Goal: Task Accomplishment & Management: Manage account settings

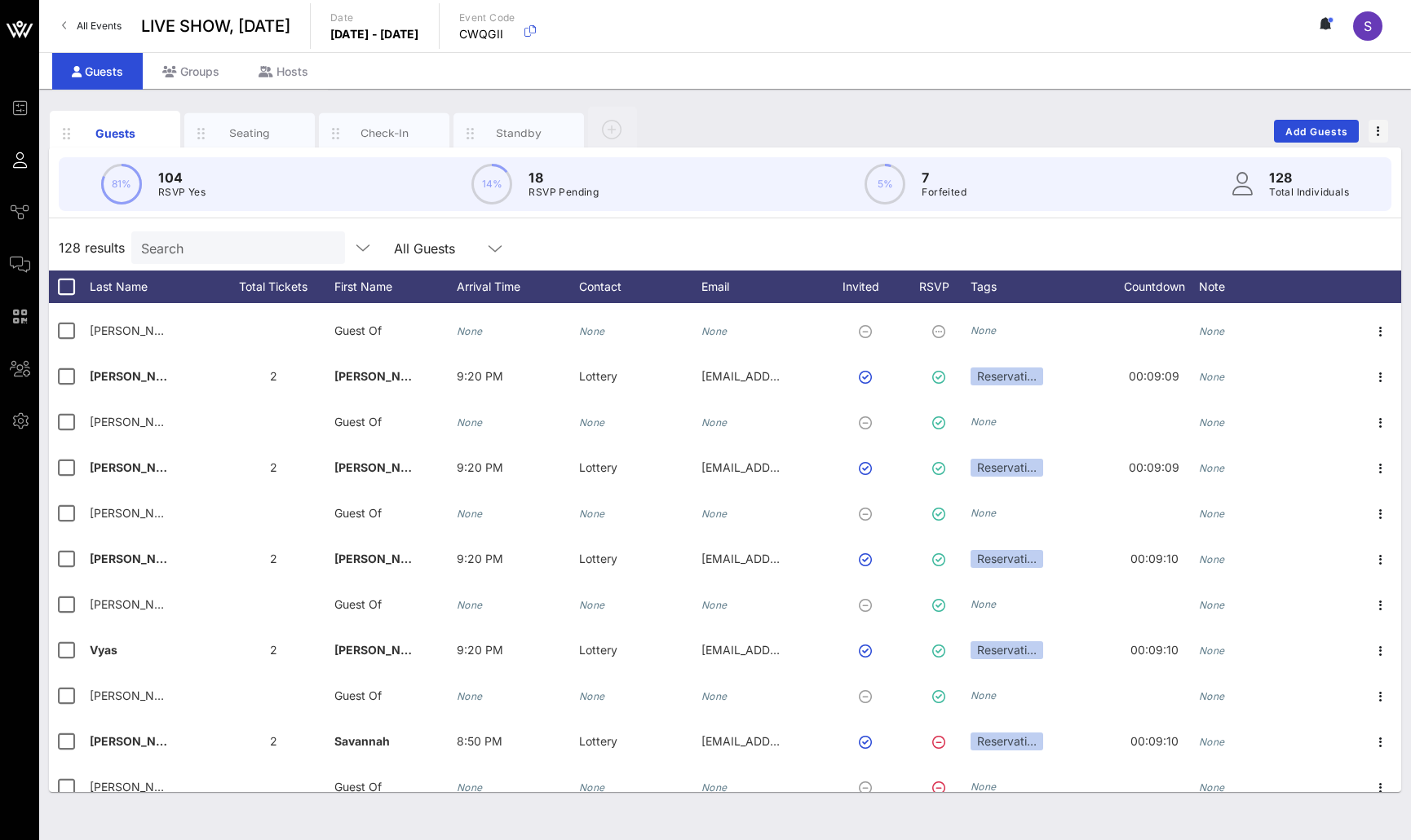
scroll to position [5354, 0]
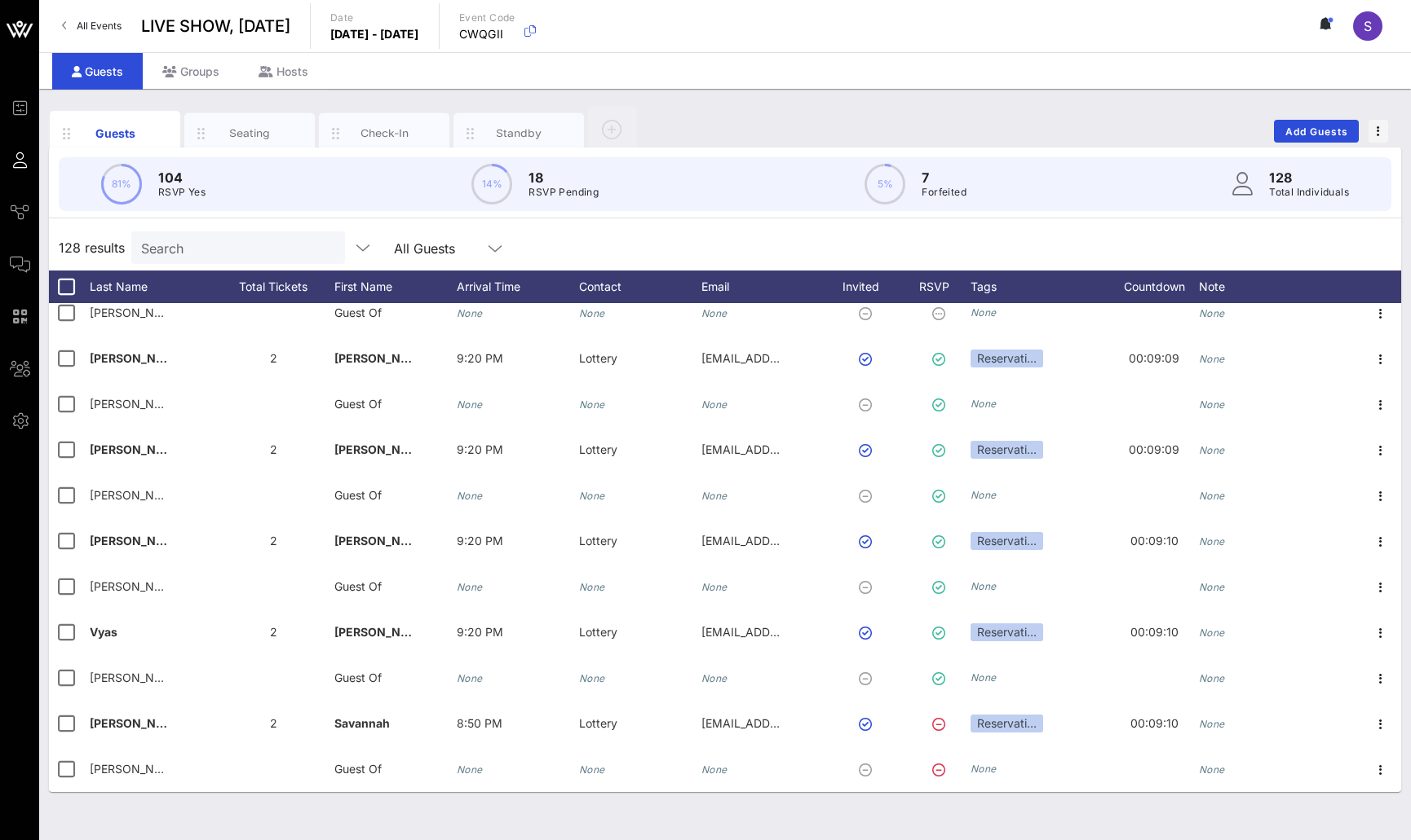
click at [187, 234] on div "Search" at bounding box center [236, 247] width 191 height 32
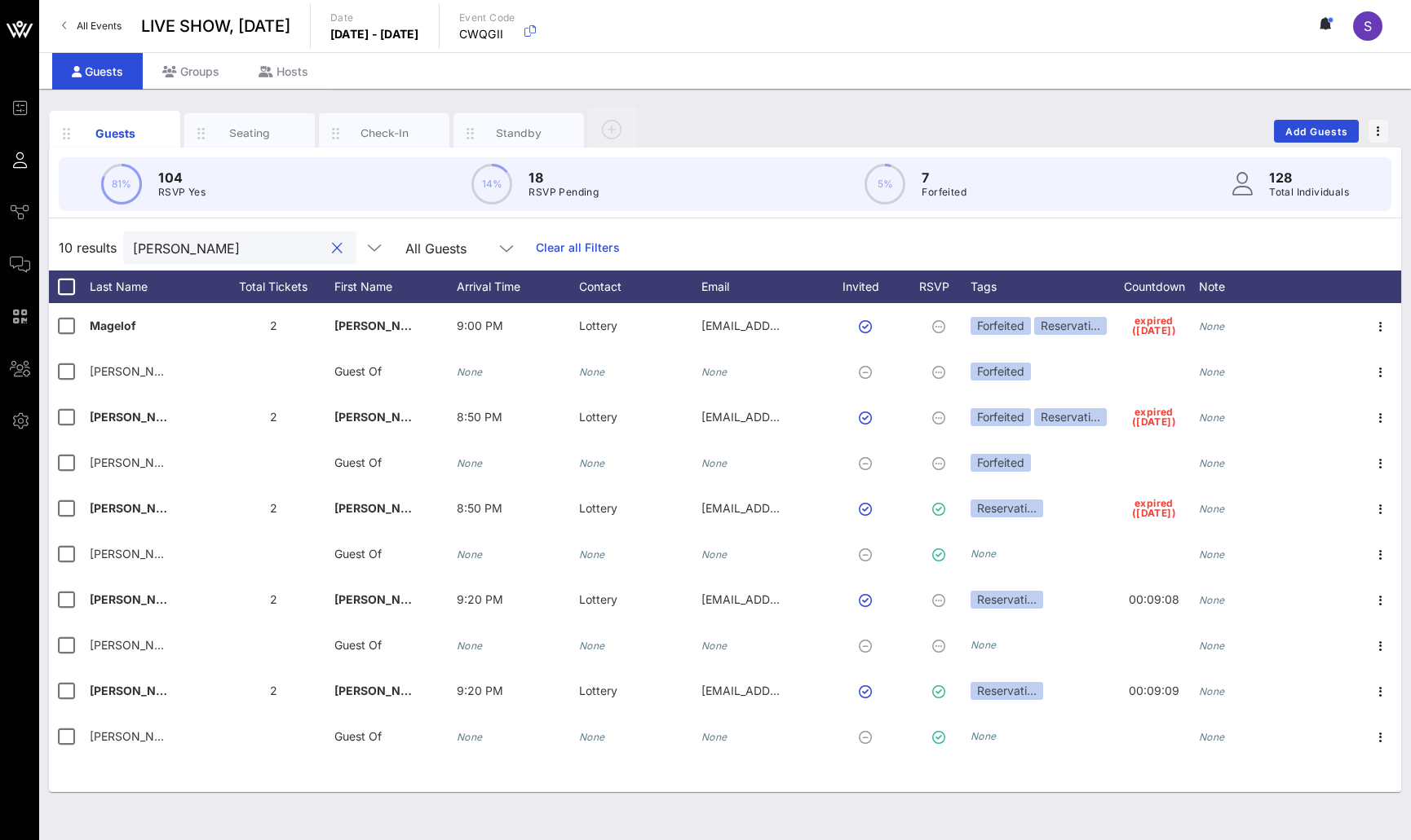
type input "emily"
click at [332, 249] on button "clear icon" at bounding box center [337, 248] width 11 height 17
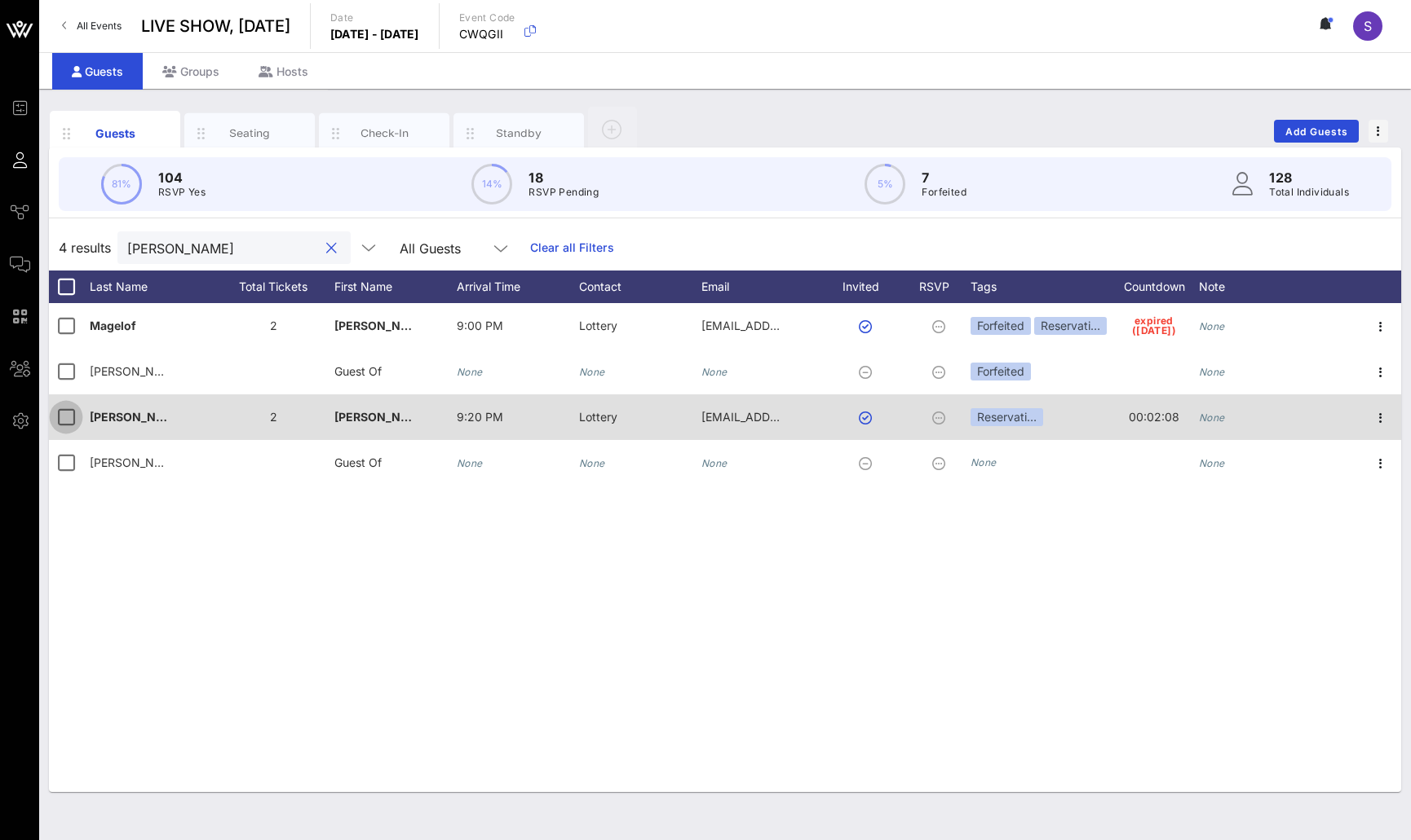
type input "emily m"
click at [58, 415] on div at bounding box center [66, 418] width 28 height 28
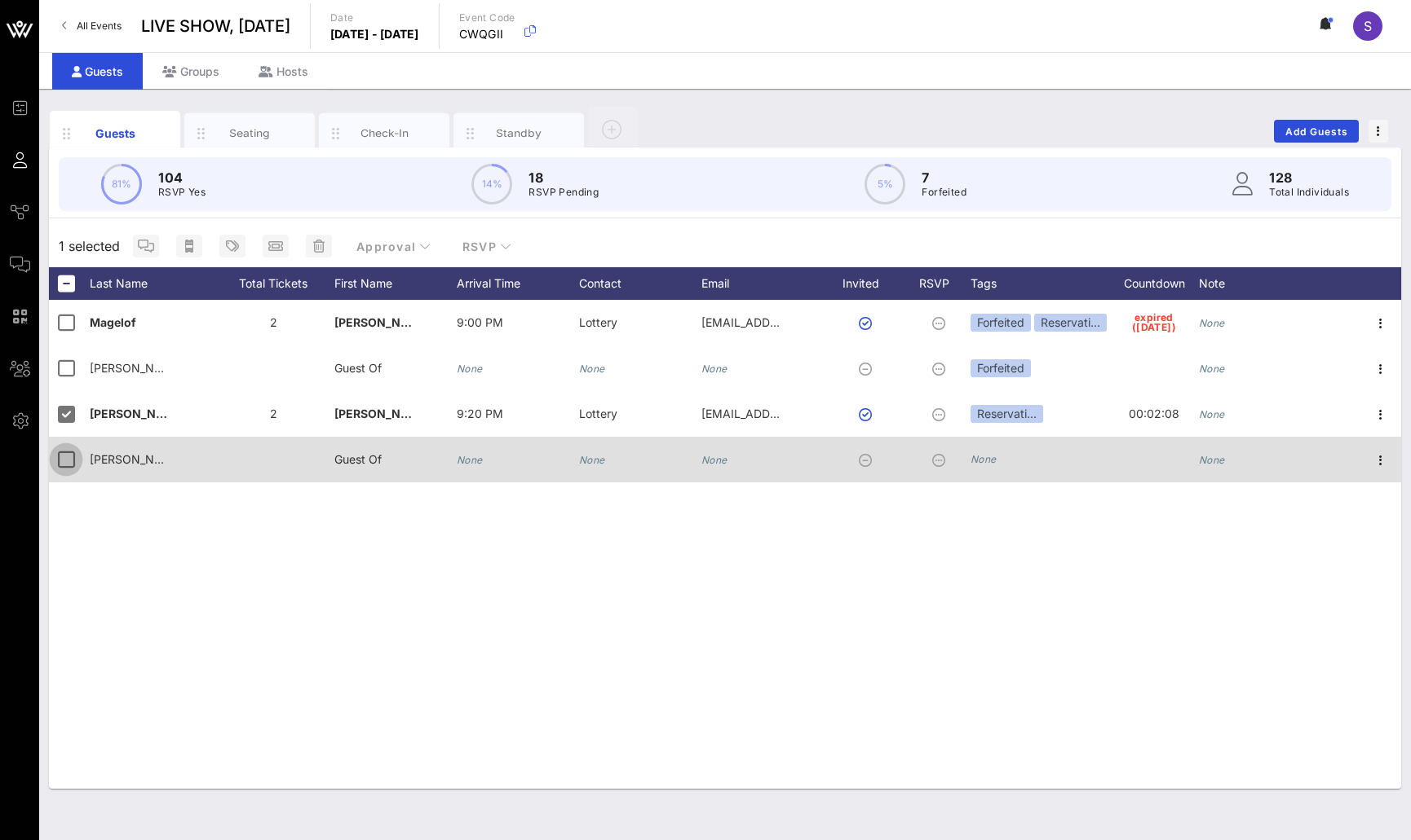
click at [64, 462] on div at bounding box center [66, 460] width 28 height 28
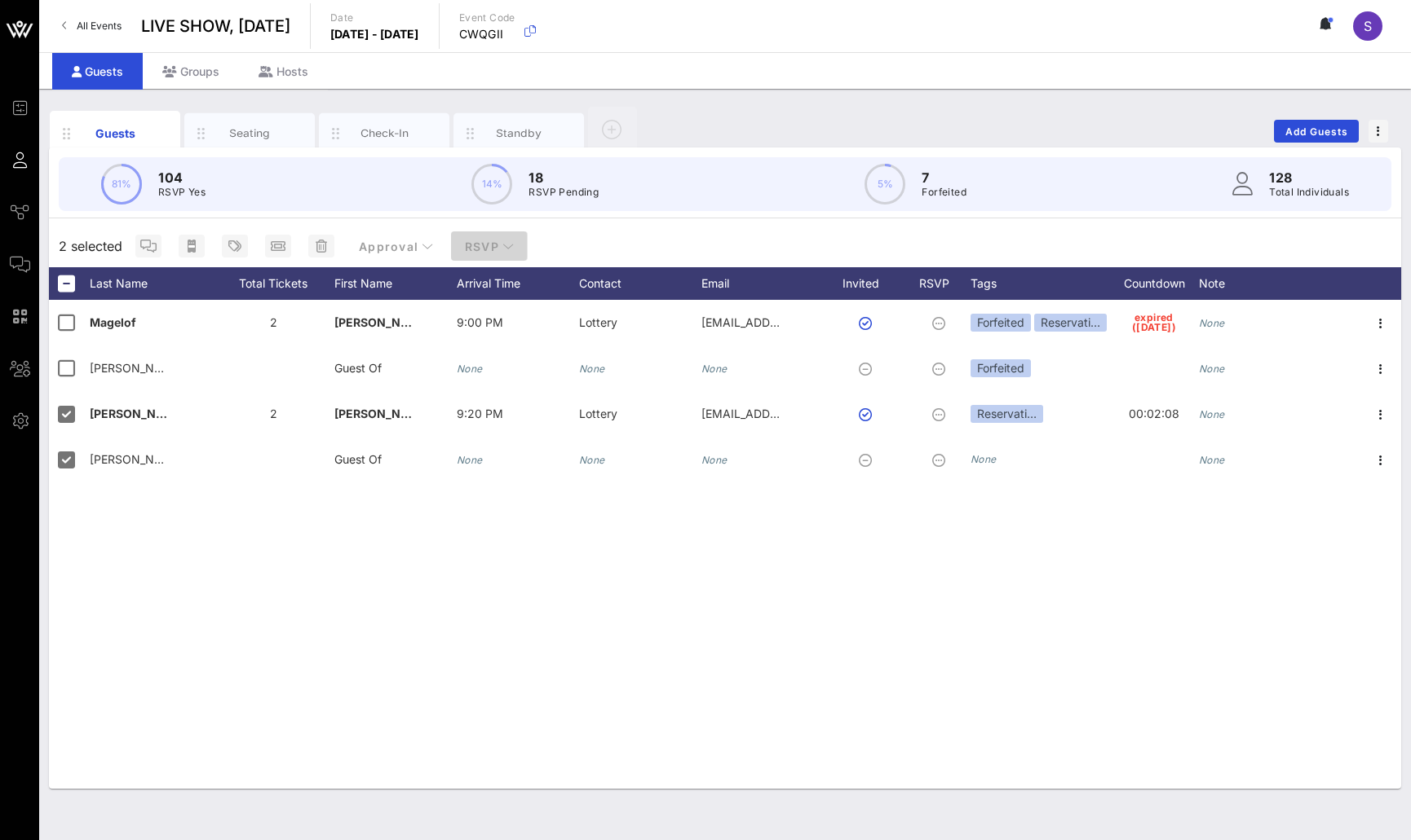
click at [481, 246] on span "RSVP" at bounding box center [489, 246] width 50 height 14
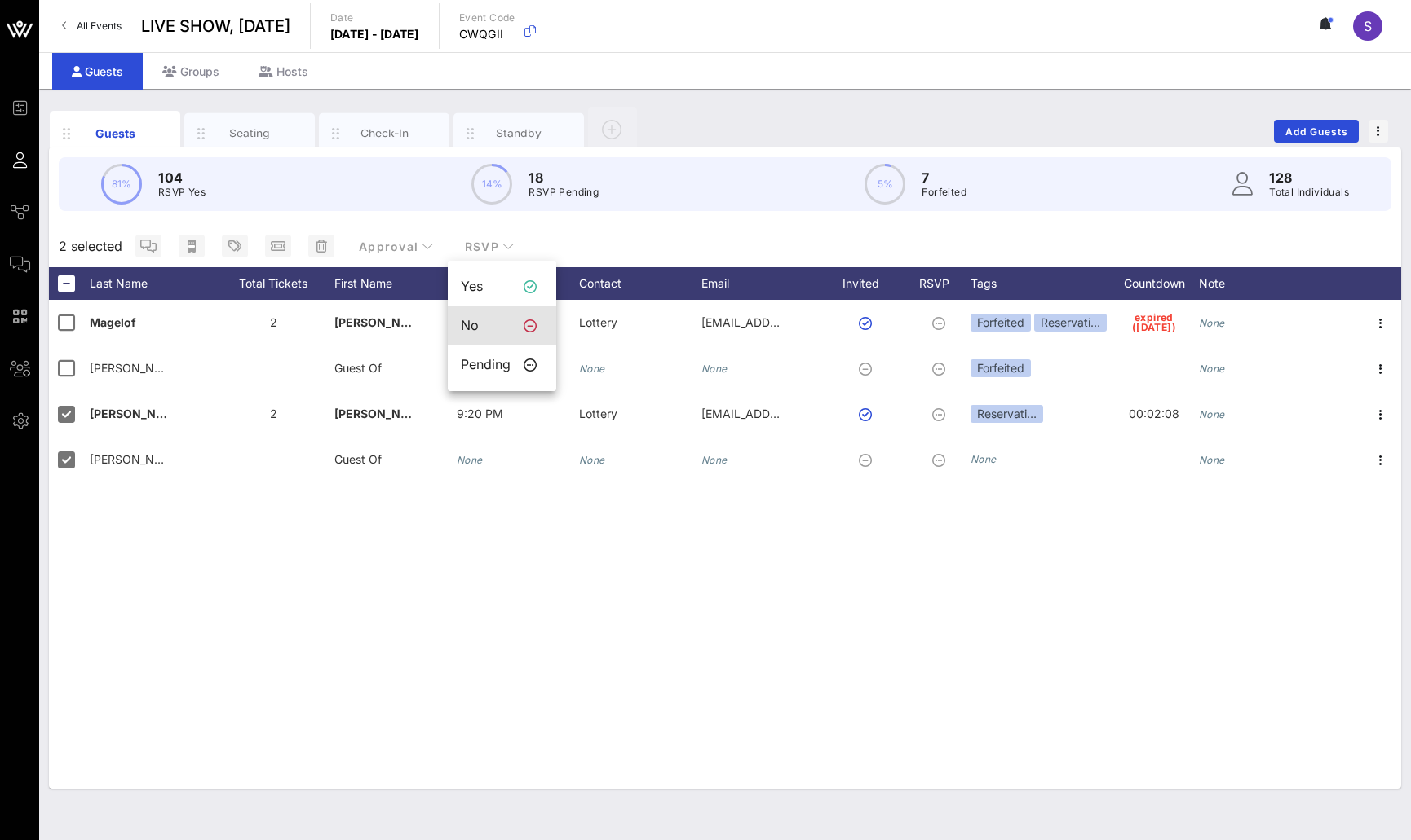
click at [483, 325] on div "No" at bounding box center [486, 326] width 49 height 16
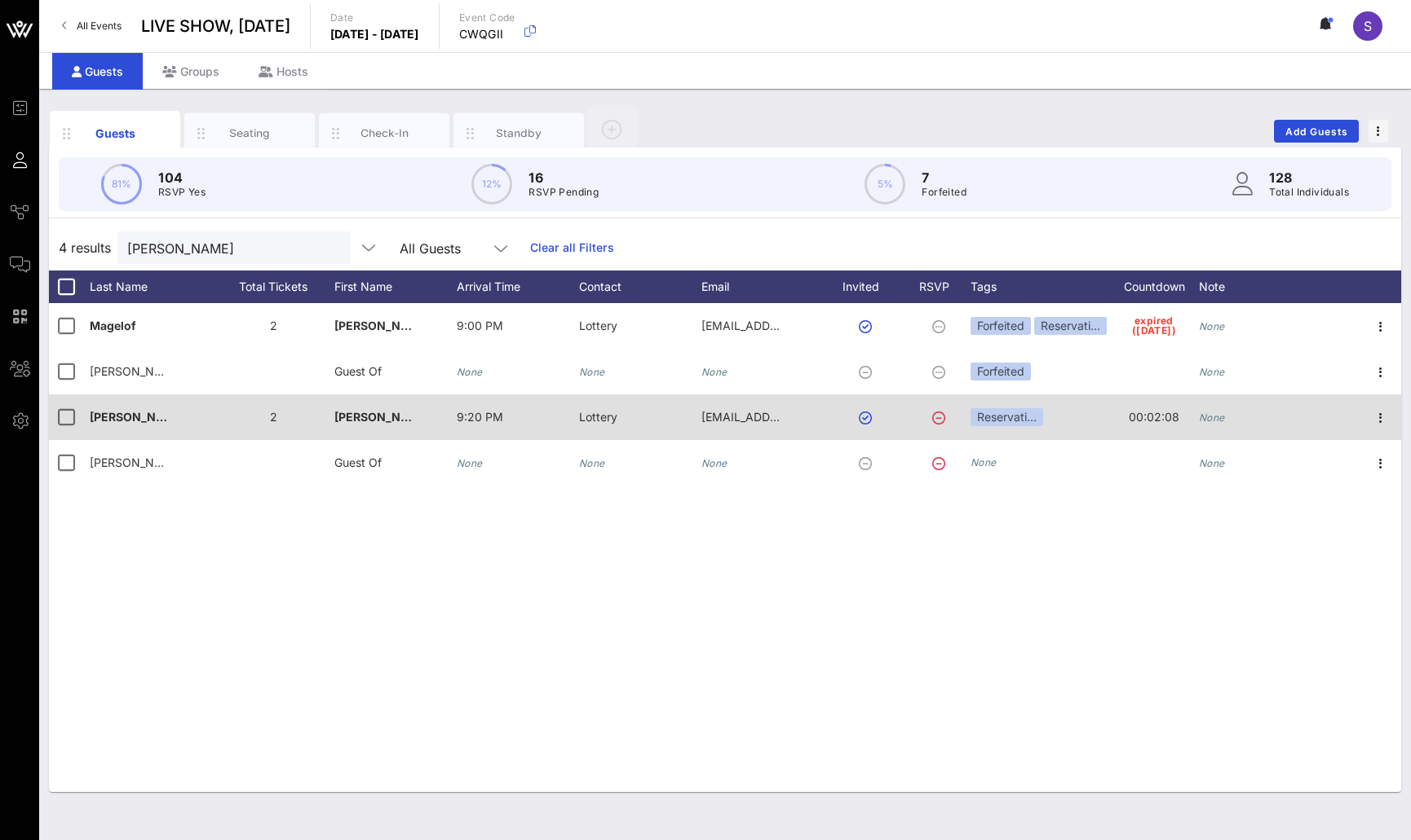
click at [1205, 416] on icon "None" at bounding box center [1212, 418] width 26 height 12
type input "EMAILED NO - Will rebook"
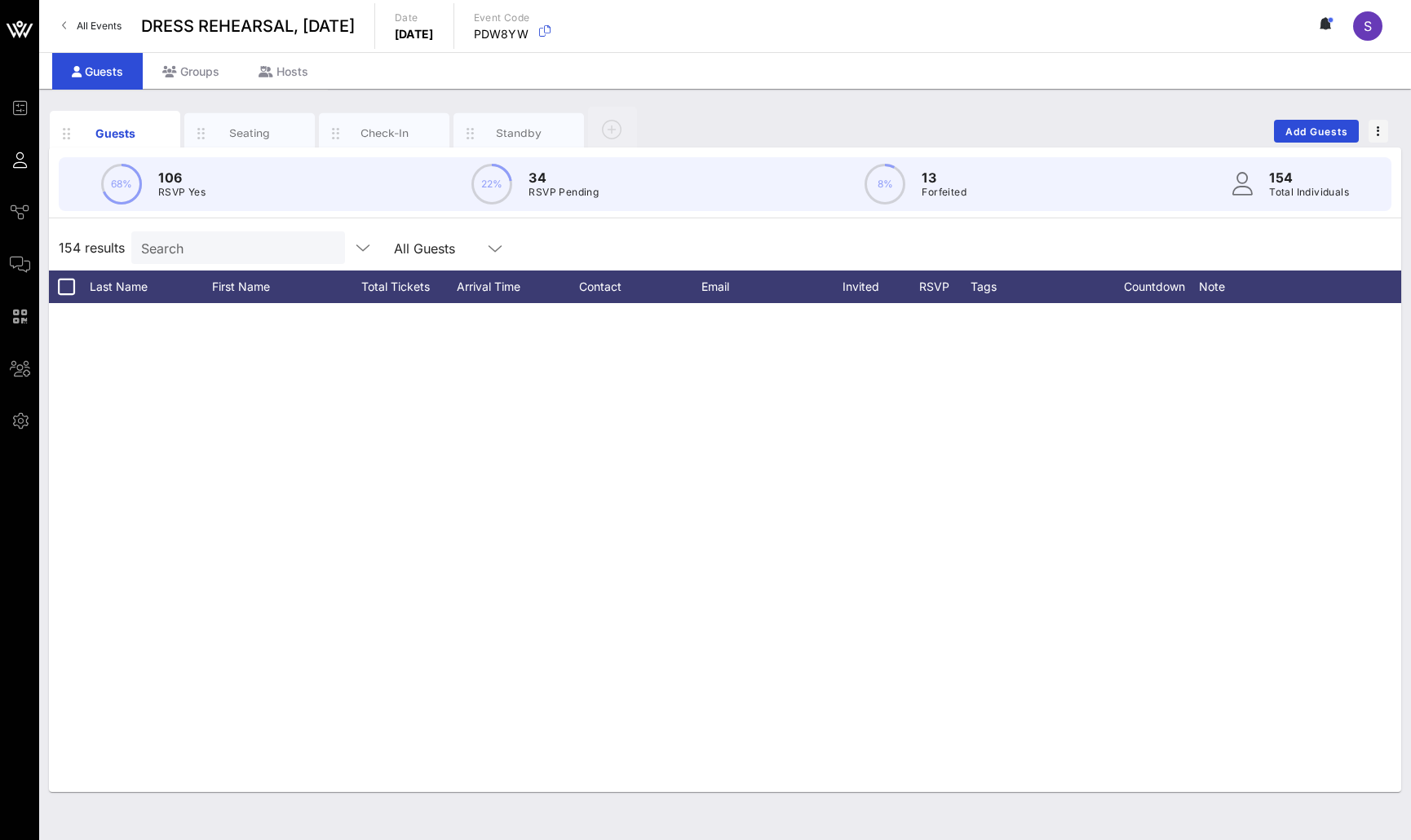
scroll to position [1154, 0]
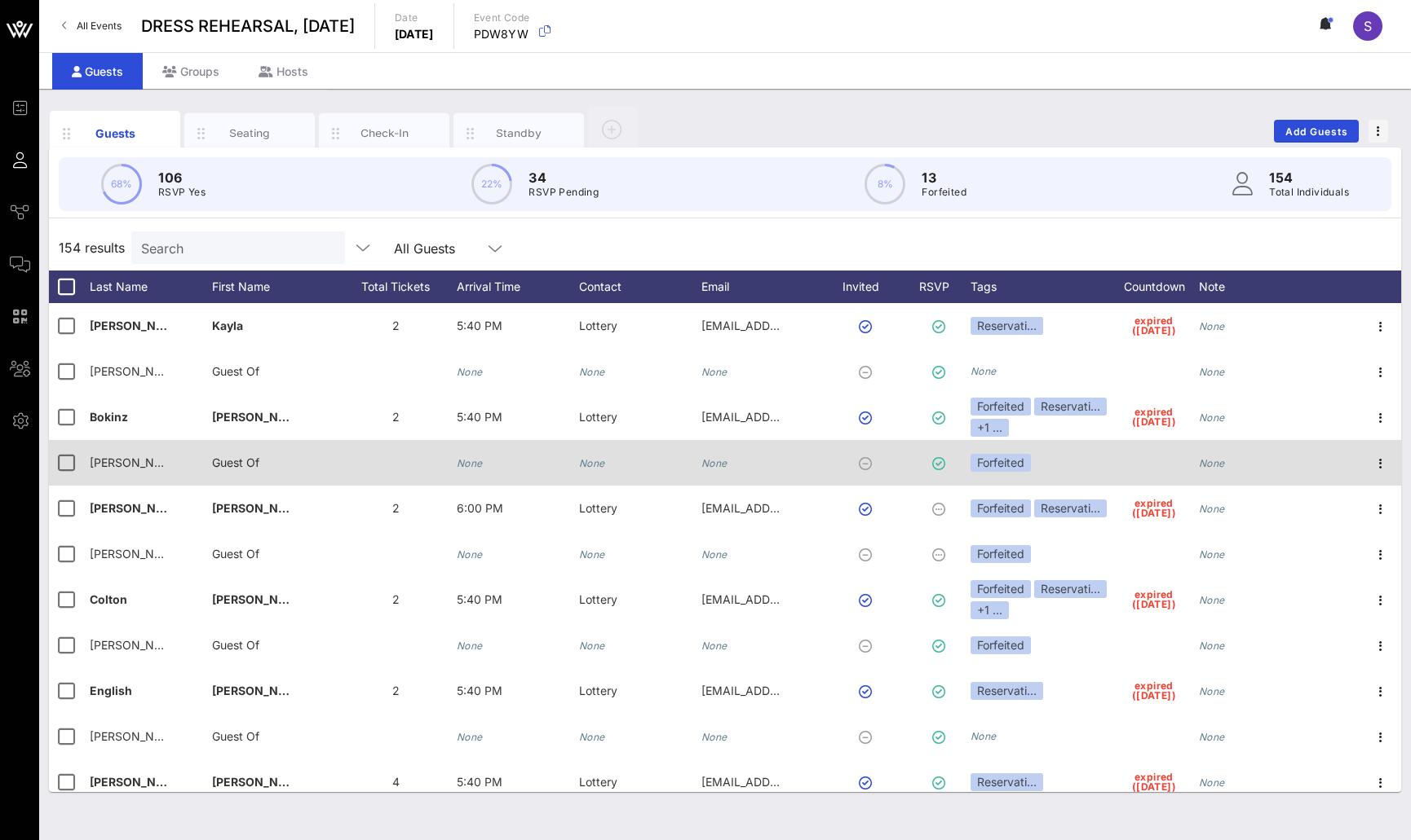
drag, startPoint x: 799, startPoint y: 228, endPoint x: 817, endPoint y: 441, distance: 213.8
click at [799, 228] on div "154 results Search All Guests" at bounding box center [725, 247] width 1352 height 45
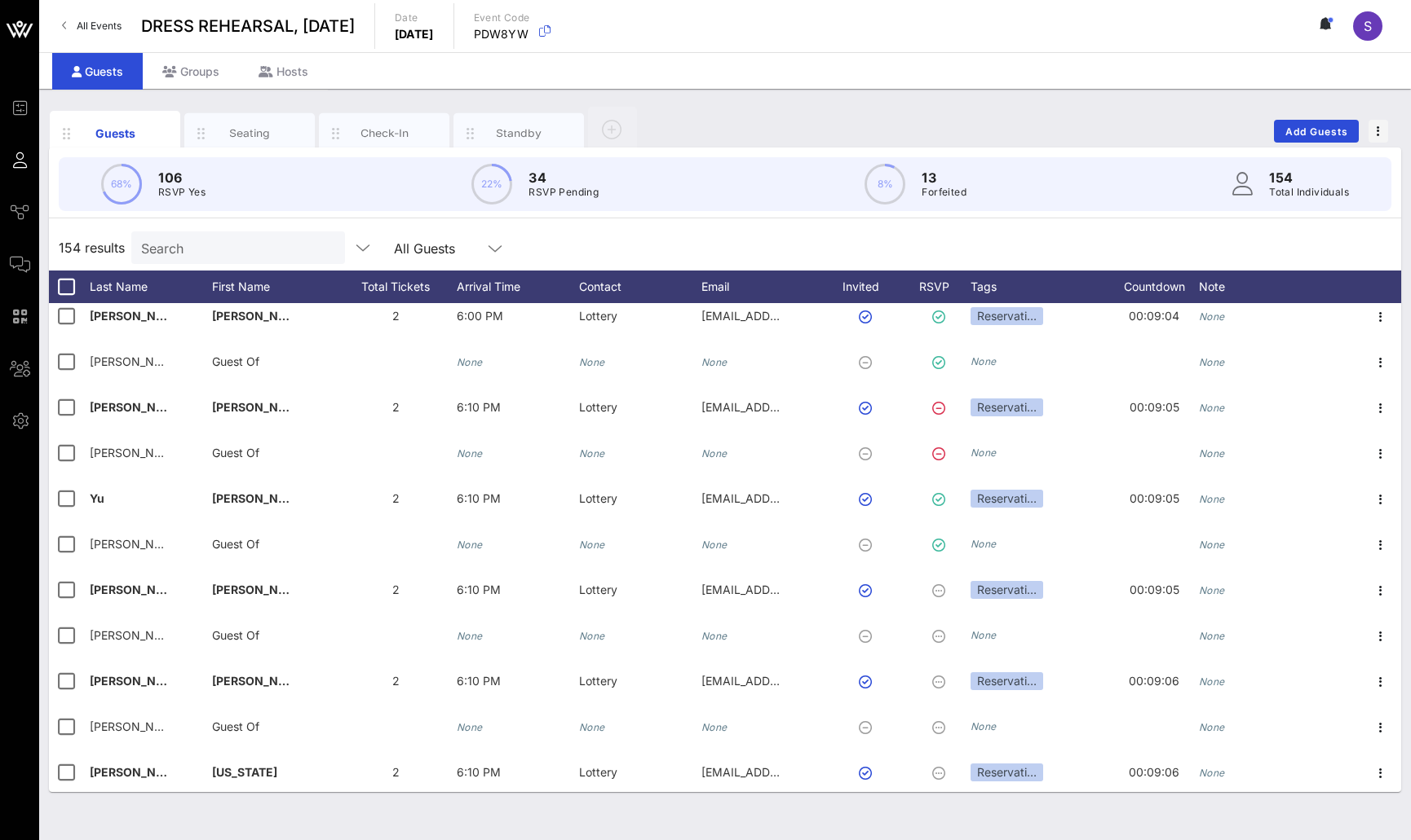
scroll to position [6541, 0]
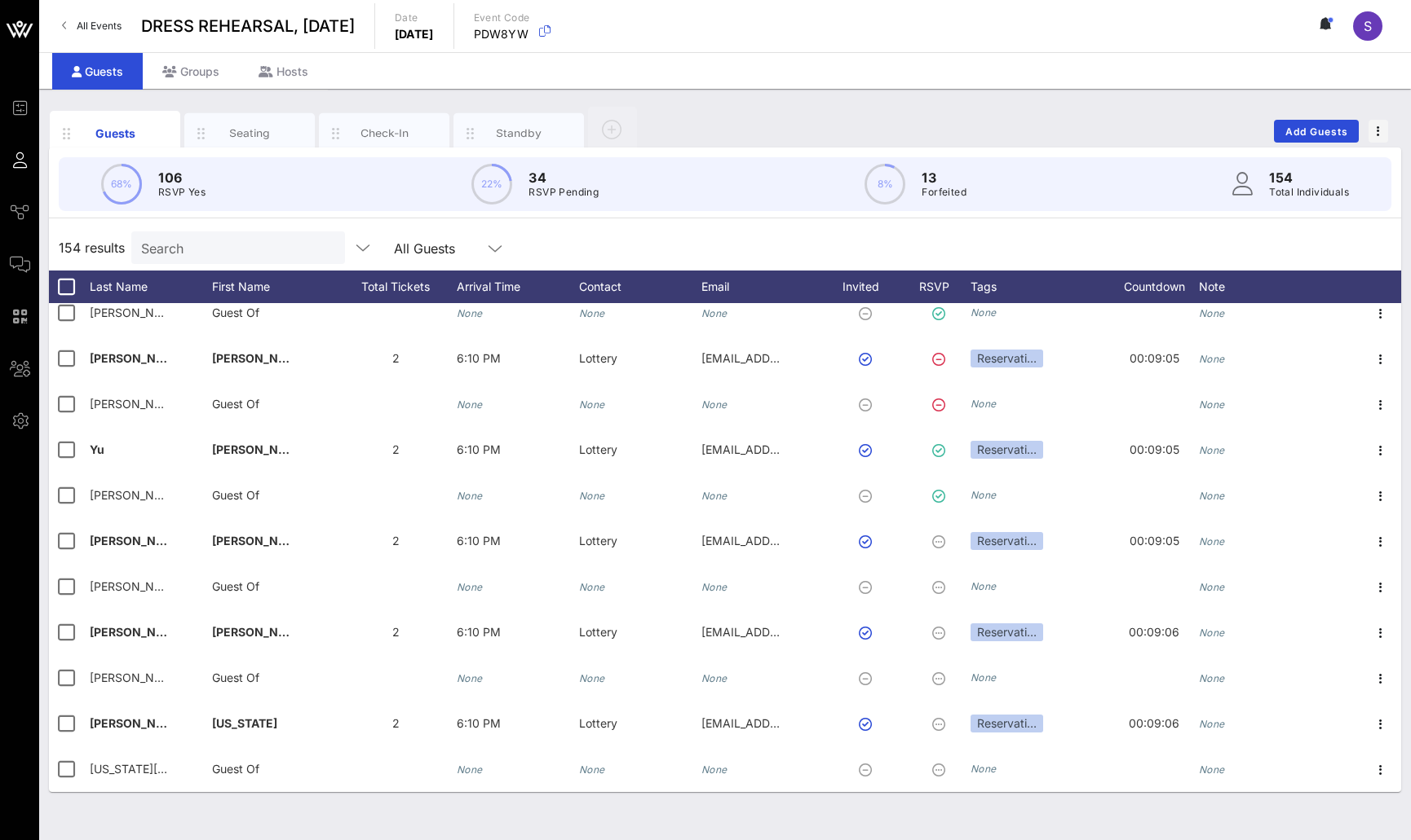
click at [260, 251] on input "Search" at bounding box center [236, 248] width 191 height 22
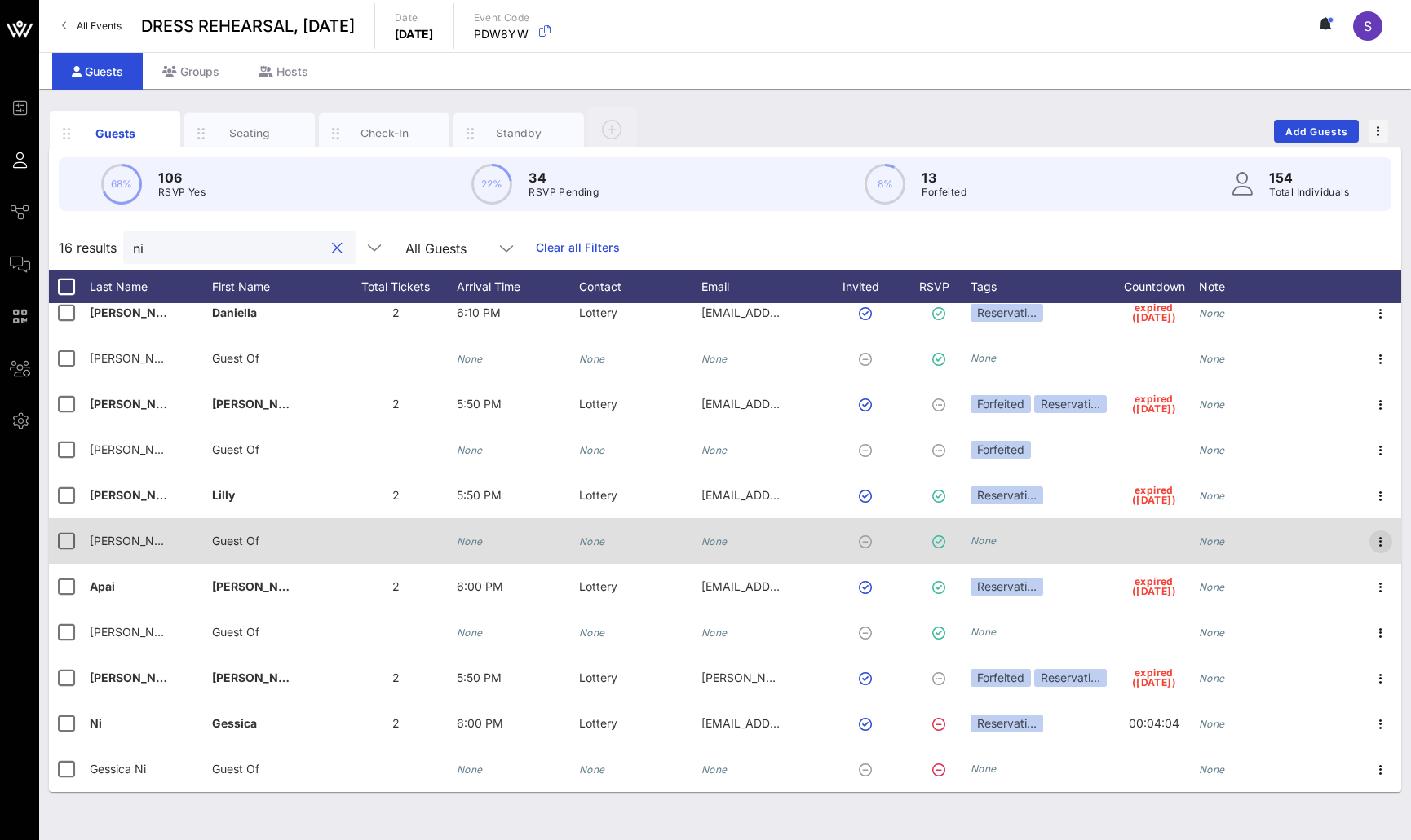
type input "ni"
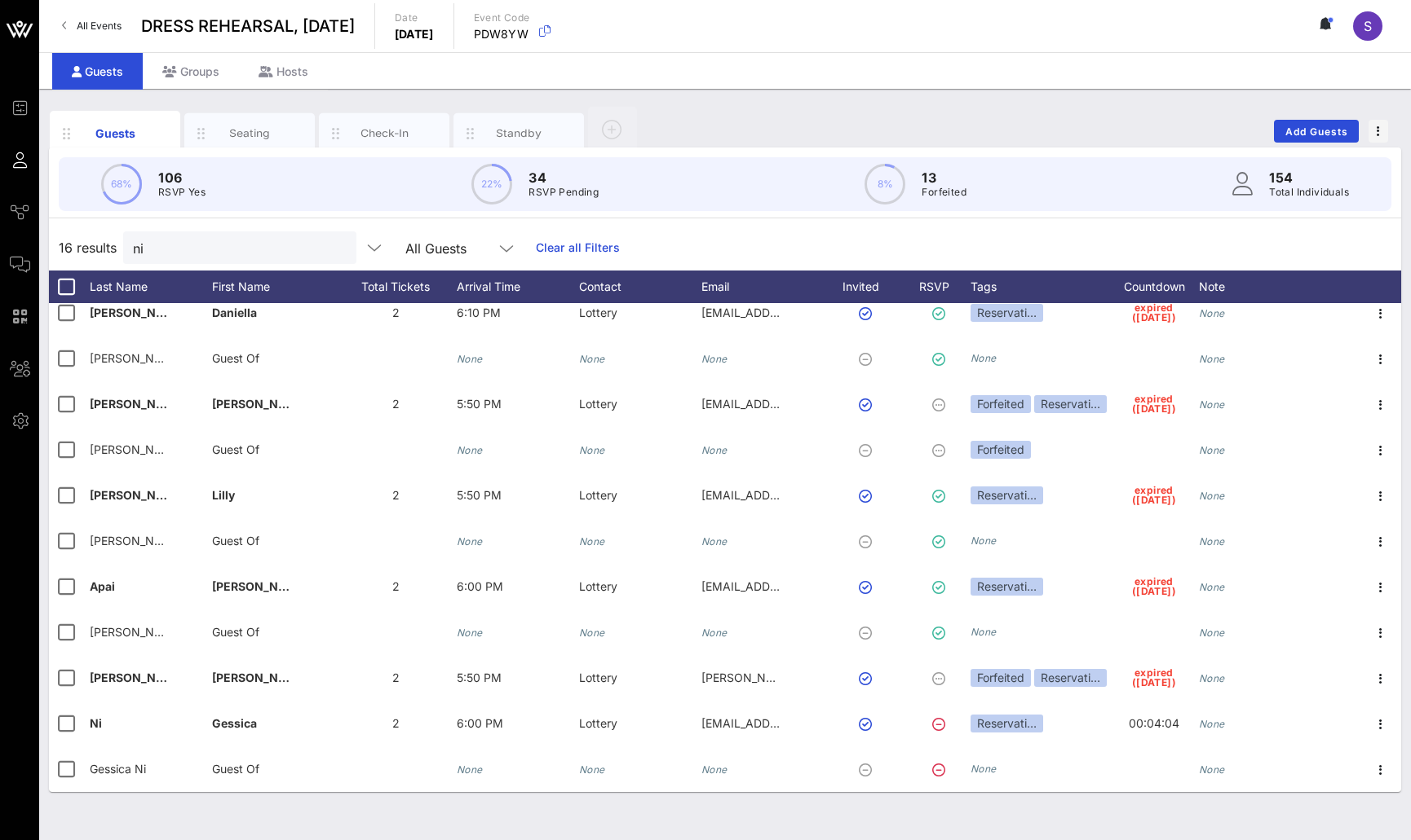
click at [759, 78] on div "Guests Groups Hosts" at bounding box center [725, 70] width 1372 height 36
click at [570, 242] on link "Clear all Filters" at bounding box center [577, 248] width 84 height 18
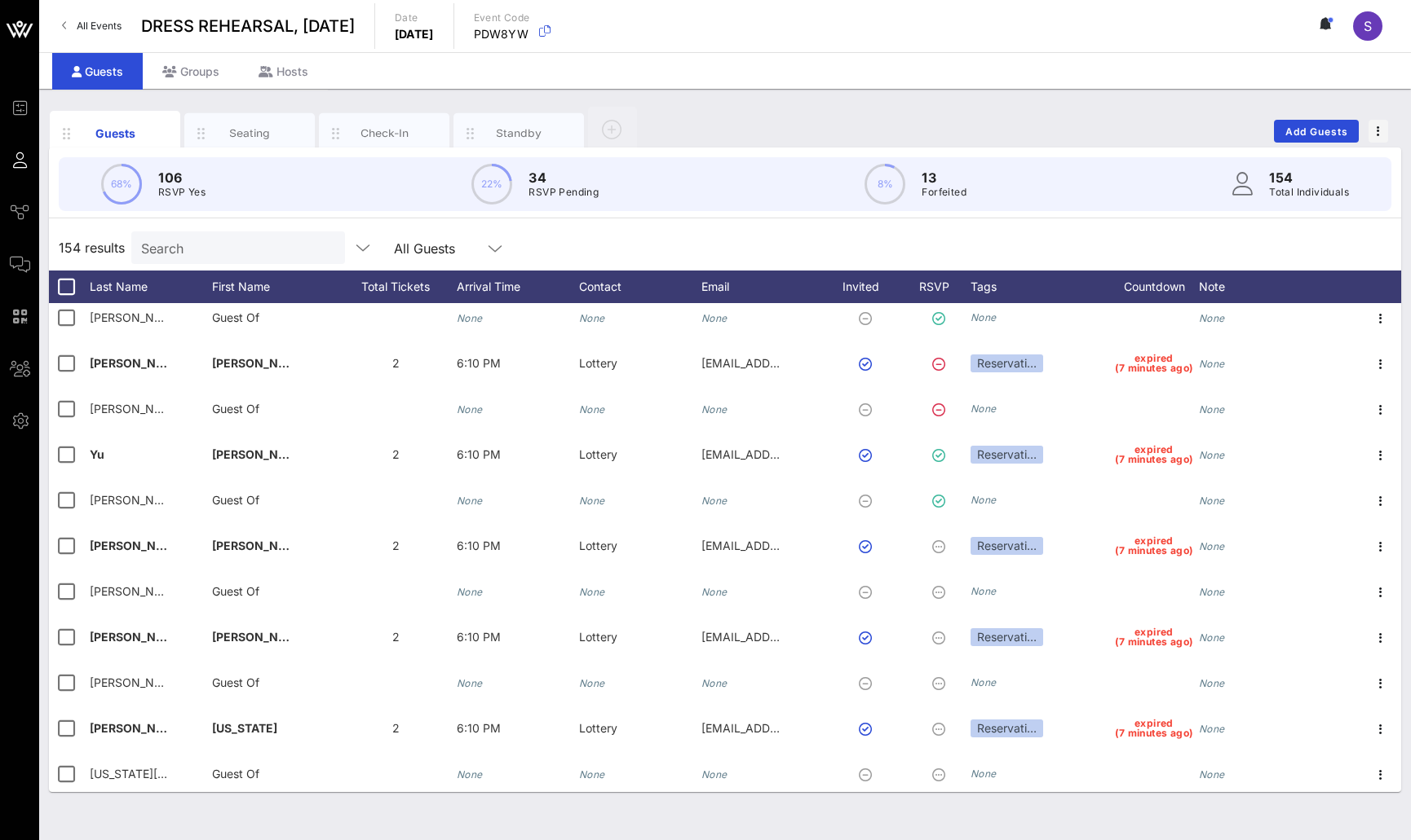
scroll to position [6541, 0]
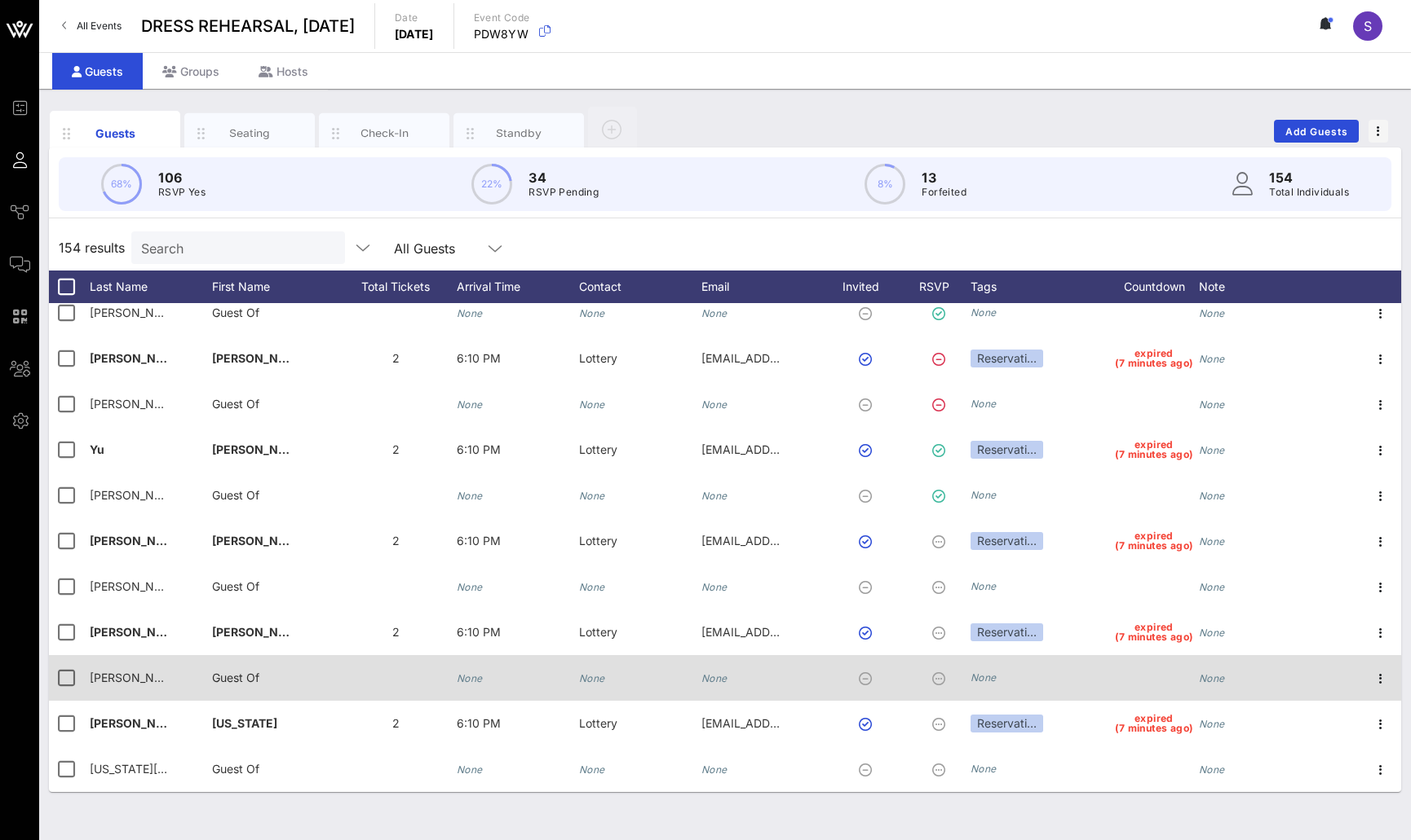
drag, startPoint x: 59, startPoint y: 637, endPoint x: 63, endPoint y: 657, distance: 20.4
click at [59, 638] on div at bounding box center [66, 632] width 28 height 28
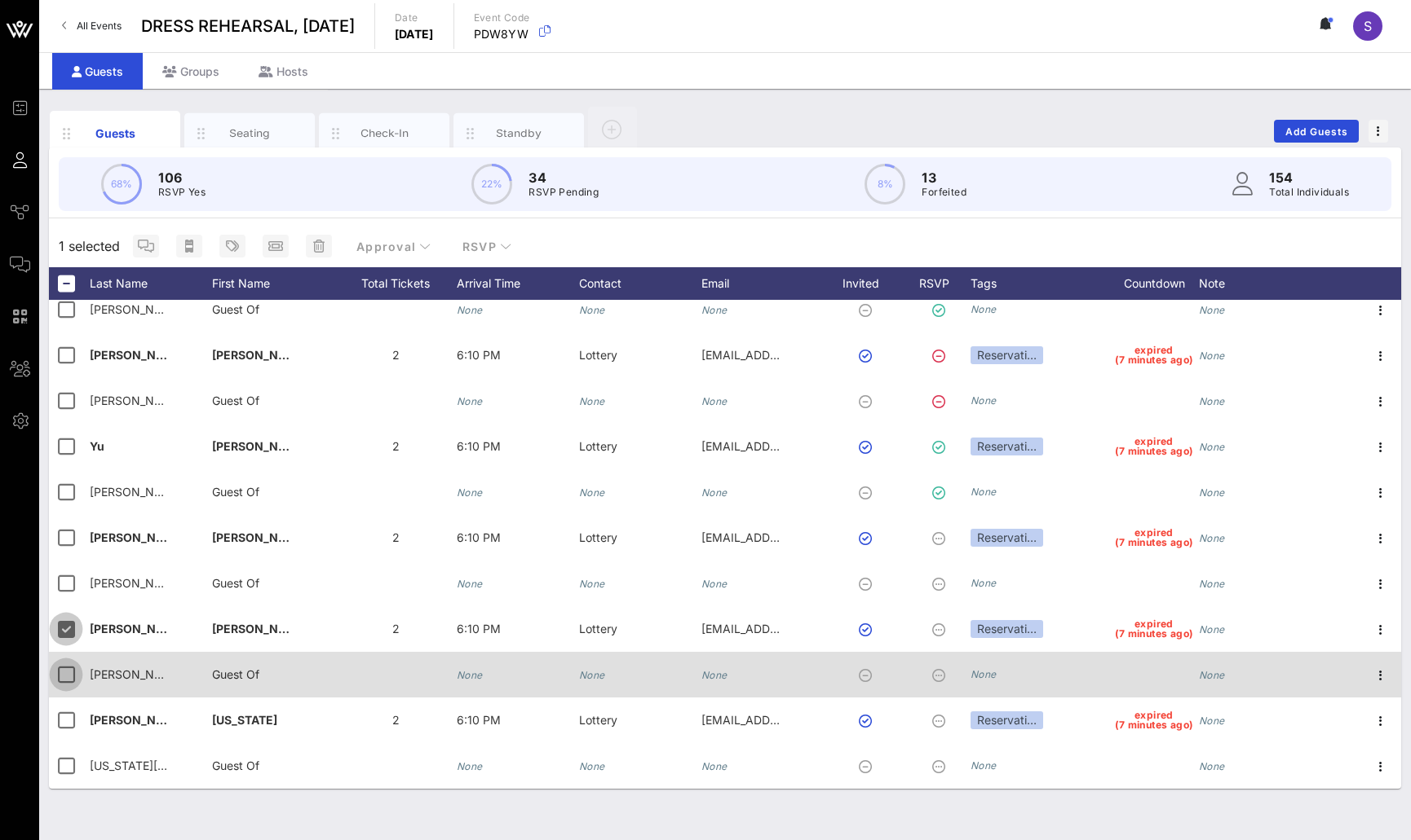
click at [68, 676] on div at bounding box center [66, 675] width 28 height 28
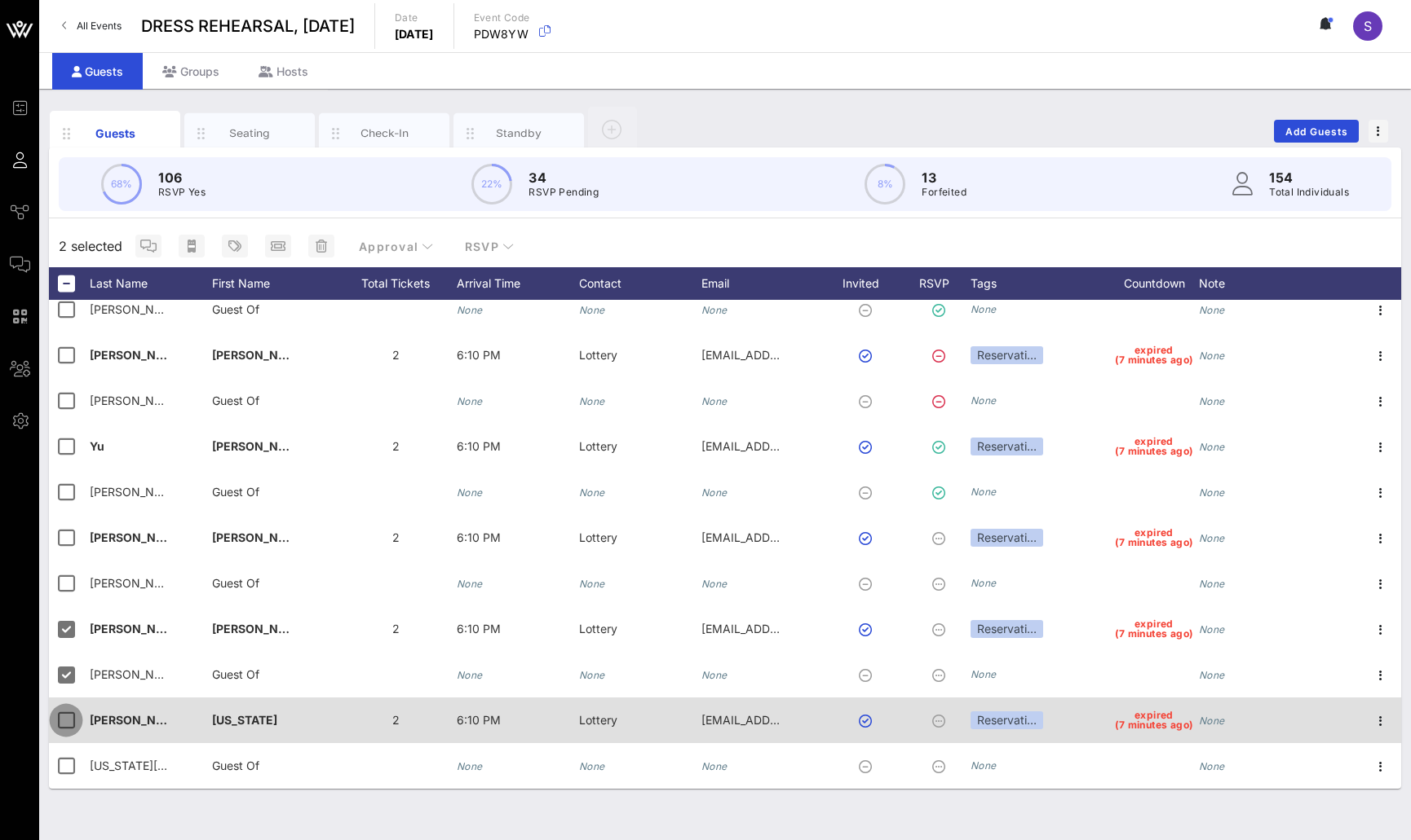
click at [64, 718] on div at bounding box center [66, 721] width 28 height 28
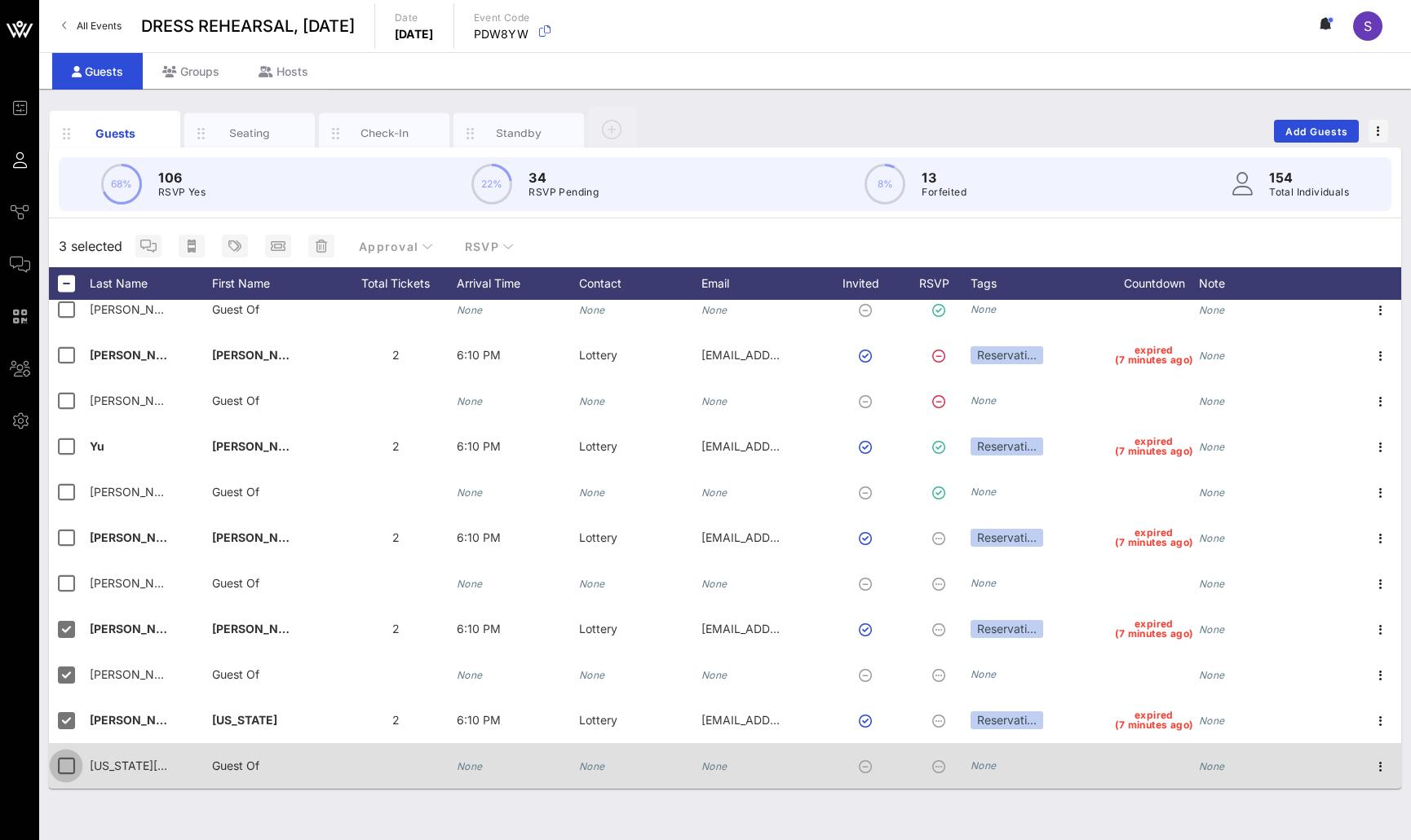
click at [69, 760] on div at bounding box center [66, 766] width 28 height 28
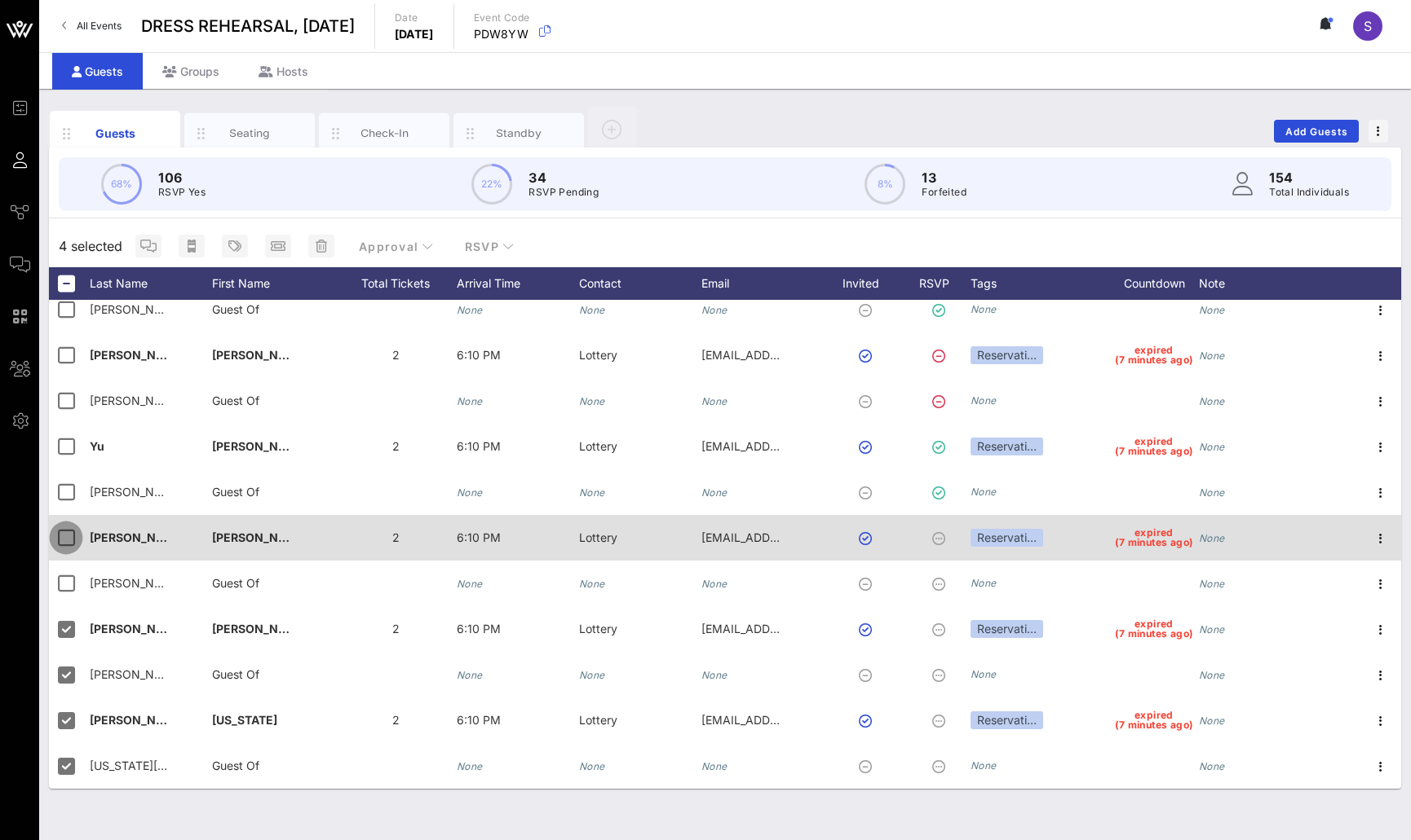
click at [68, 535] on div at bounding box center [66, 538] width 28 height 28
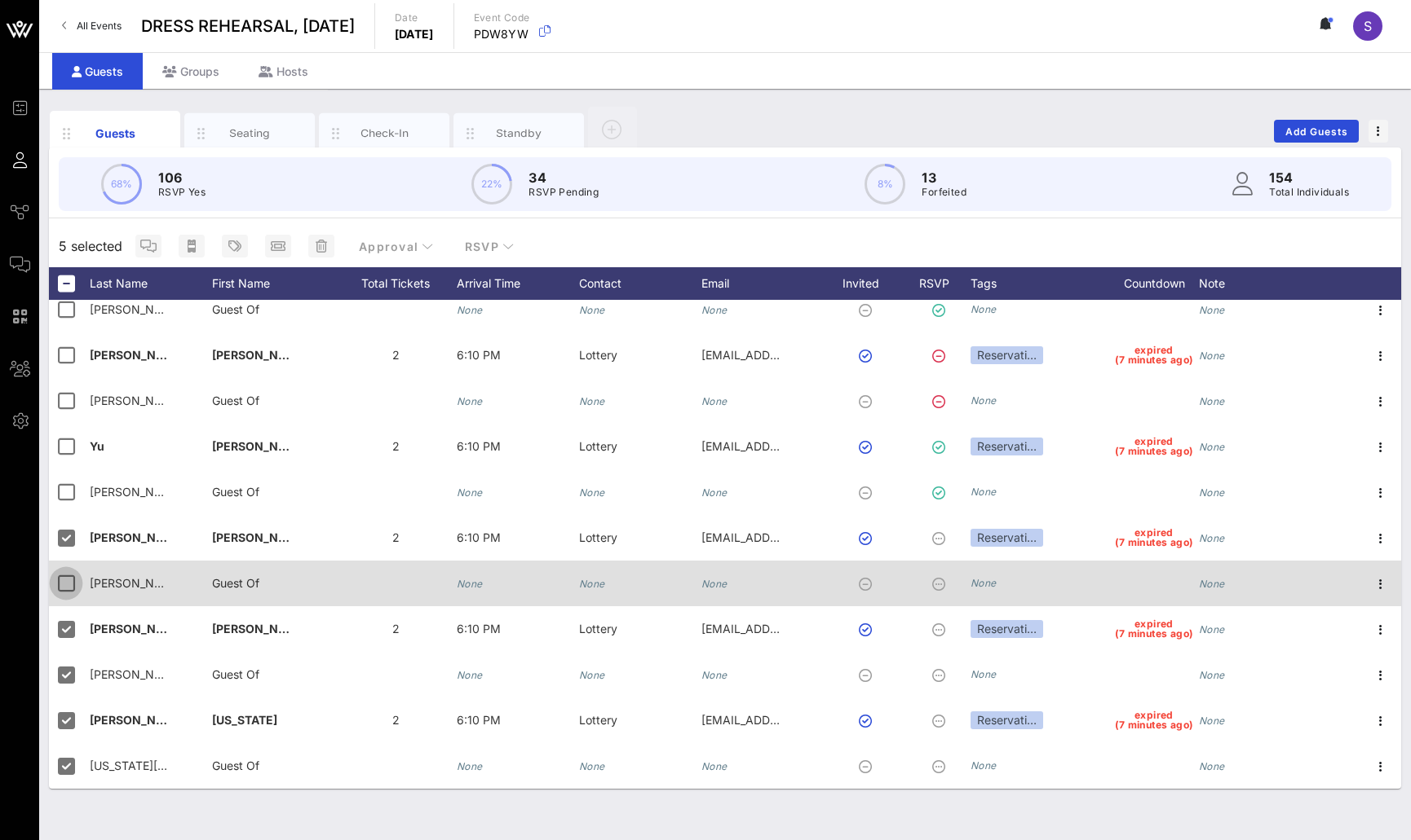
drag, startPoint x: 67, startPoint y: 580, endPoint x: 104, endPoint y: 582, distance: 37.1
click at [66, 580] on div at bounding box center [66, 584] width 28 height 28
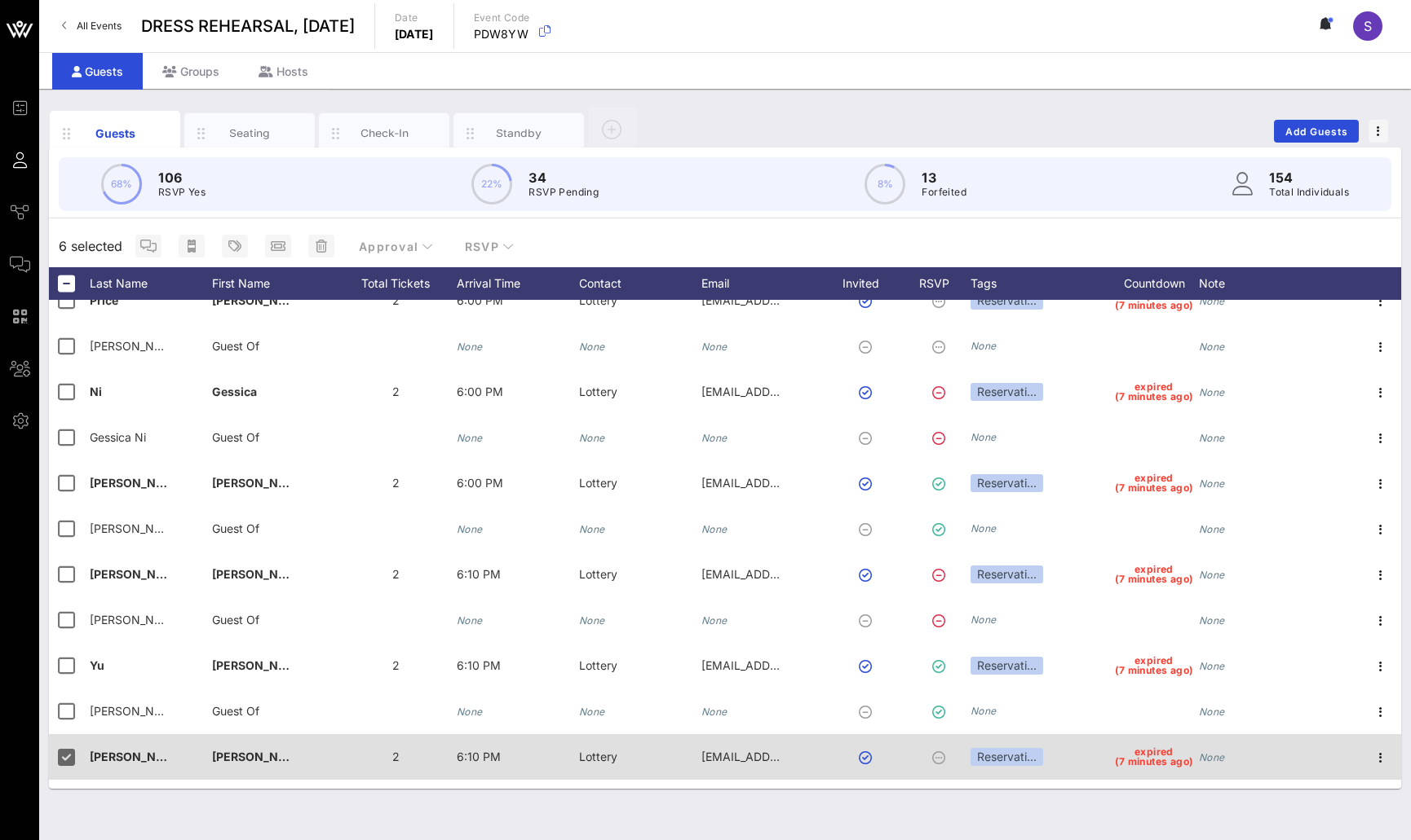
scroll to position [6297, 0]
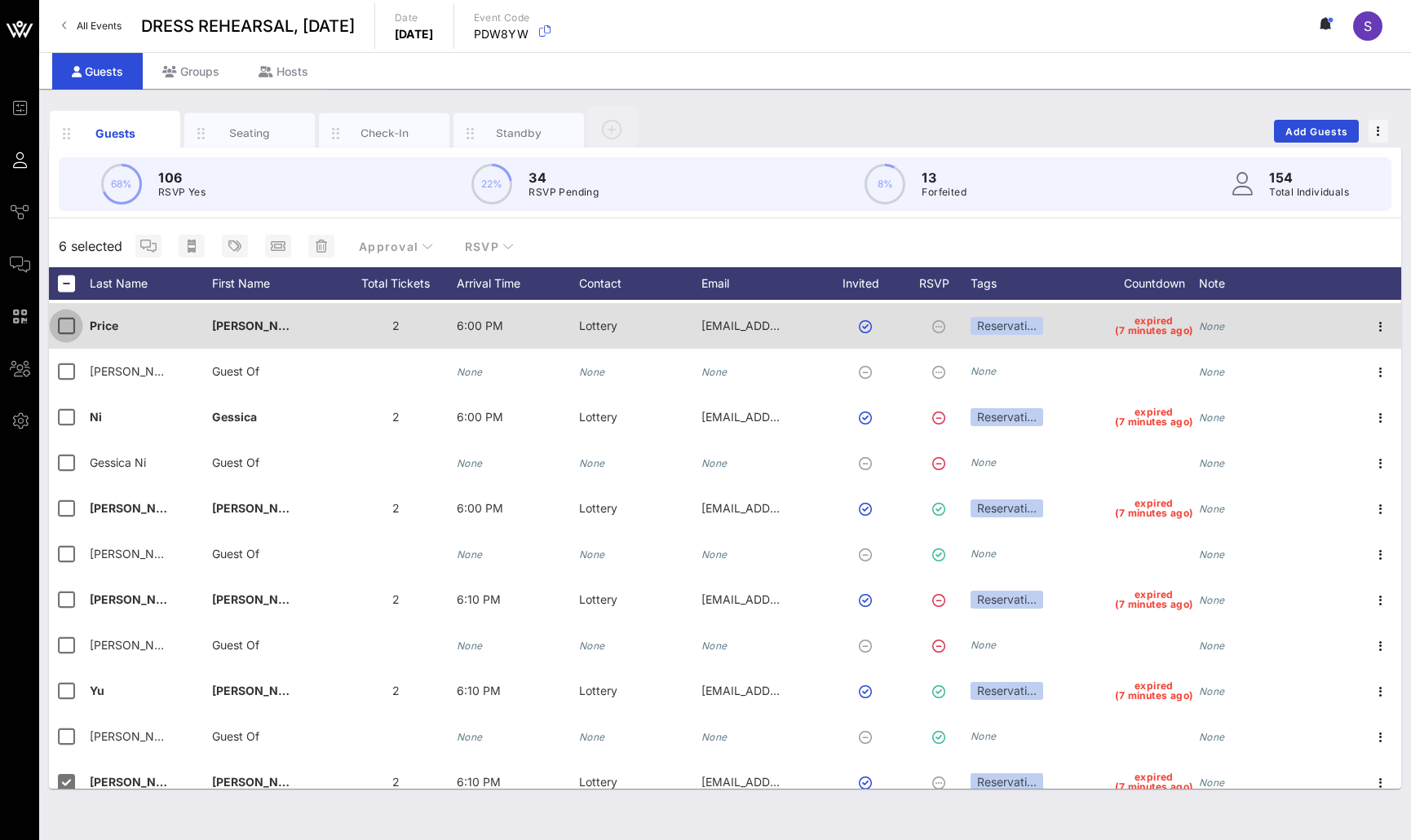
click at [66, 332] on div at bounding box center [66, 326] width 28 height 28
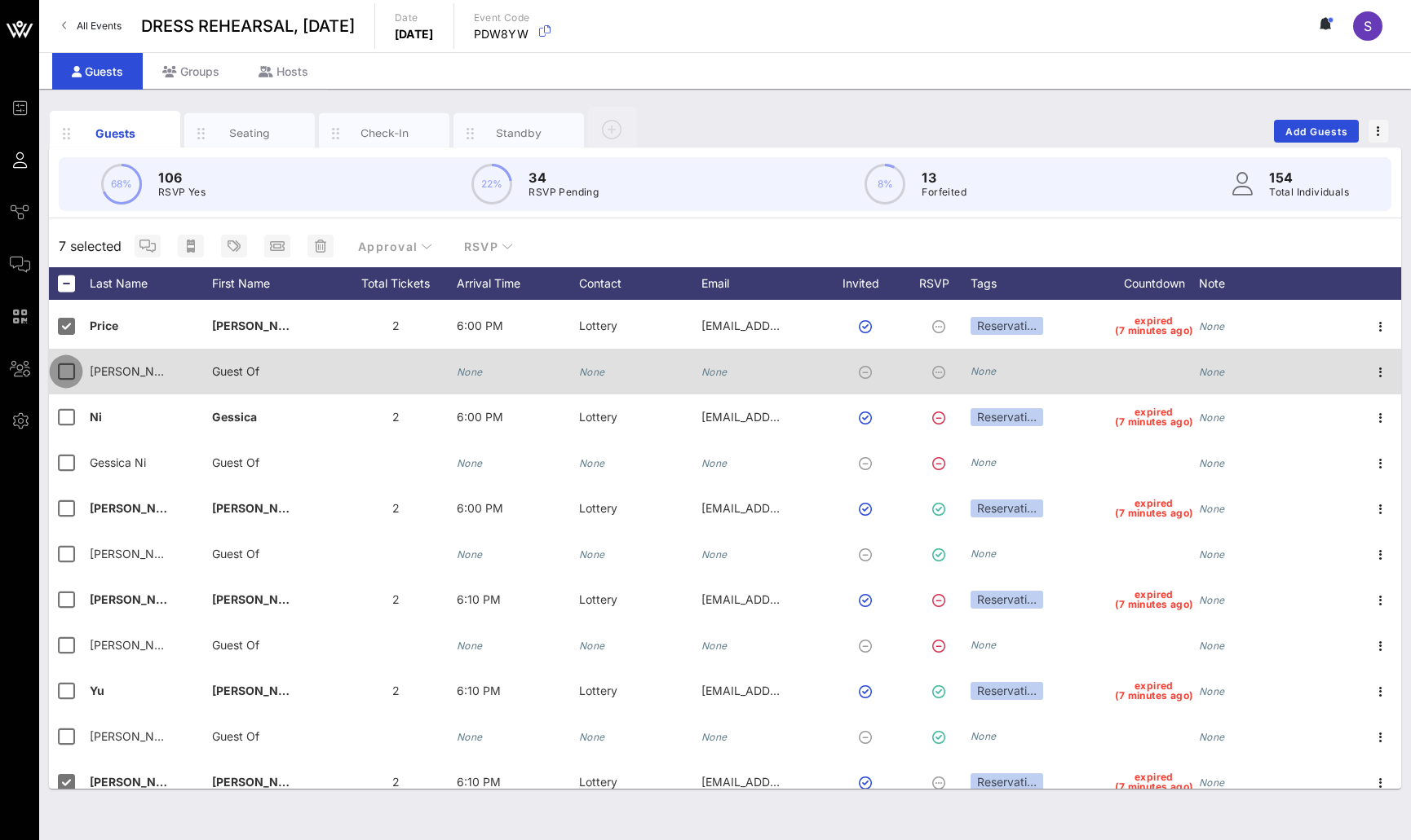
click at [64, 357] on div at bounding box center [66, 371] width 28 height 28
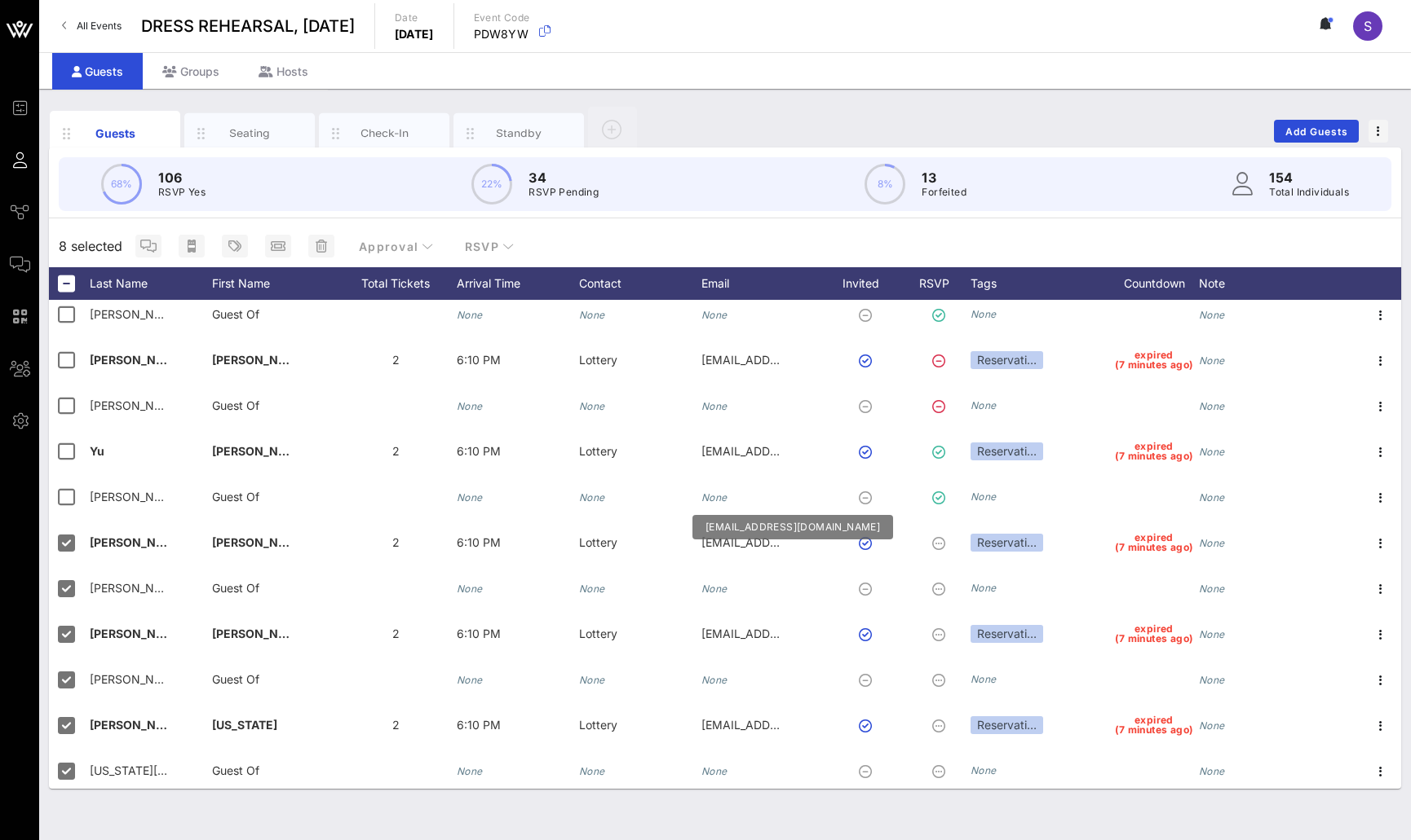
scroll to position [6541, 0]
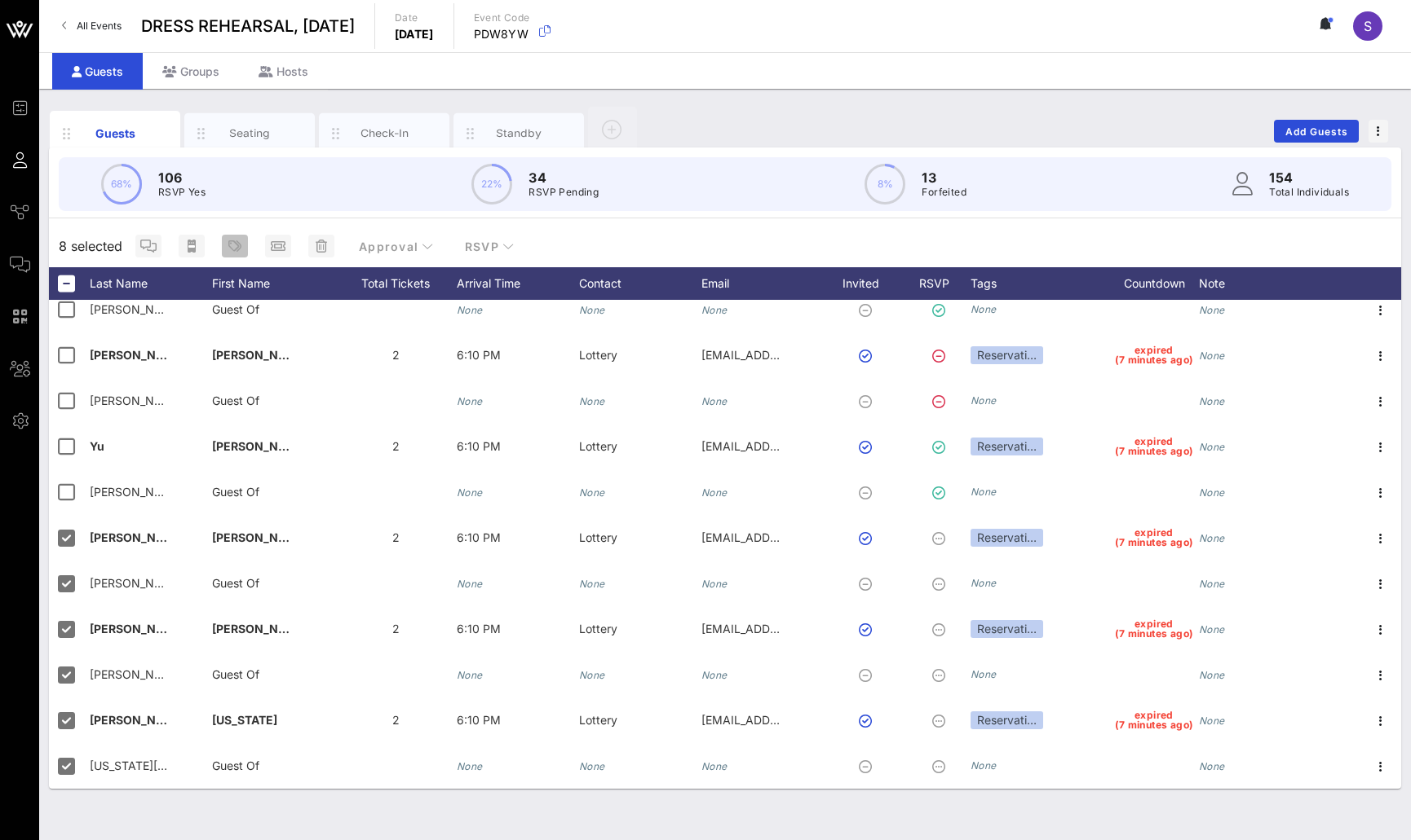
click at [233, 252] on icon "button" at bounding box center [235, 245] width 13 height 13
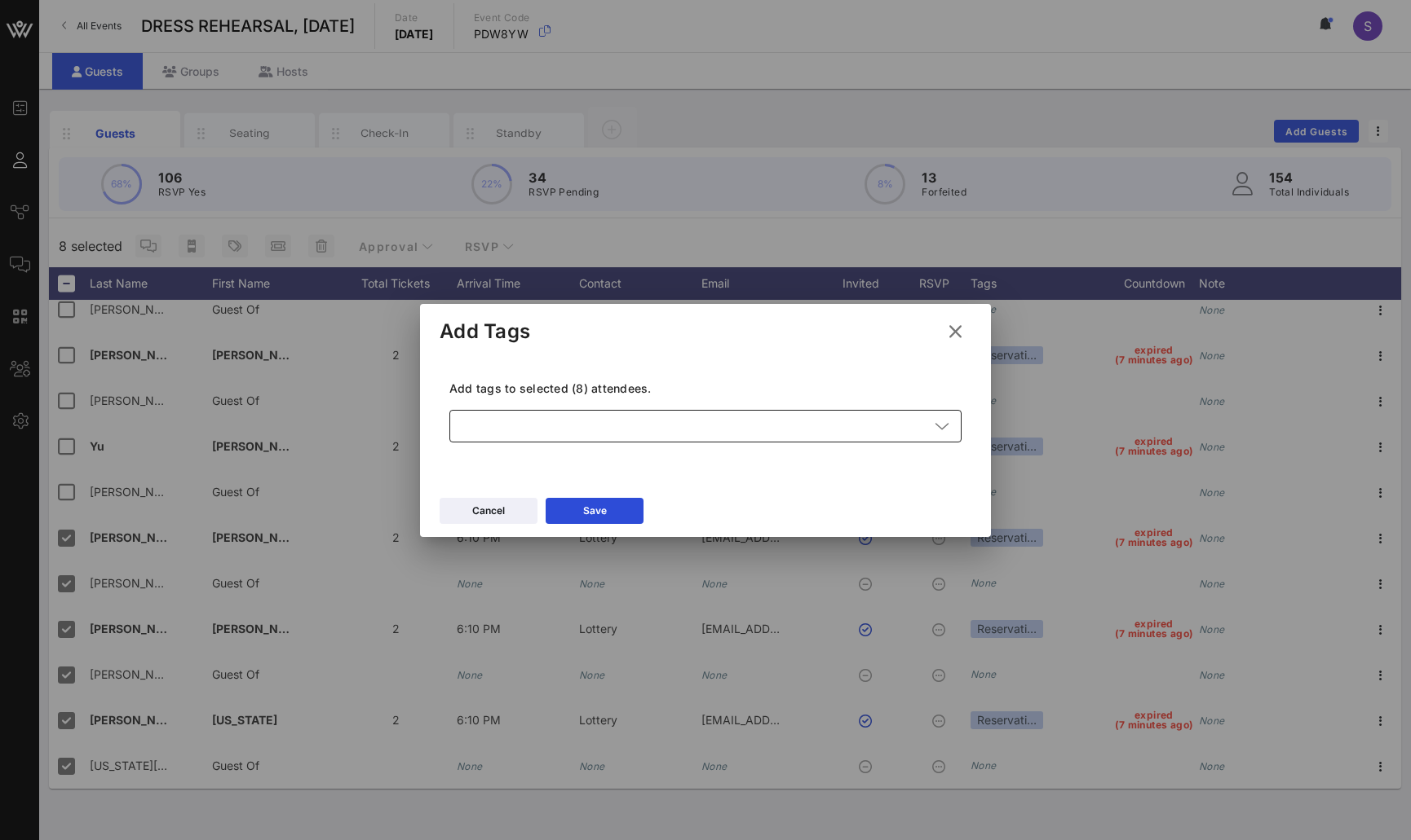
click at [628, 435] on div at bounding box center [694, 425] width 470 height 32
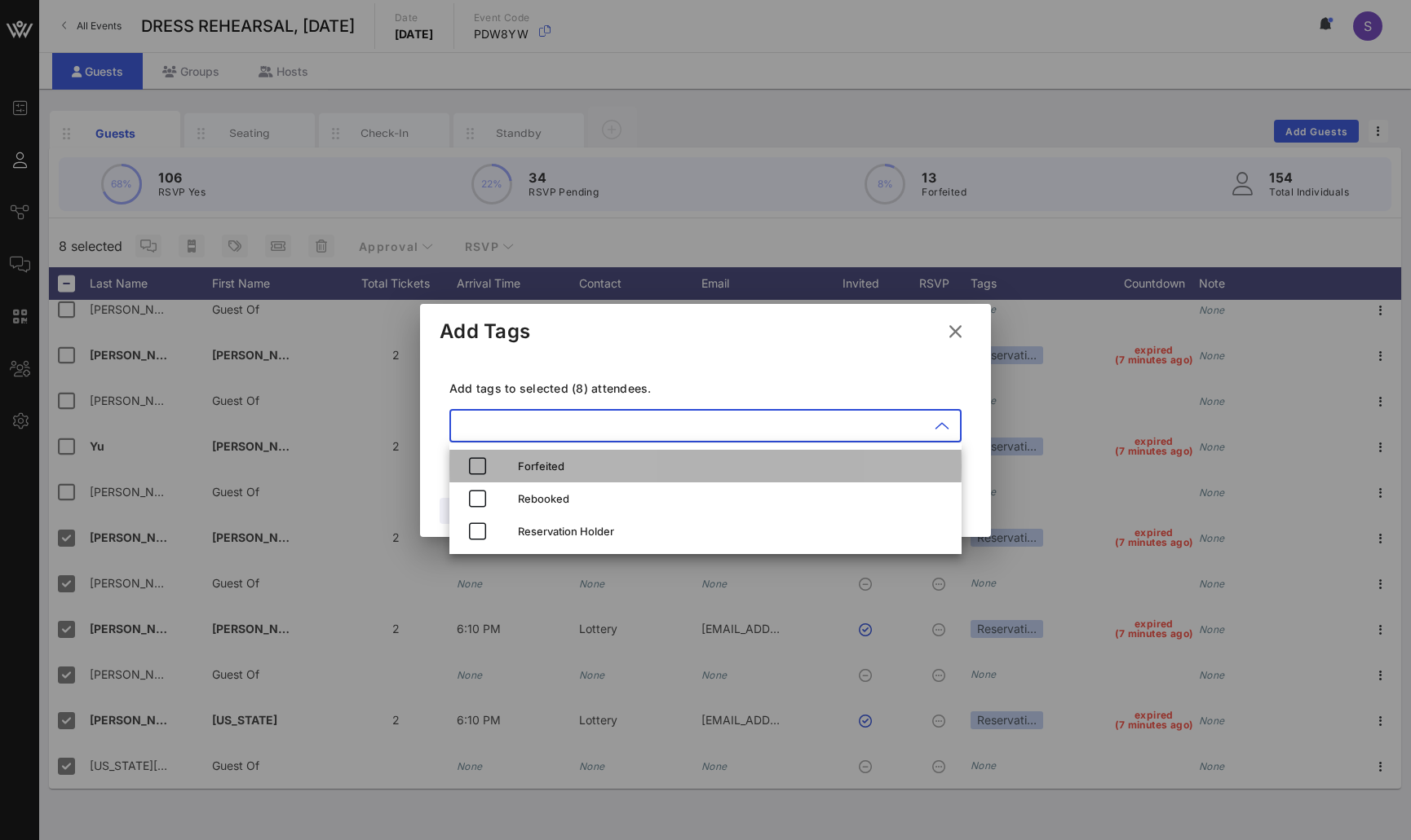
click at [628, 456] on div "Forfeited" at bounding box center [733, 466] width 431 height 26
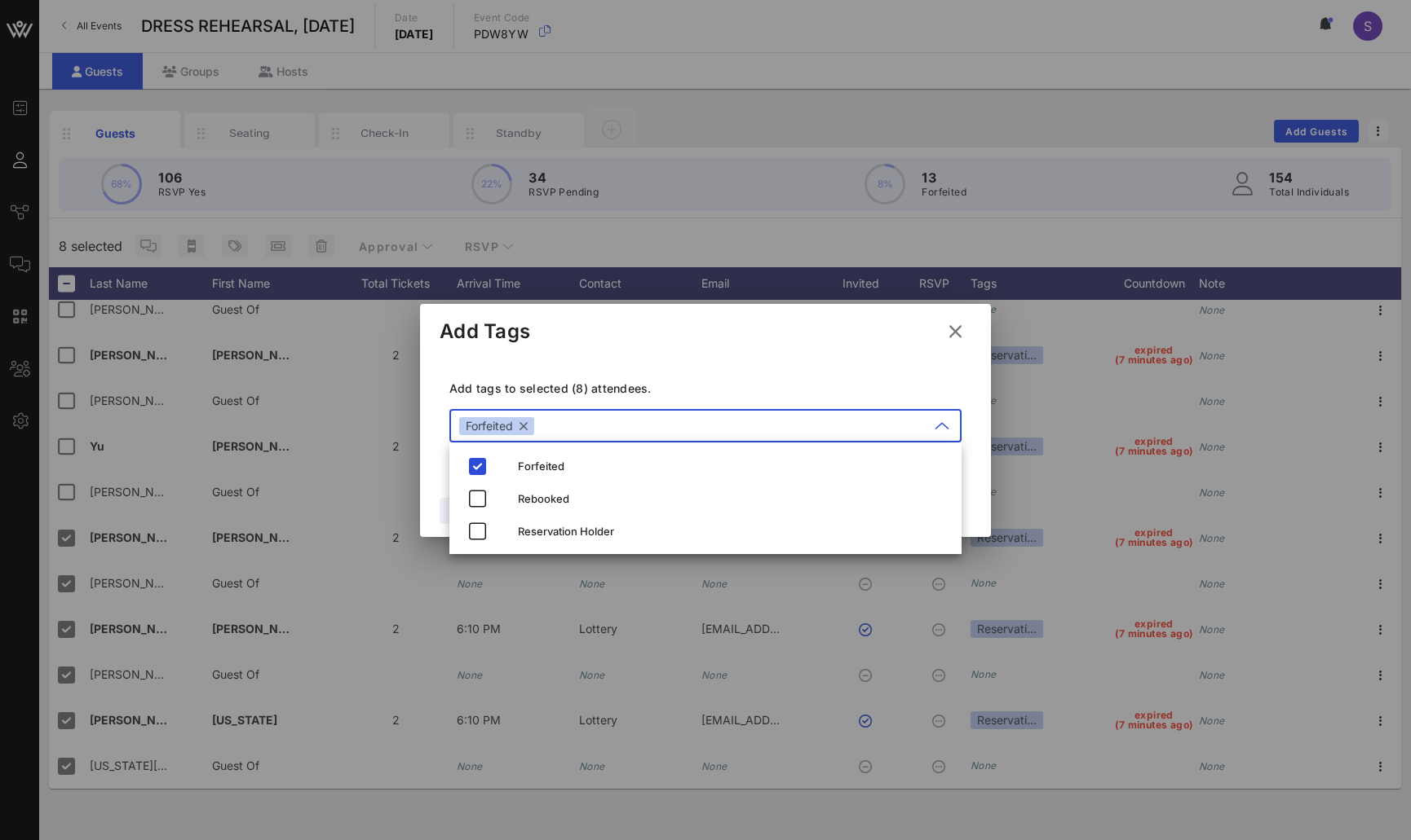
click at [649, 357] on div "Add tags to selected (8) attendees. ​ Forfeited" at bounding box center [706, 414] width 532 height 119
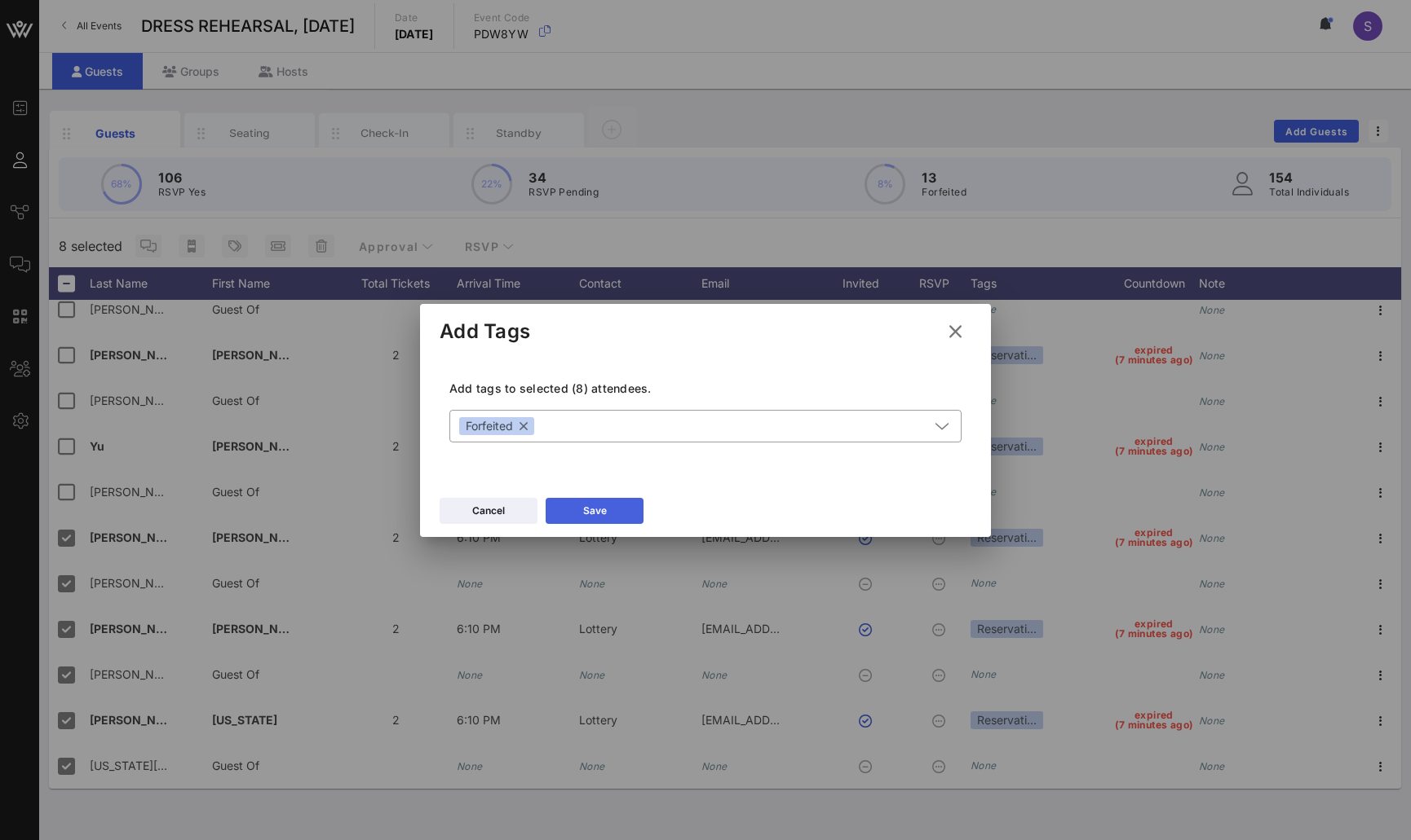
click at [608, 500] on button "Save" at bounding box center [594, 511] width 98 height 26
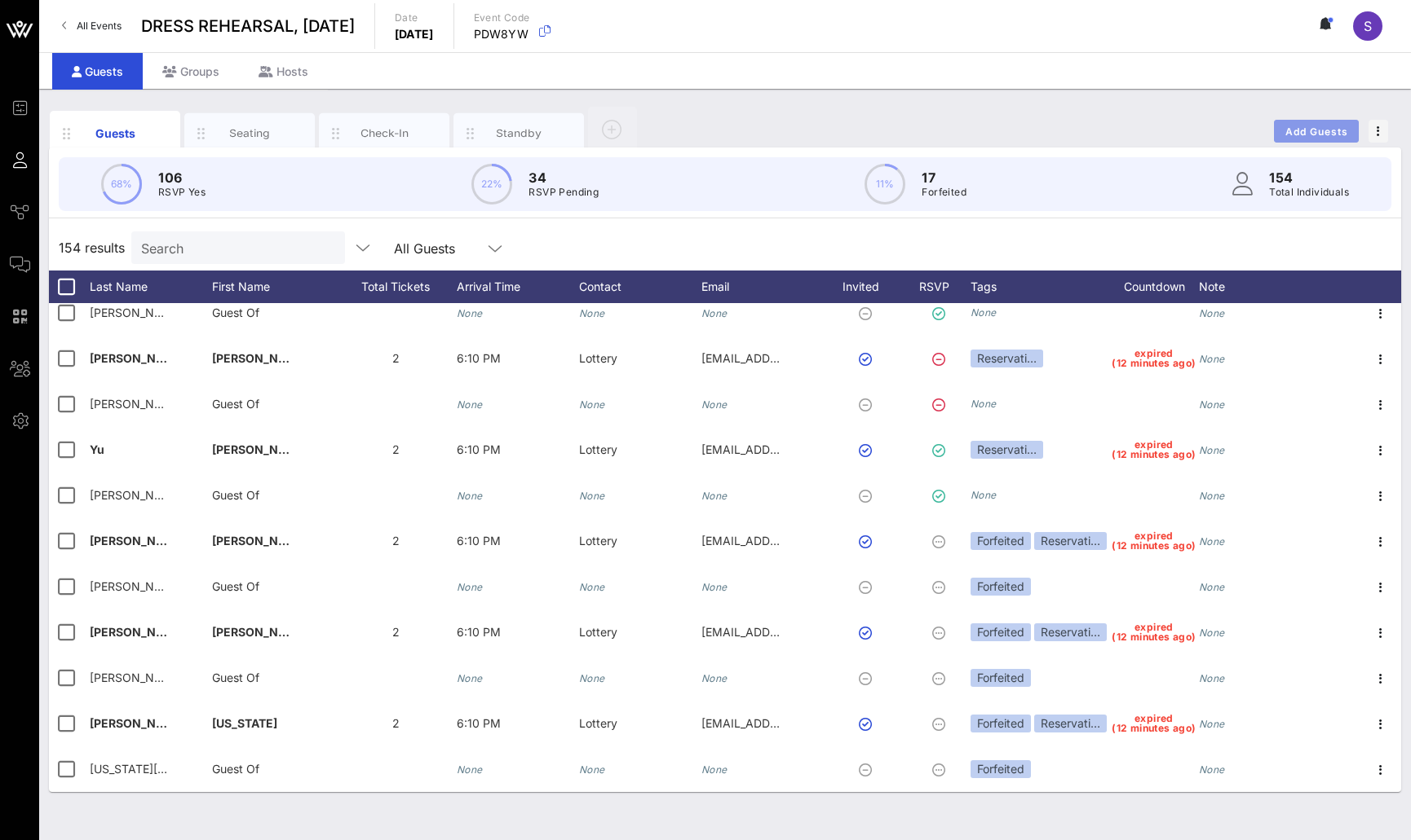
click at [1315, 134] on span "Add Guests" at bounding box center [1316, 131] width 64 height 12
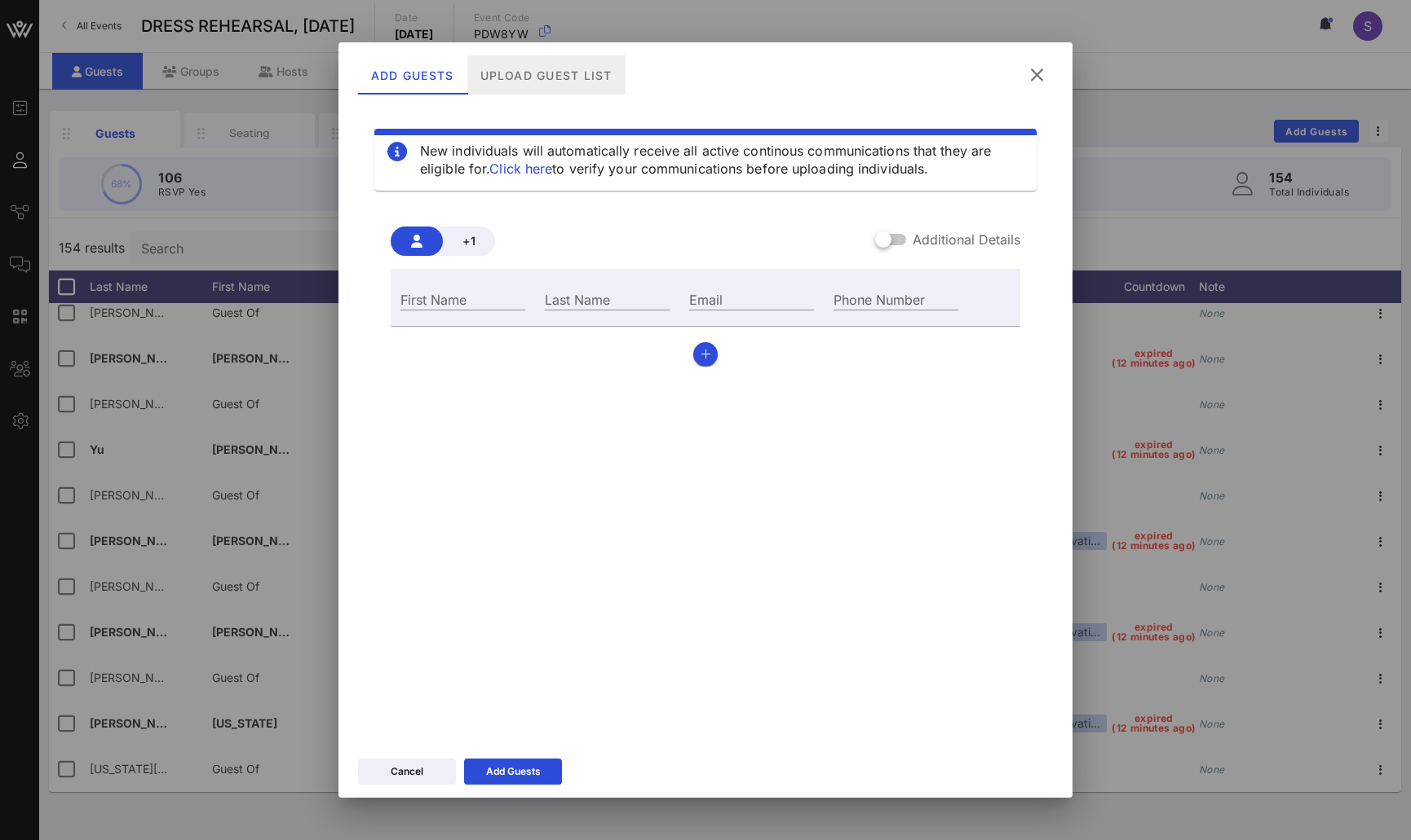
drag, startPoint x: 558, startPoint y: 83, endPoint x: 573, endPoint y: 84, distance: 15.0
click at [558, 83] on div "Upload Guest List" at bounding box center [546, 75] width 159 height 39
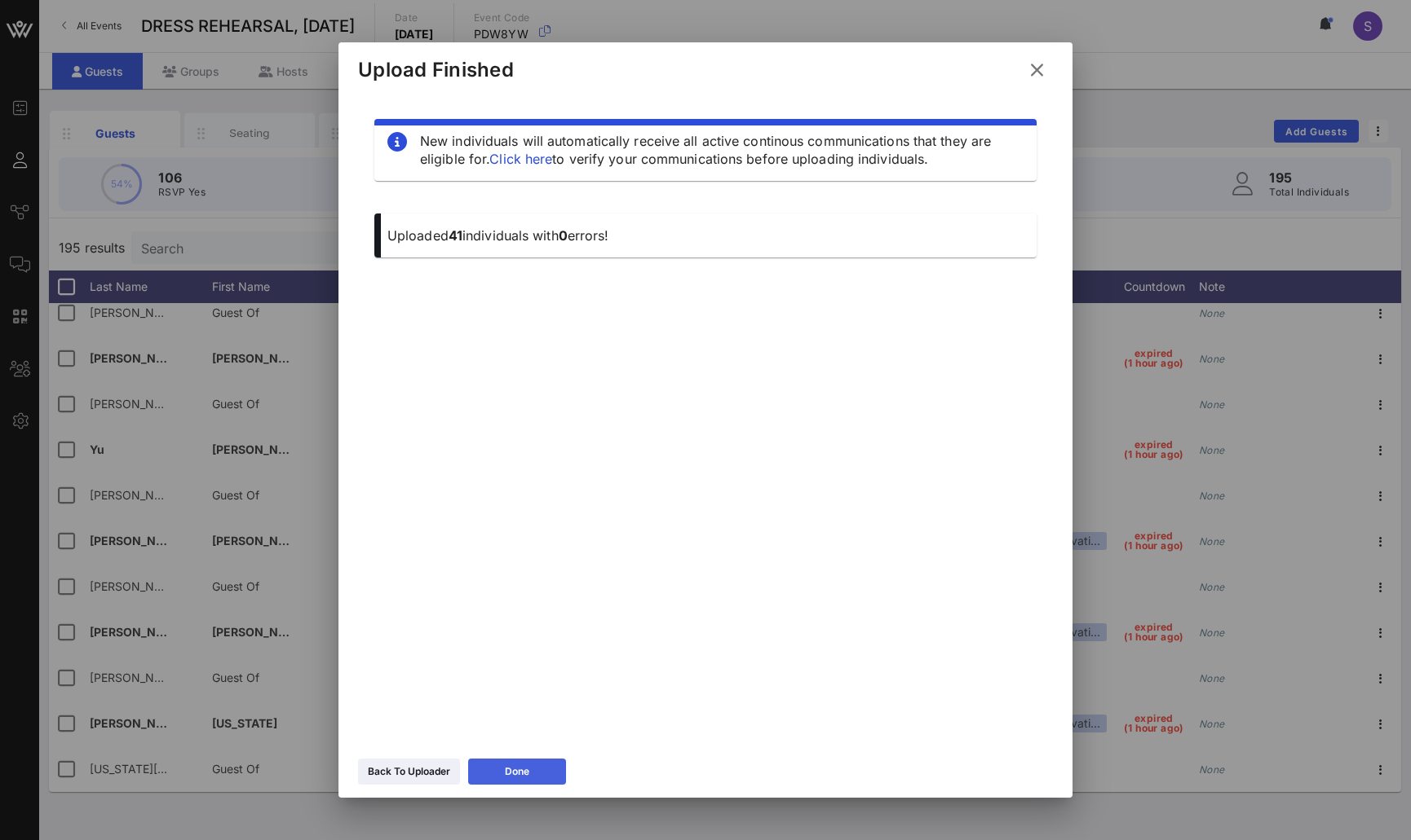
click at [509, 760] on button "Done" at bounding box center [516, 772] width 98 height 26
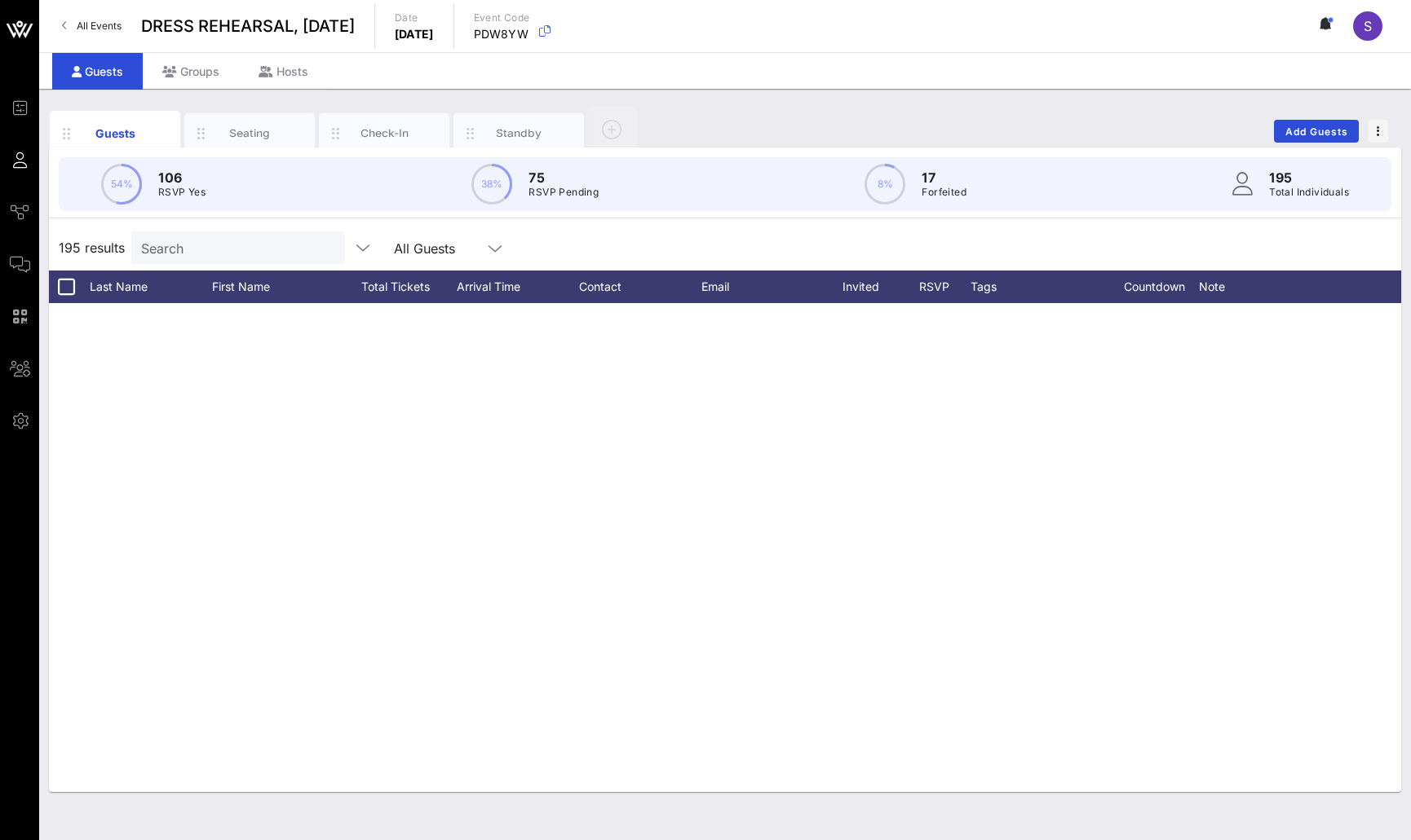
scroll to position [8413, 0]
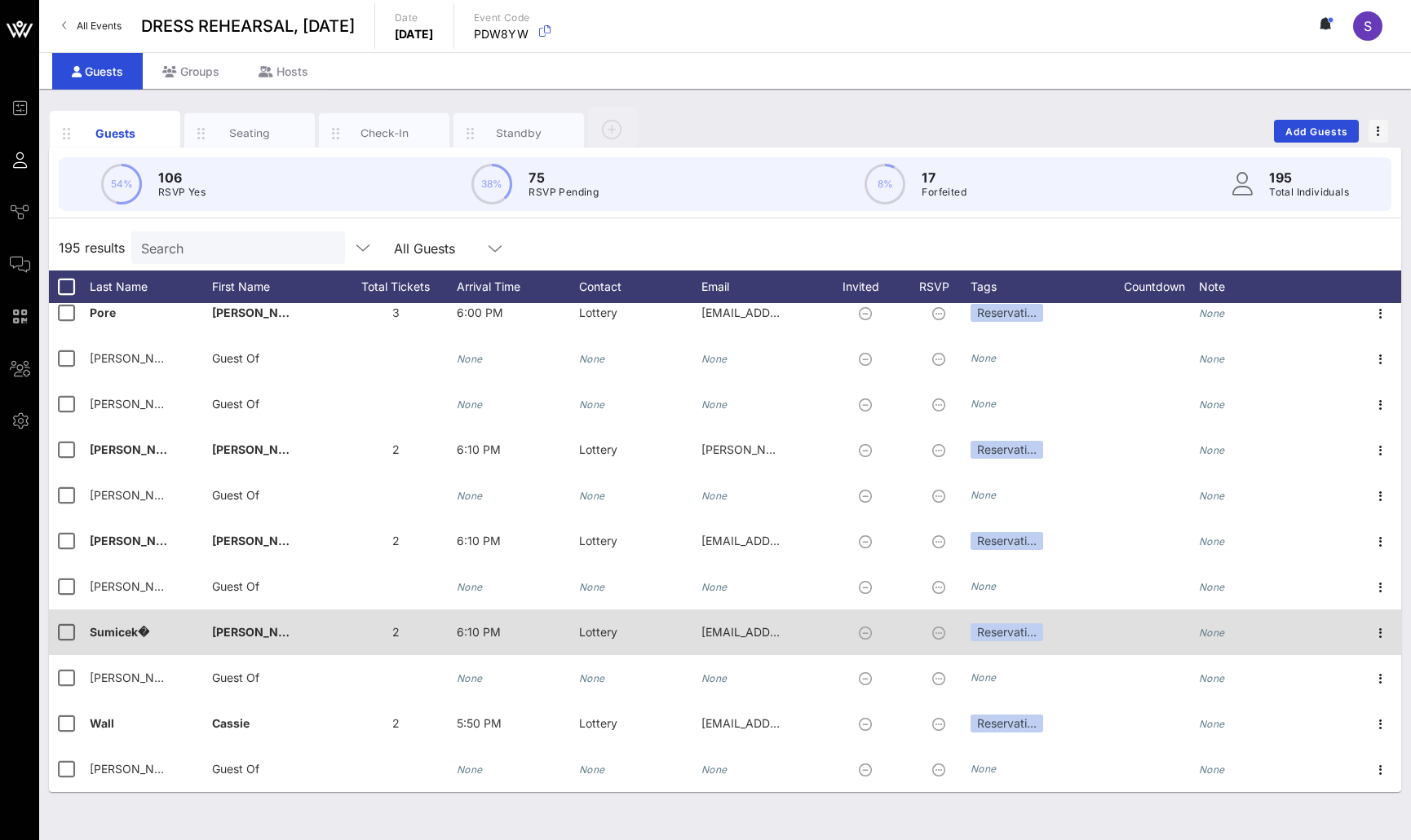
click at [164, 632] on div "Sumicek�" at bounding box center [151, 641] width 122 height 64
type input "Sumicek"
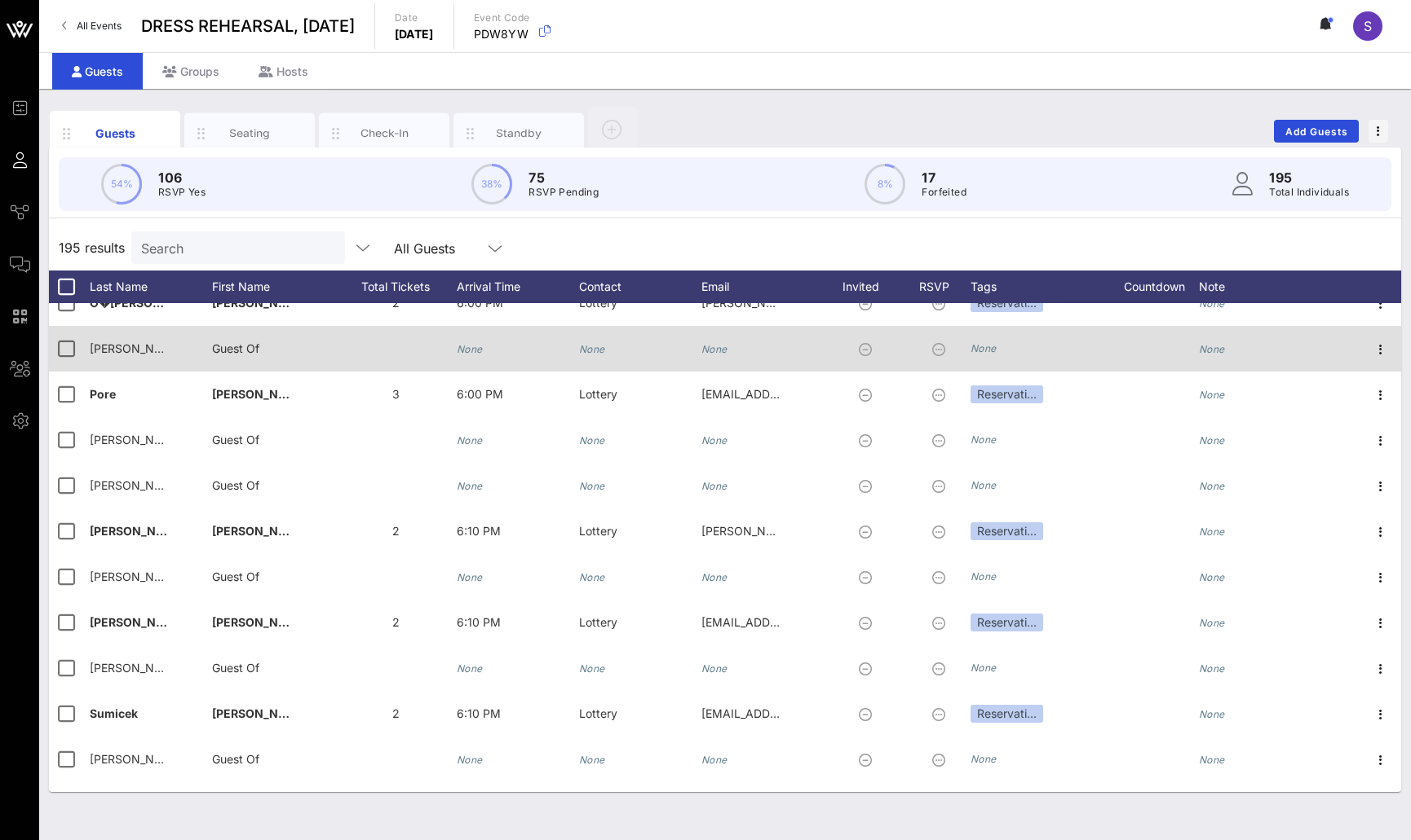
scroll to position [8249, 0]
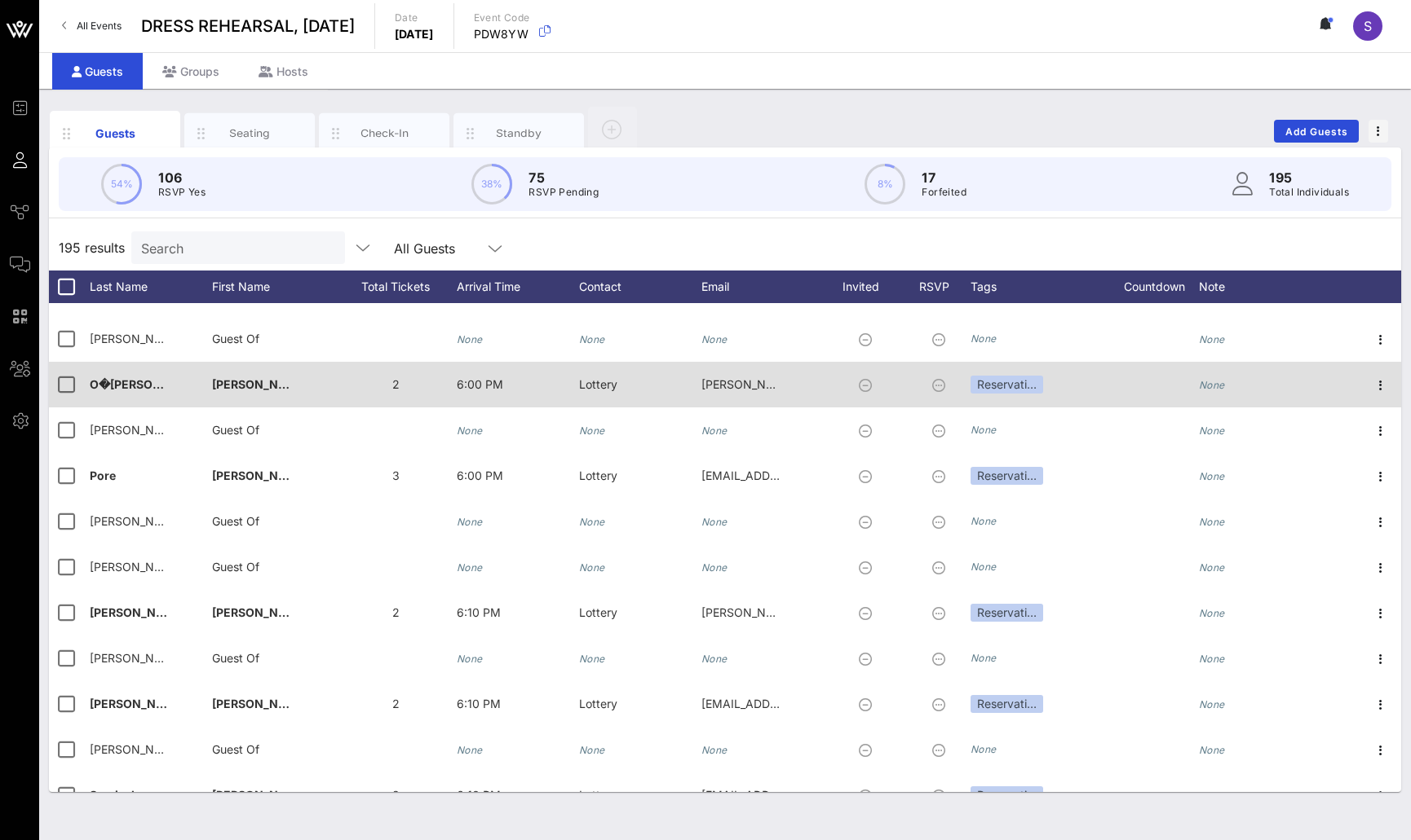
click at [119, 384] on span "O�Hagan" at bounding box center [148, 384] width 116 height 14
type input "O’Hagan"
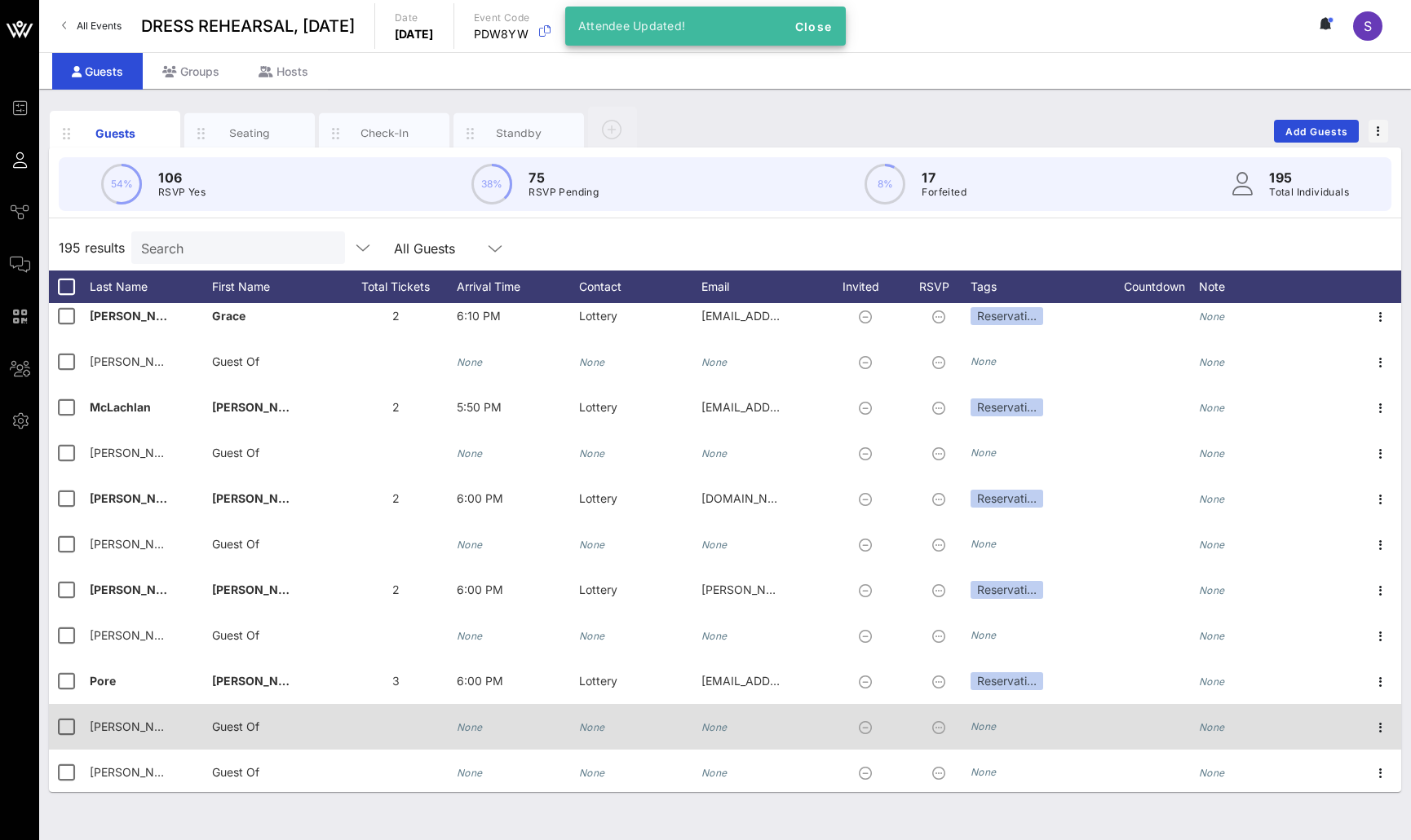
scroll to position [8005, 0]
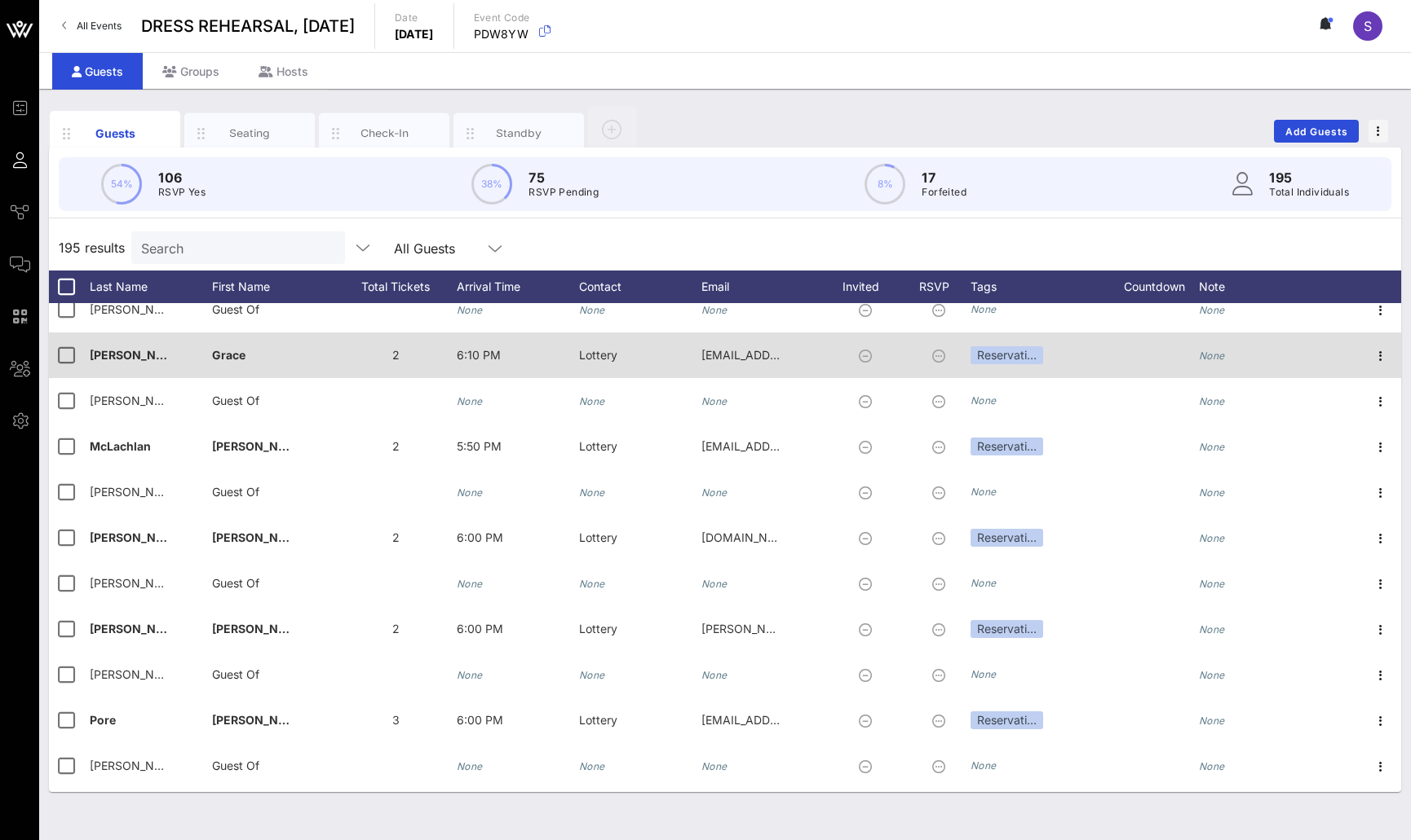
click at [150, 362] on div "Hoover�" at bounding box center [151, 364] width 122 height 64
type input "Hoover"
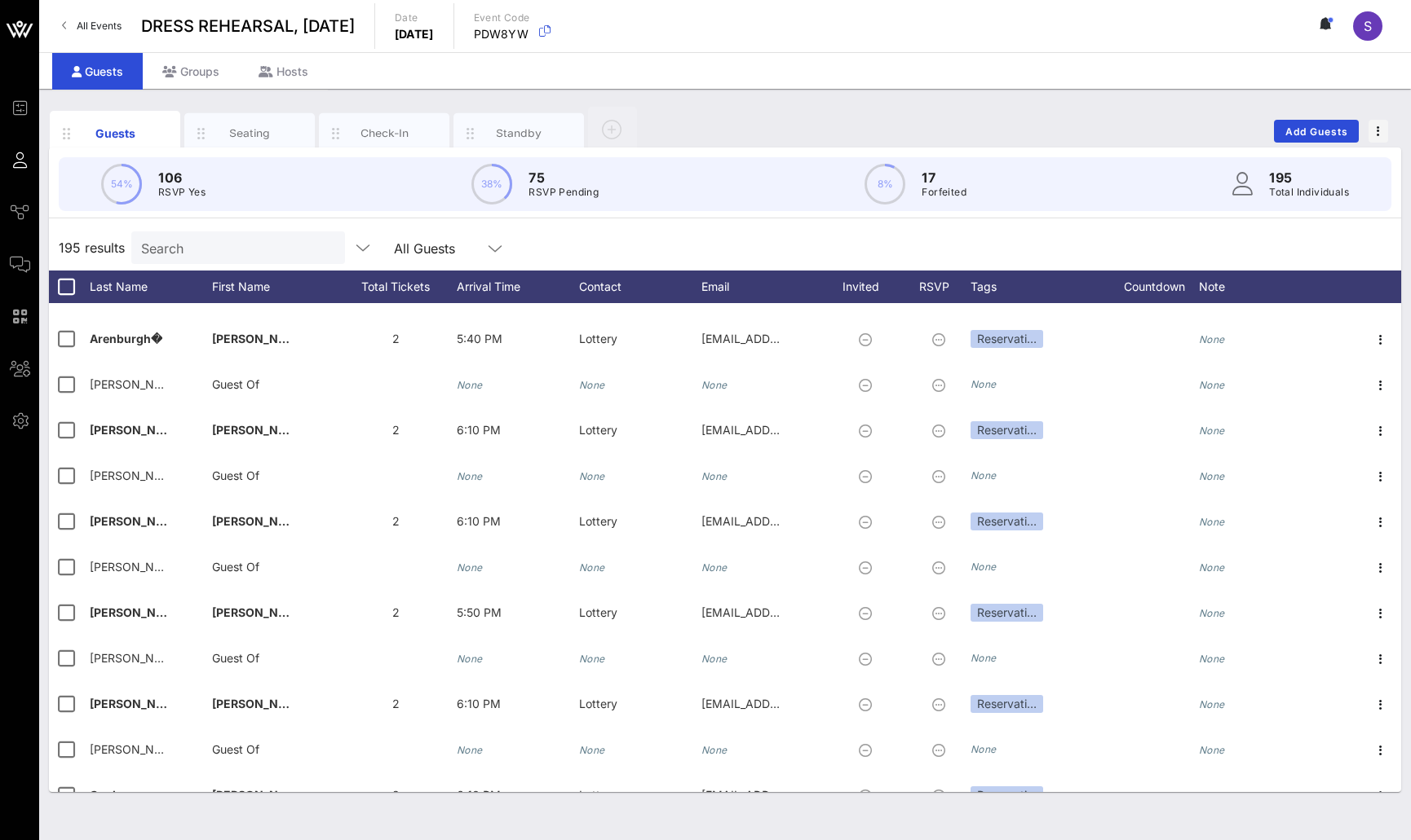
scroll to position [7027, 0]
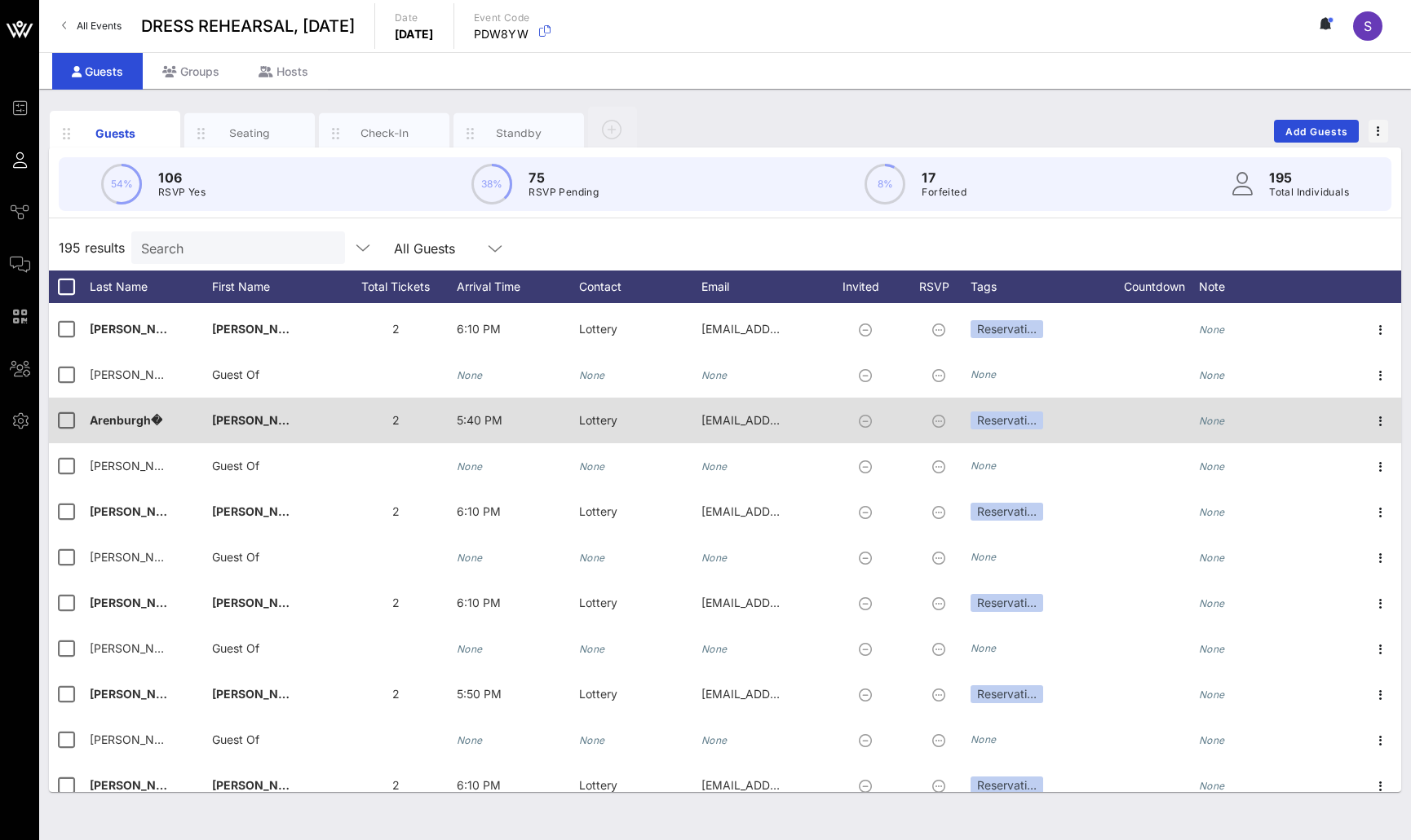
click at [167, 423] on div "Arenburgh�" at bounding box center [151, 429] width 122 height 64
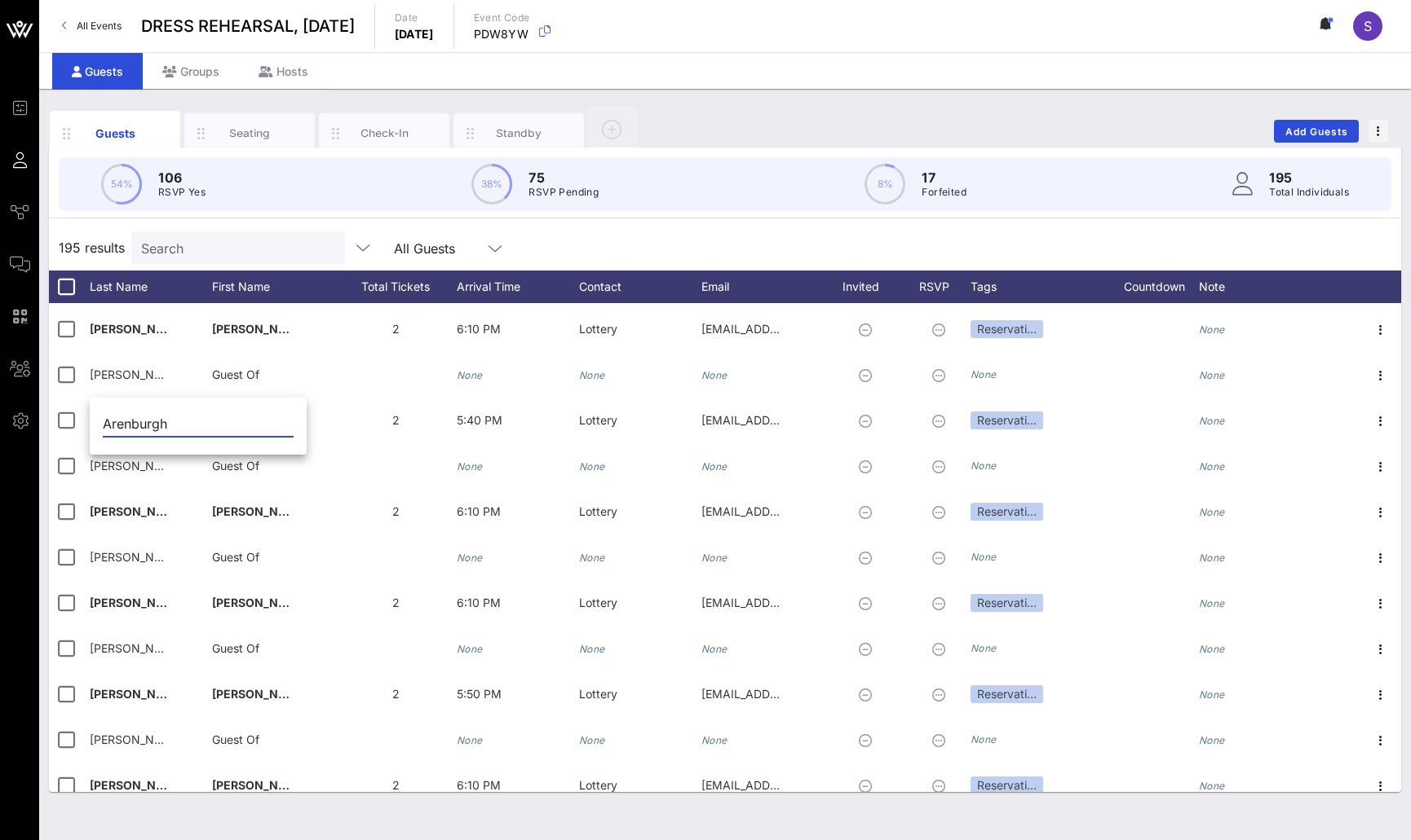
type input "Arenburgh"
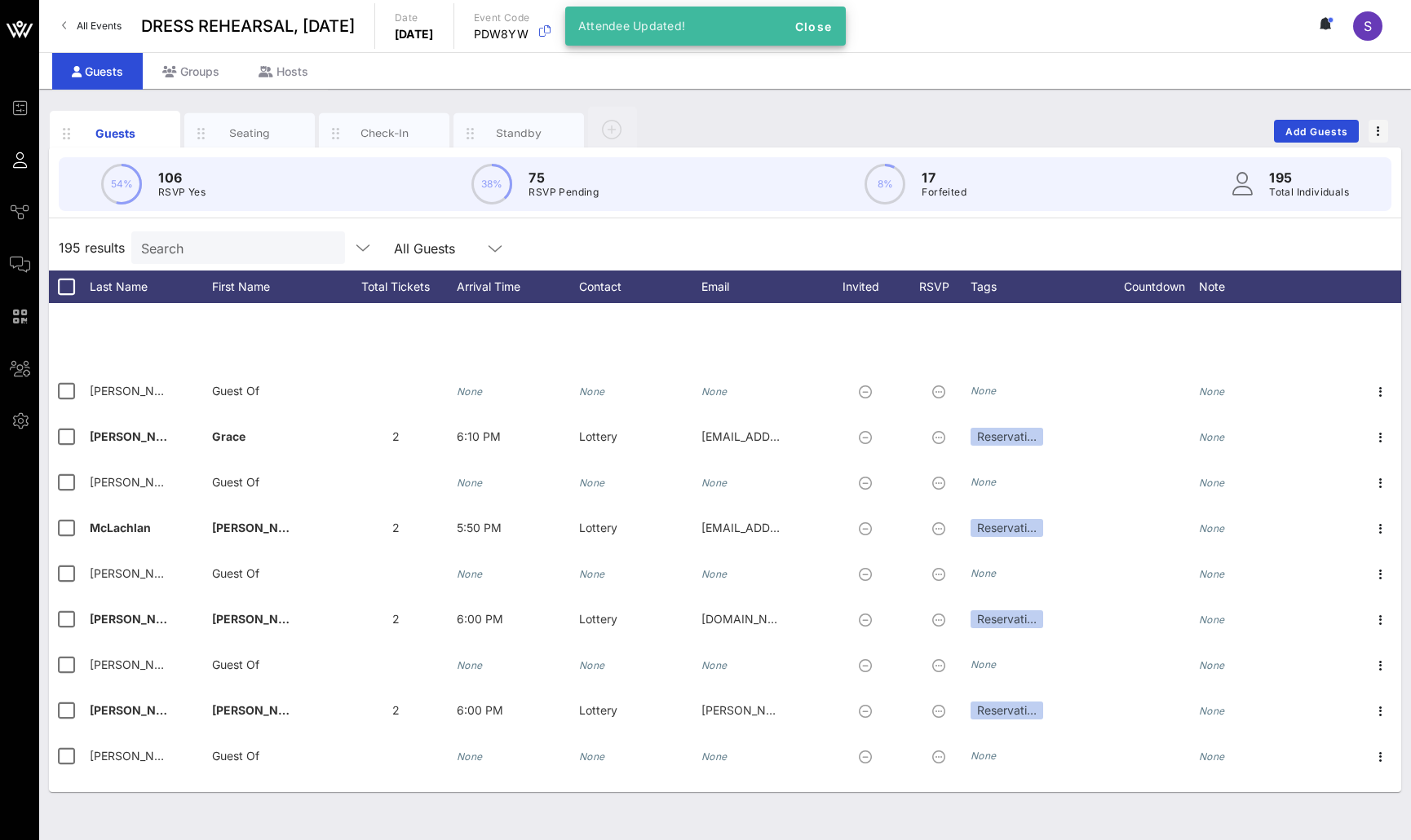
scroll to position [8413, 0]
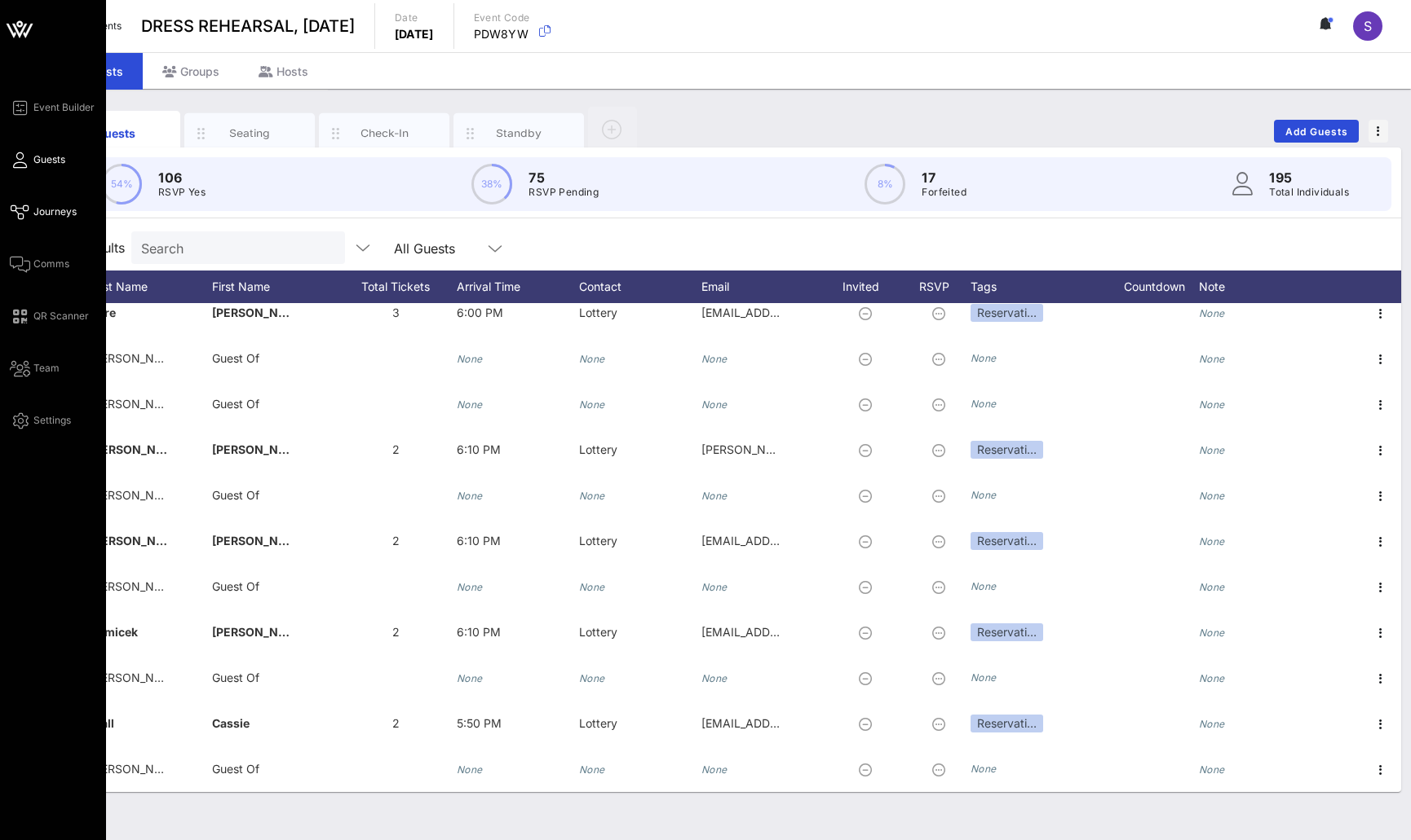
click at [59, 209] on span "Journeys" at bounding box center [55, 212] width 43 height 15
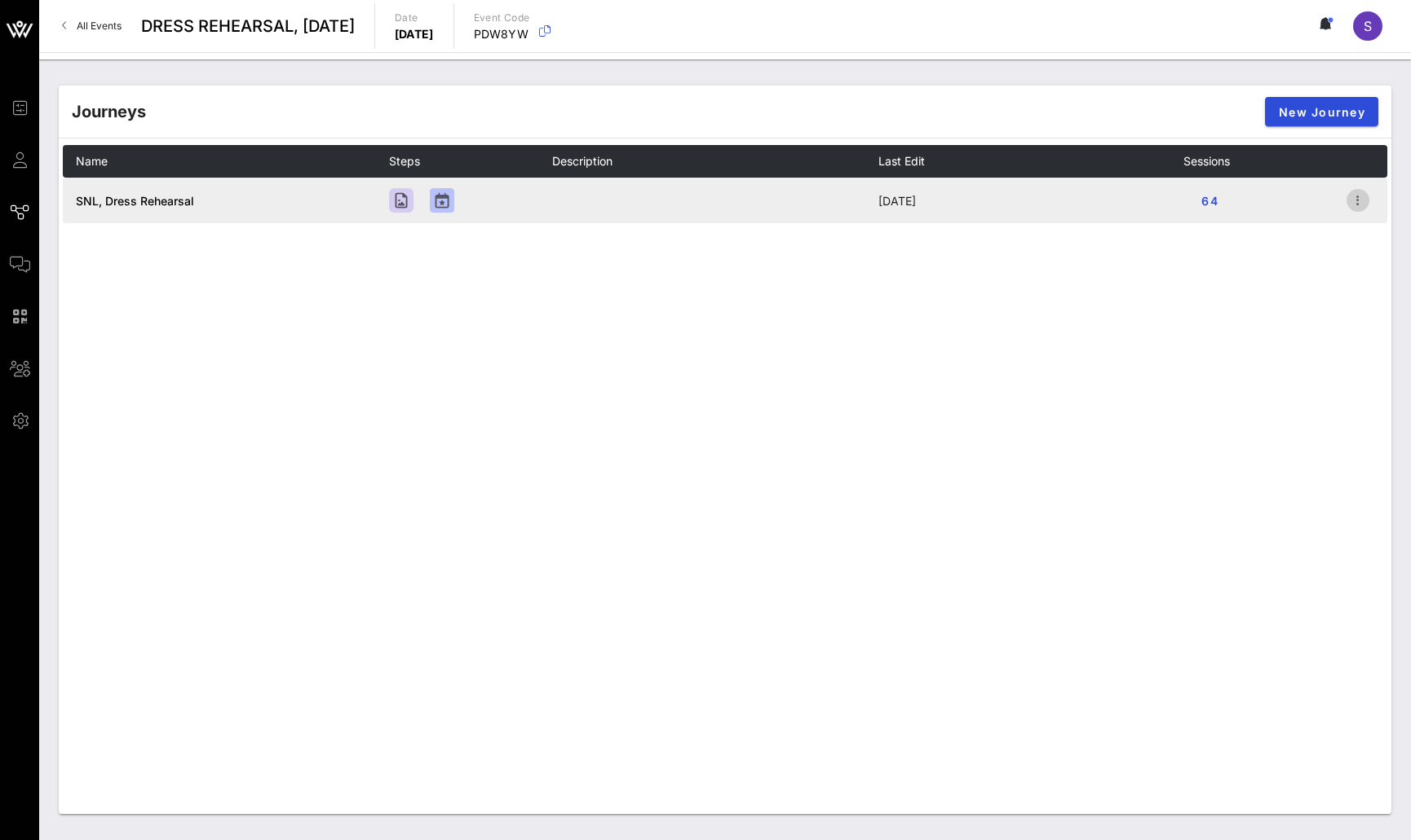
click at [1358, 207] on icon "button" at bounding box center [1358, 201] width 20 height 20
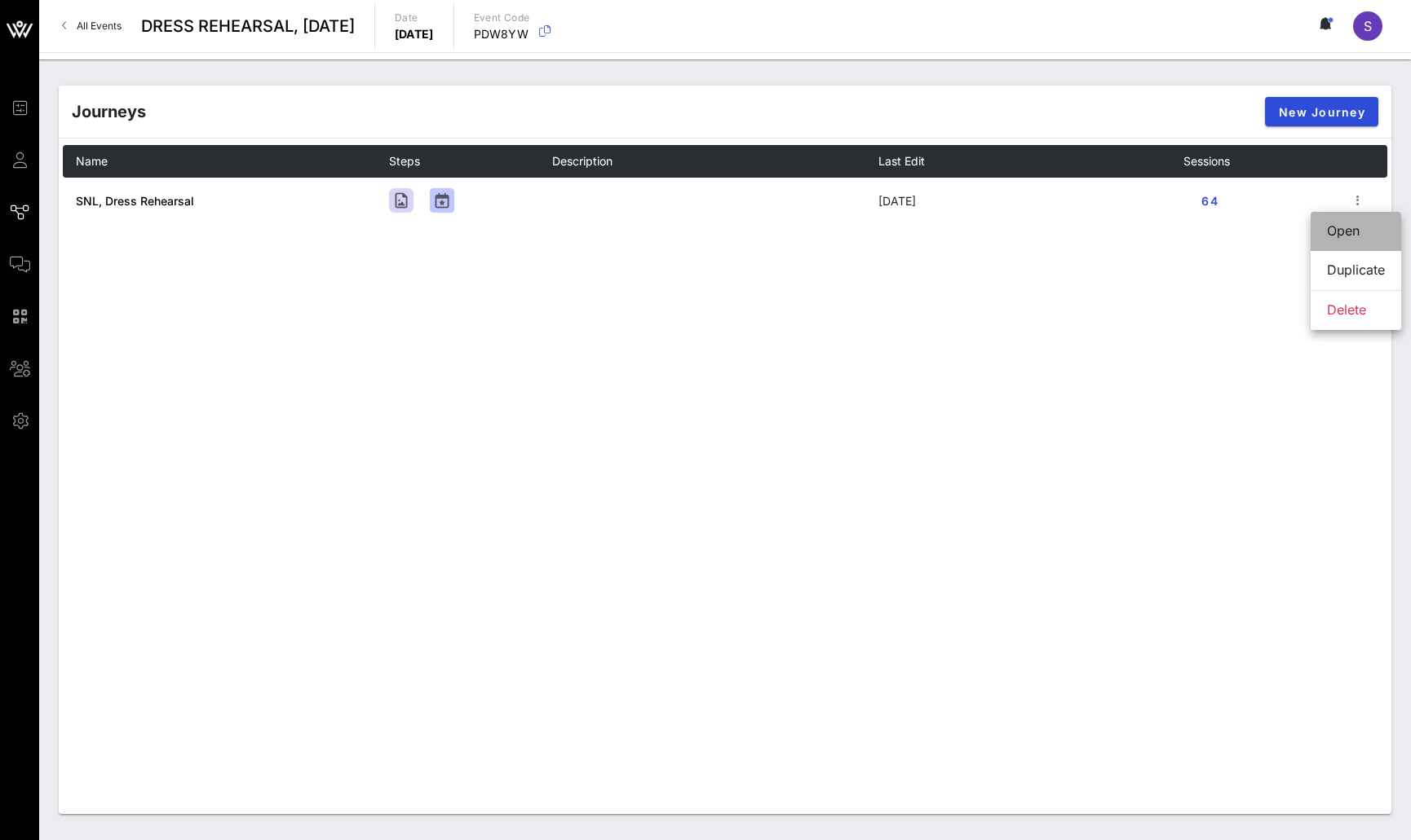
click at [1357, 228] on div "Open" at bounding box center [1356, 231] width 58 height 16
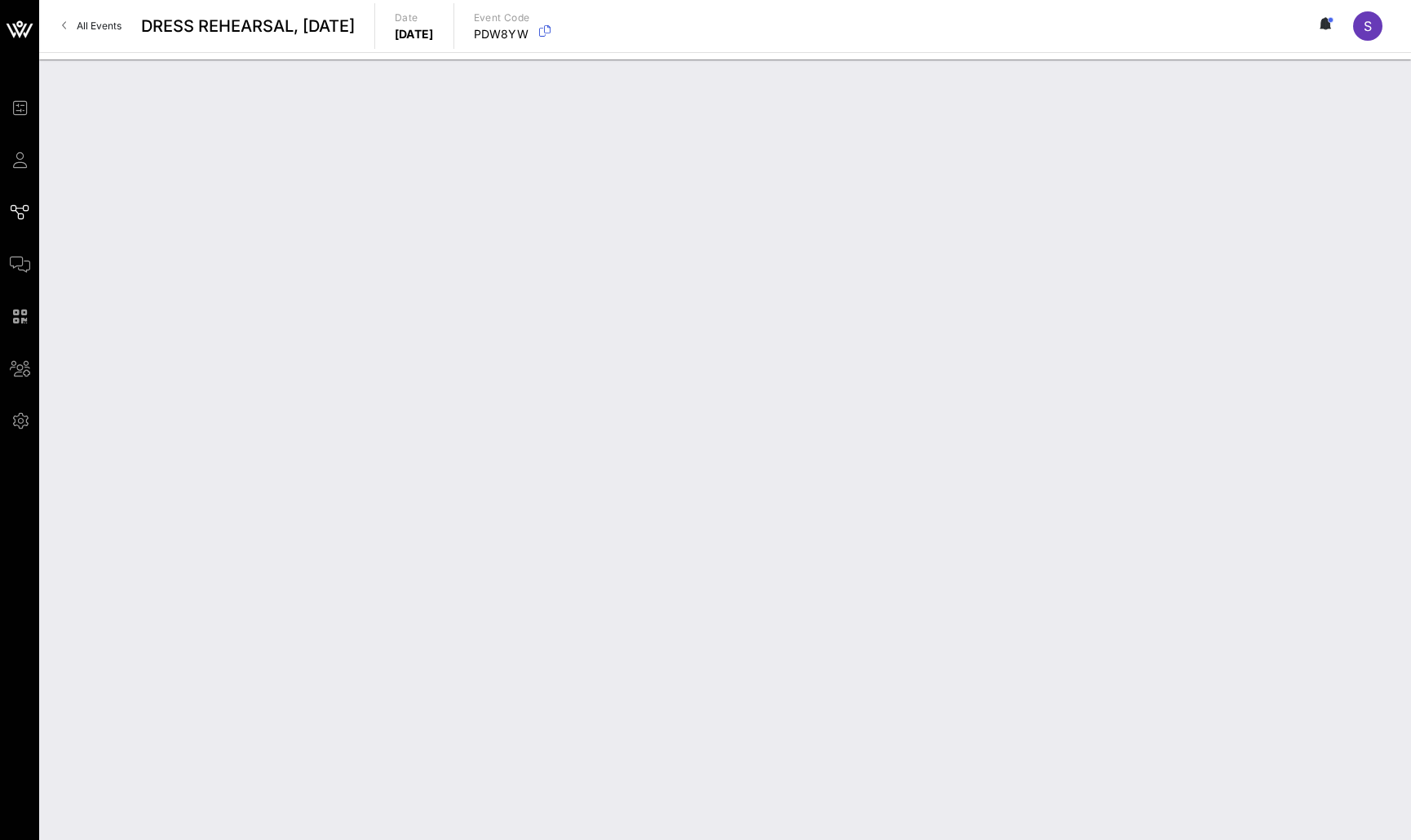
type input "SNL, Dress Rehearsal"
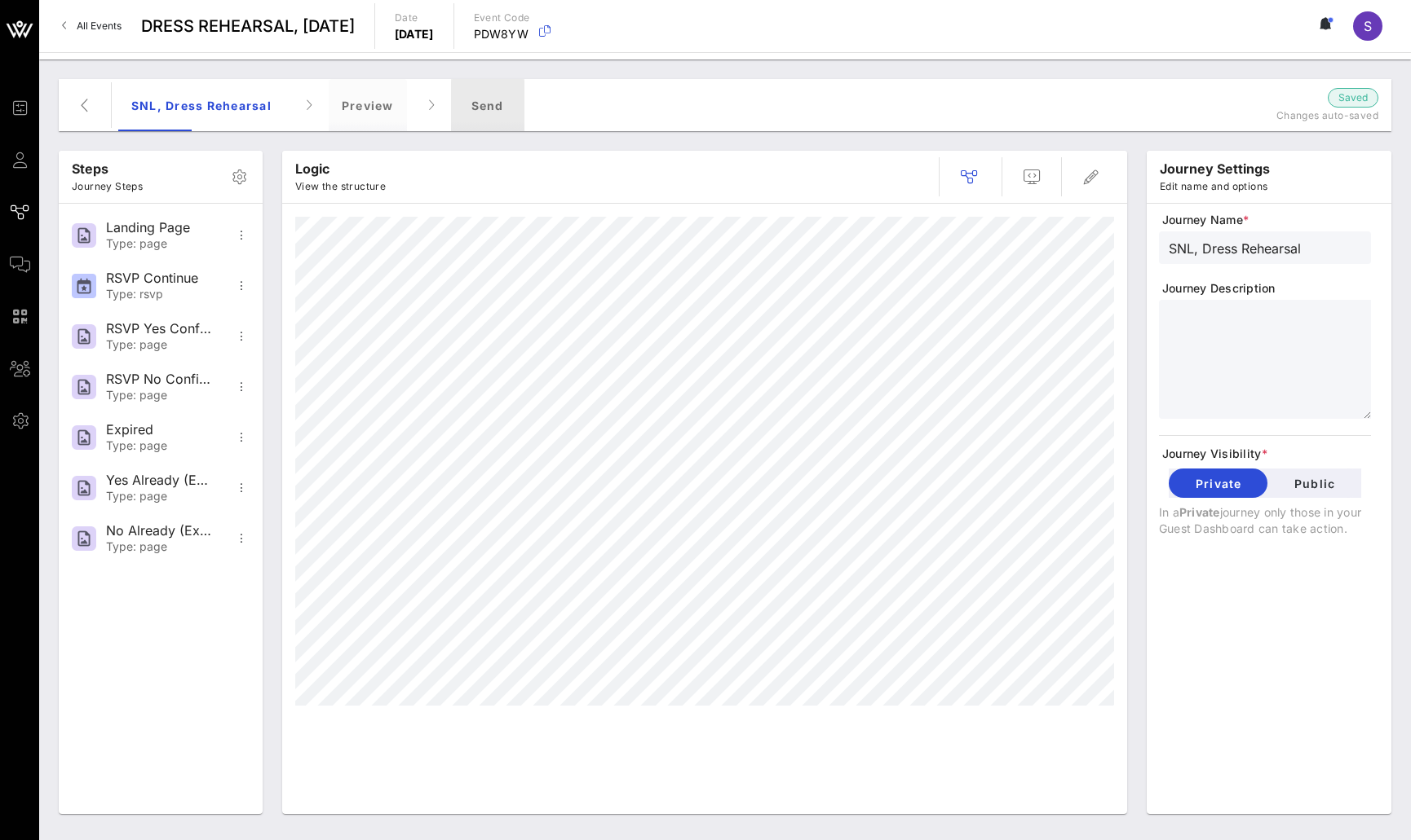
click at [488, 107] on div "Send" at bounding box center [488, 104] width 74 height 52
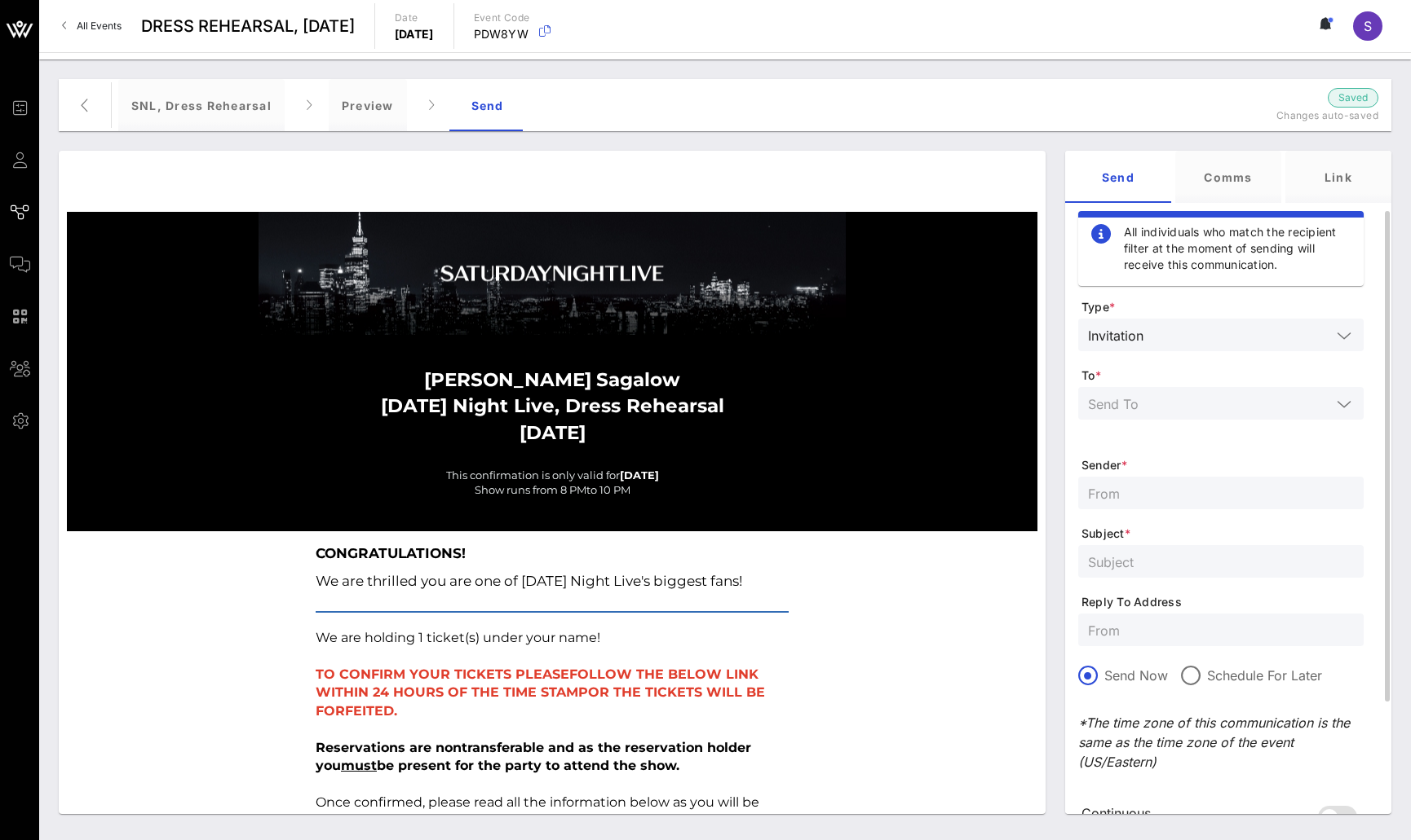
click at [1243, 396] on input "text" at bounding box center [1209, 404] width 243 height 22
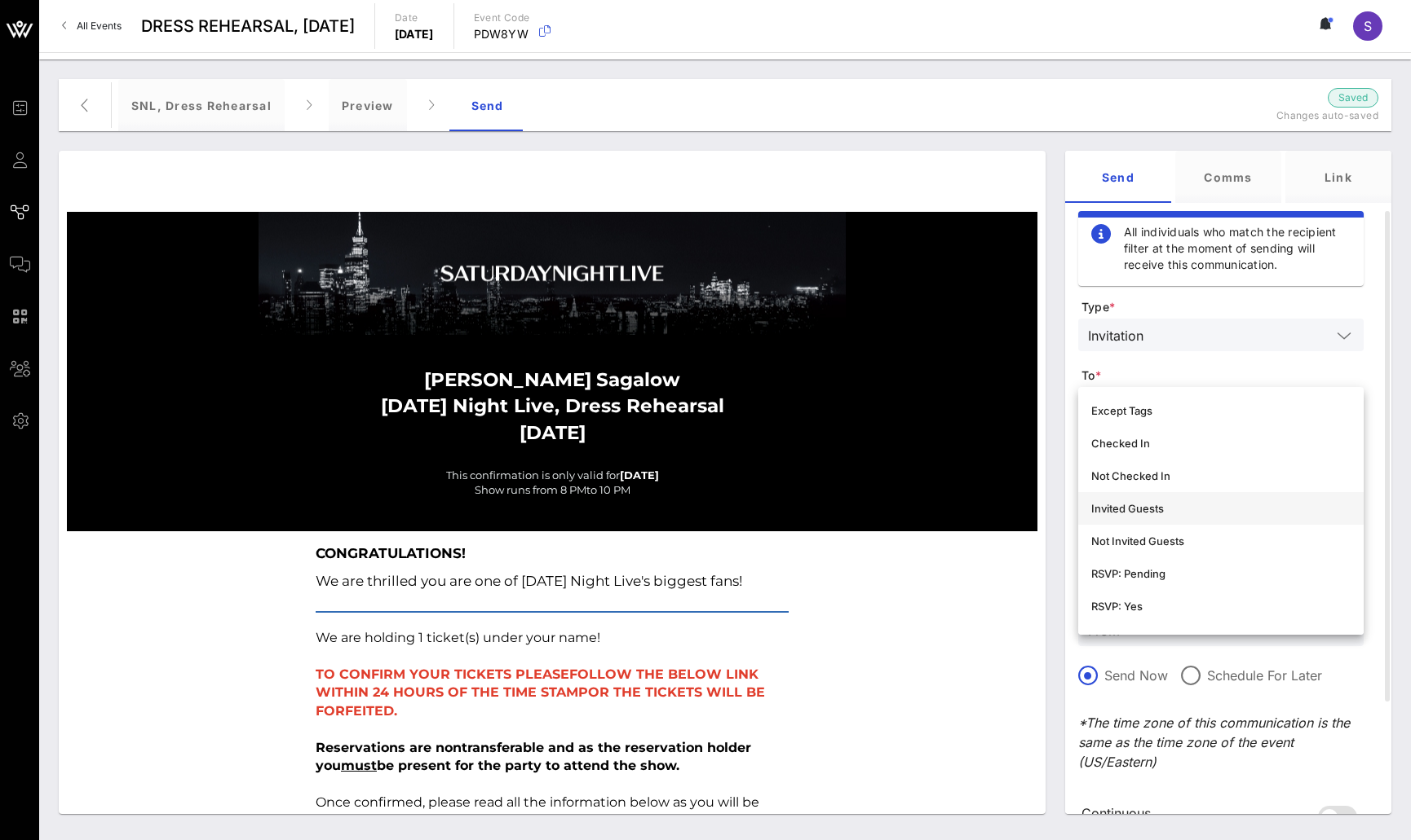
scroll to position [163, 0]
click at [1177, 537] on div "Not Invited Guests" at bounding box center [1221, 540] width 259 height 13
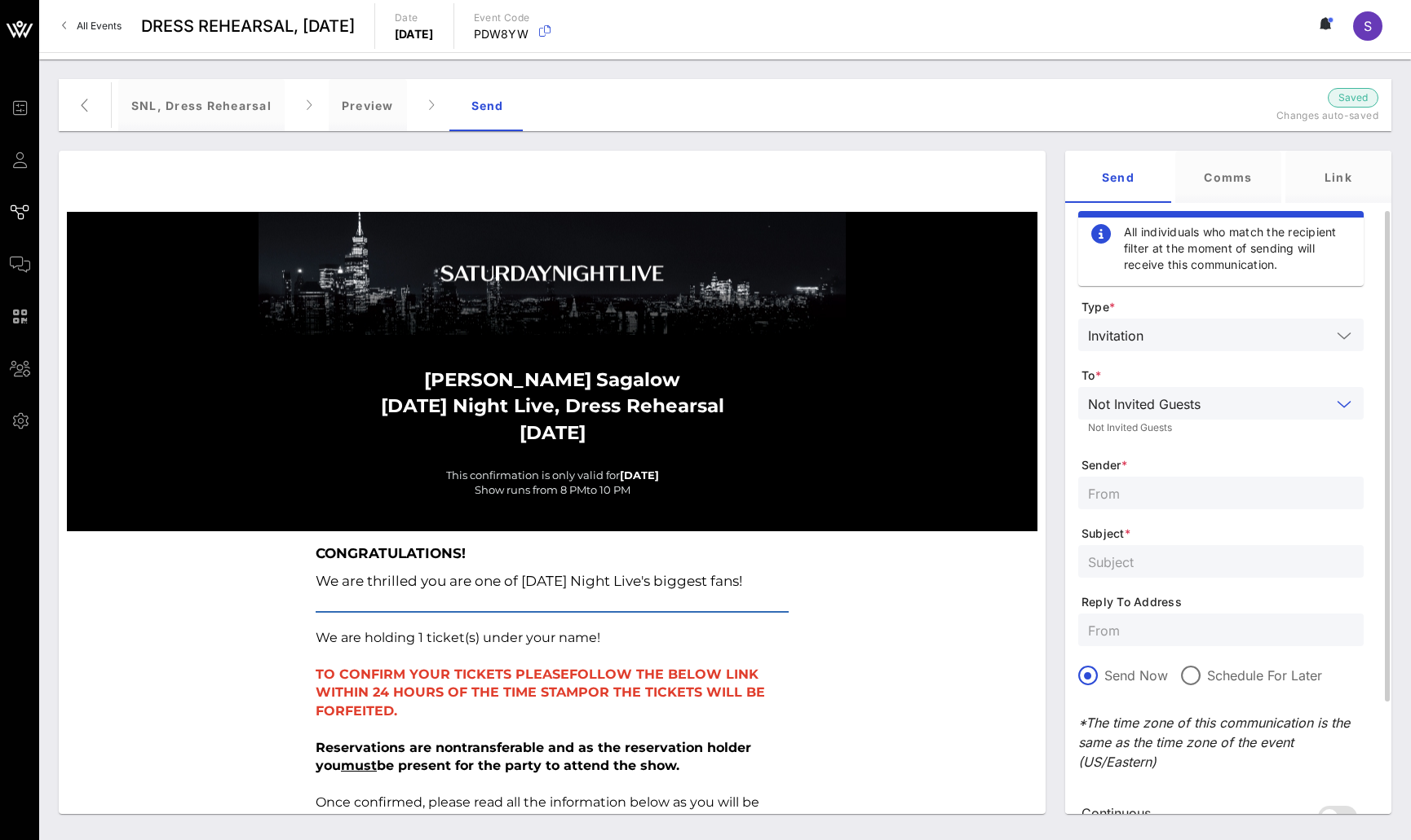
click at [1168, 491] on input "text" at bounding box center [1221, 493] width 266 height 22
type input "SNL Reservations"
type input "SATURDAY NIGHT LIVE, Dress Rehearsal - October 04, 2025"
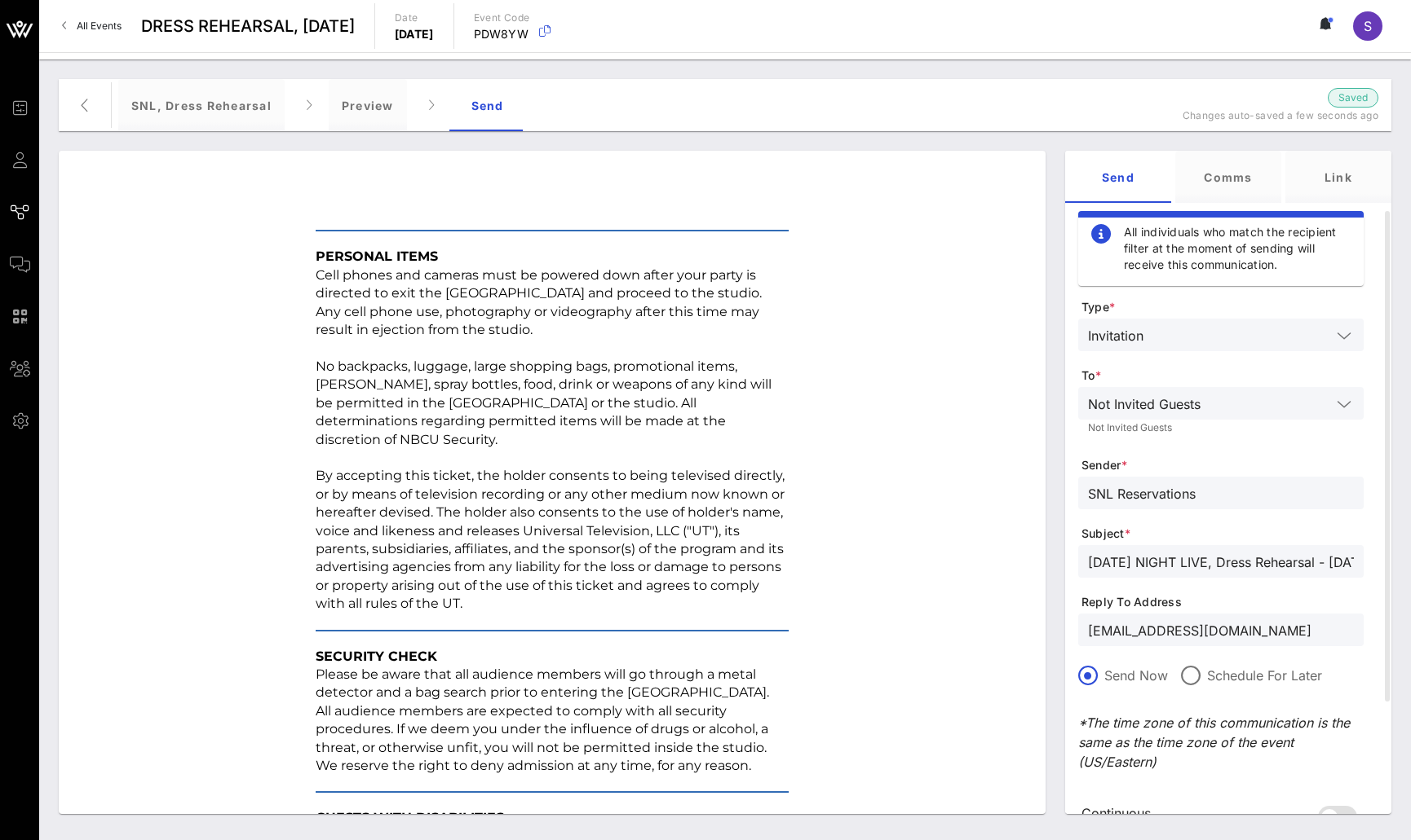
scroll to position [1970, 0]
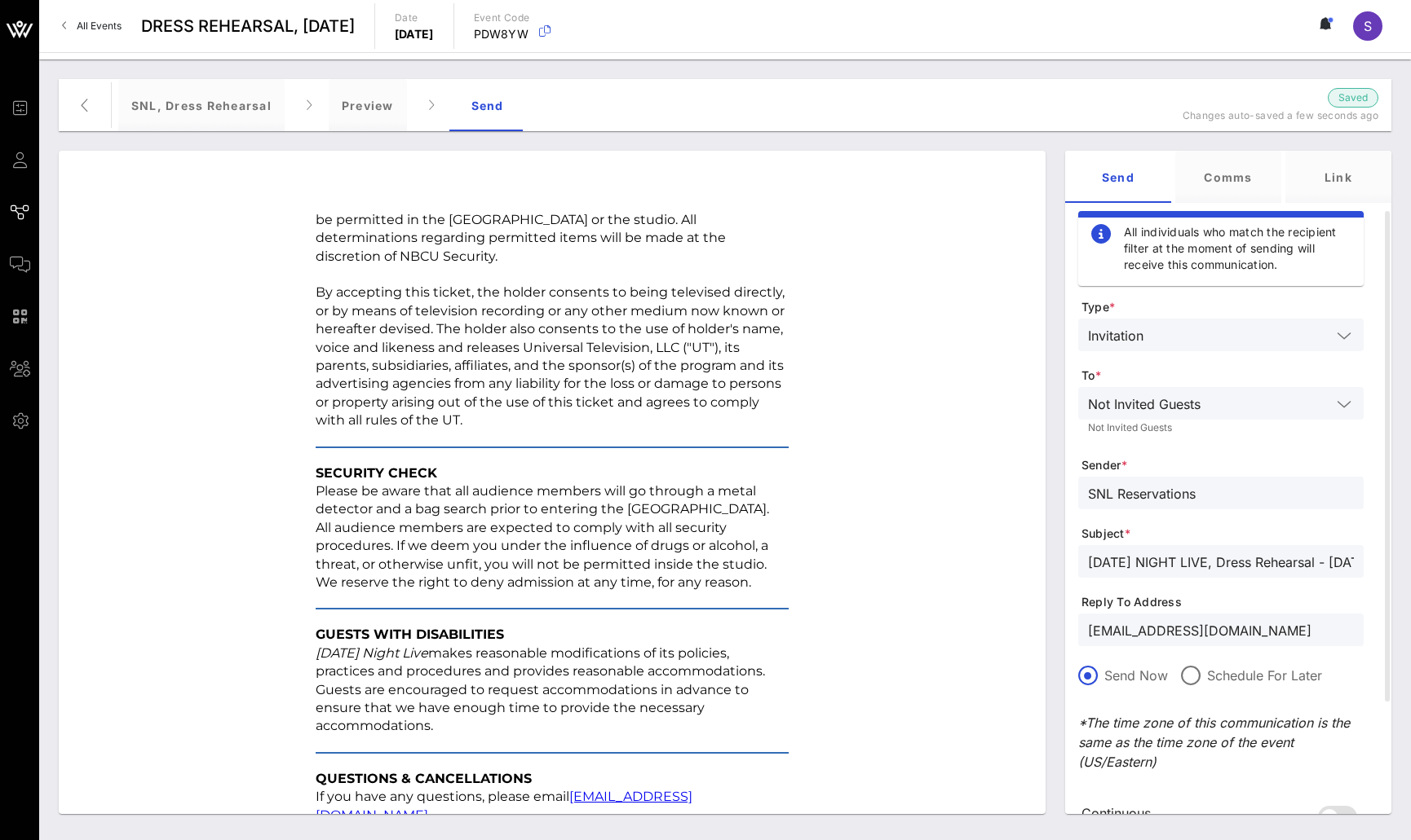
click at [788, 774] on td "QUESTIONS & CANCELLATIONS If you have any questions, please email snl.confirmat…" at bounding box center [552, 798] width 490 height 71
click at [1311, 612] on form "Type * Invitation To * Not Invited Guests Not Invited Guests Sender * SNL Reser…" at bounding box center [1221, 586] width 286 height 574
click at [1310, 627] on input "SNL.Confirmation@nbcuni.com" at bounding box center [1221, 630] width 266 height 22
drag, startPoint x: 1310, startPoint y: 625, endPoint x: 808, endPoint y: 586, distance: 503.5
click at [802, 587] on div "Stephanie Sagalow Saturday Night Live, Dress Rehearsal October 04, 2025 This co…" at bounding box center [725, 483] width 1352 height 683
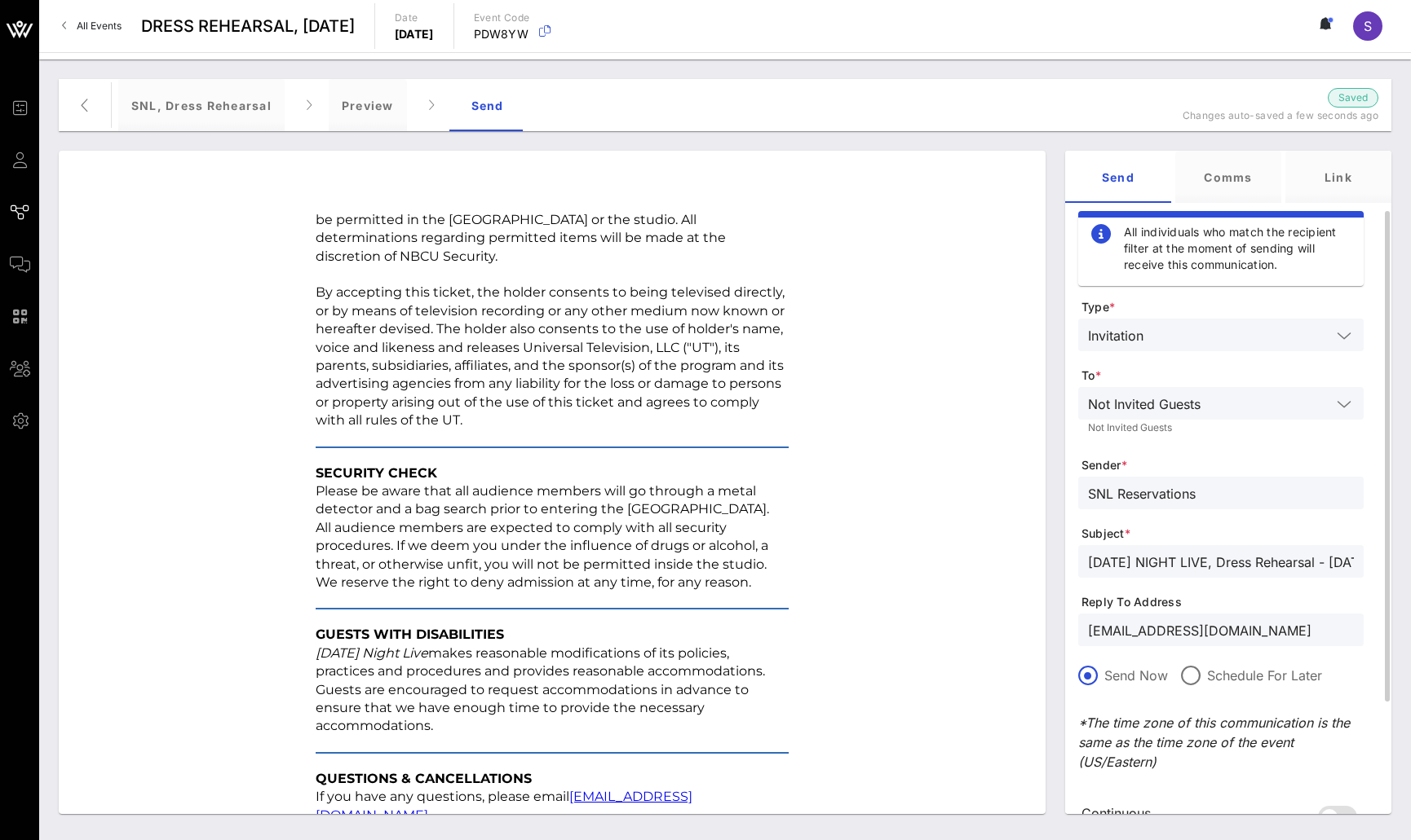
paste input "snl.c"
type input "[EMAIL_ADDRESS][DOMAIN_NAME]"
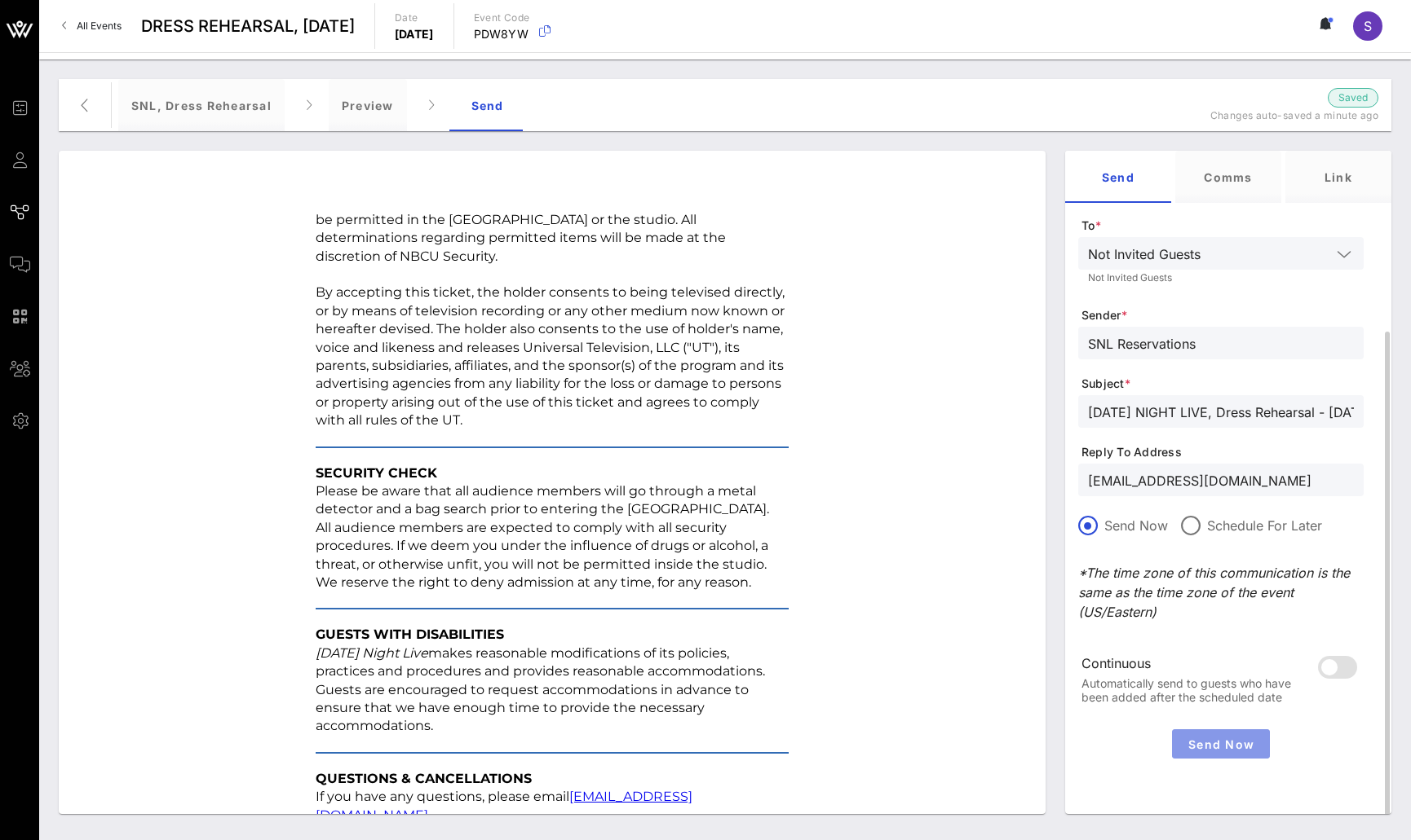
click at [1210, 738] on span "Send Now" at bounding box center [1221, 744] width 85 height 14
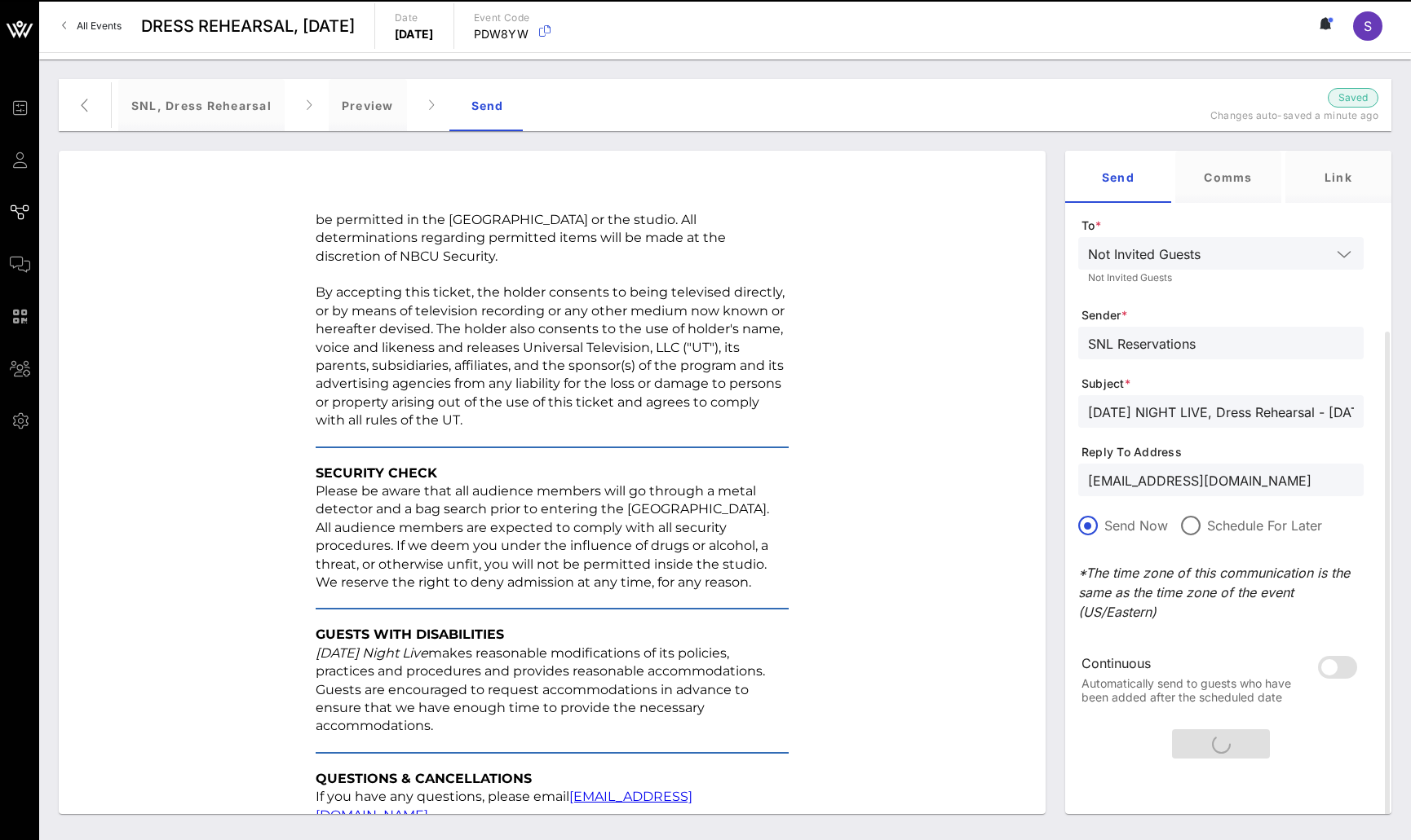
scroll to position [0, 0]
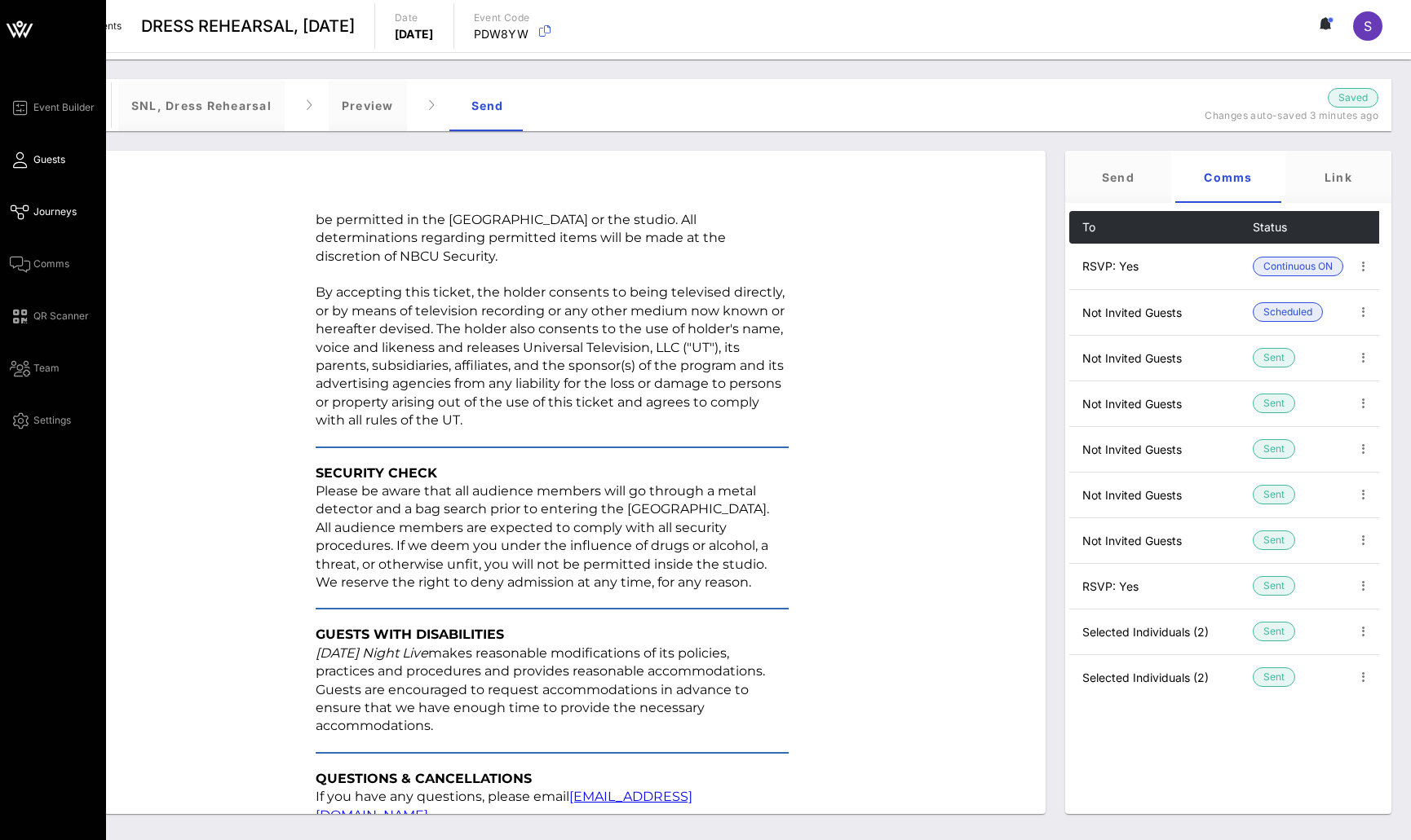
click at [51, 158] on span "Guests" at bounding box center [49, 160] width 32 height 15
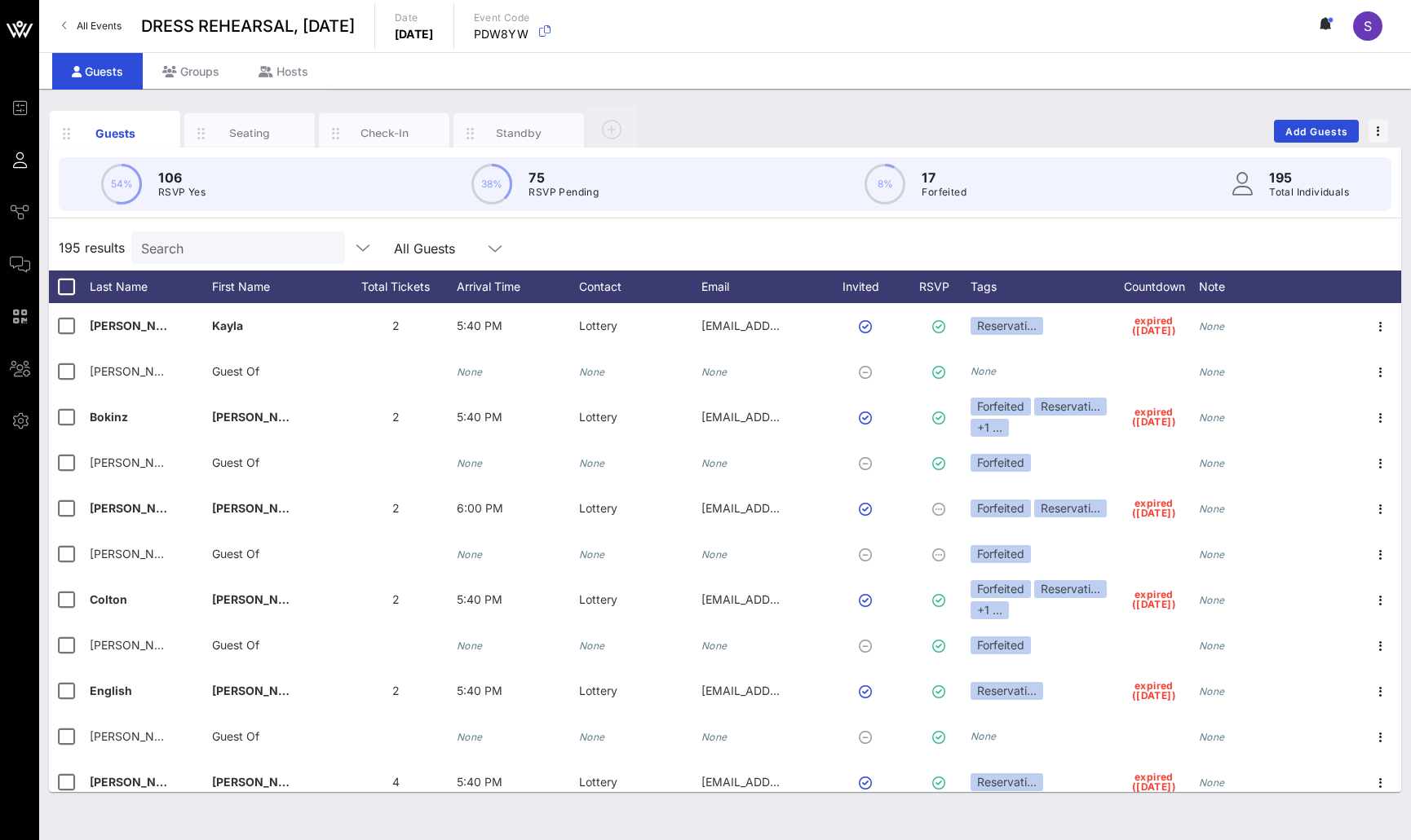
click at [229, 246] on input "Search" at bounding box center [236, 248] width 191 height 22
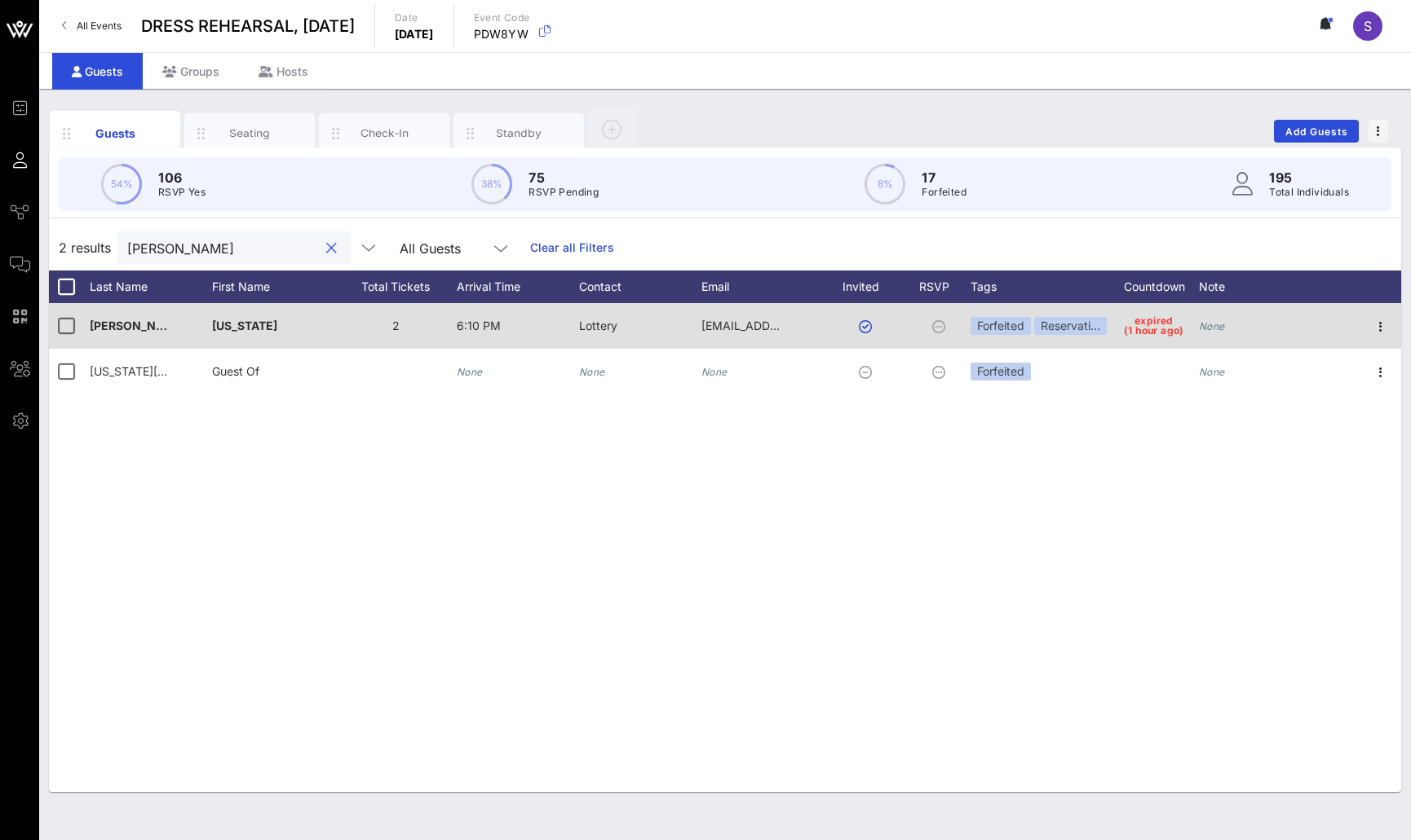
type input "georg"
click at [938, 329] on icon at bounding box center [938, 326] width 13 height 13
click at [873, 329] on div at bounding box center [868, 326] width 90 height 45
click at [864, 324] on button "button" at bounding box center [865, 326] width 13 height 13
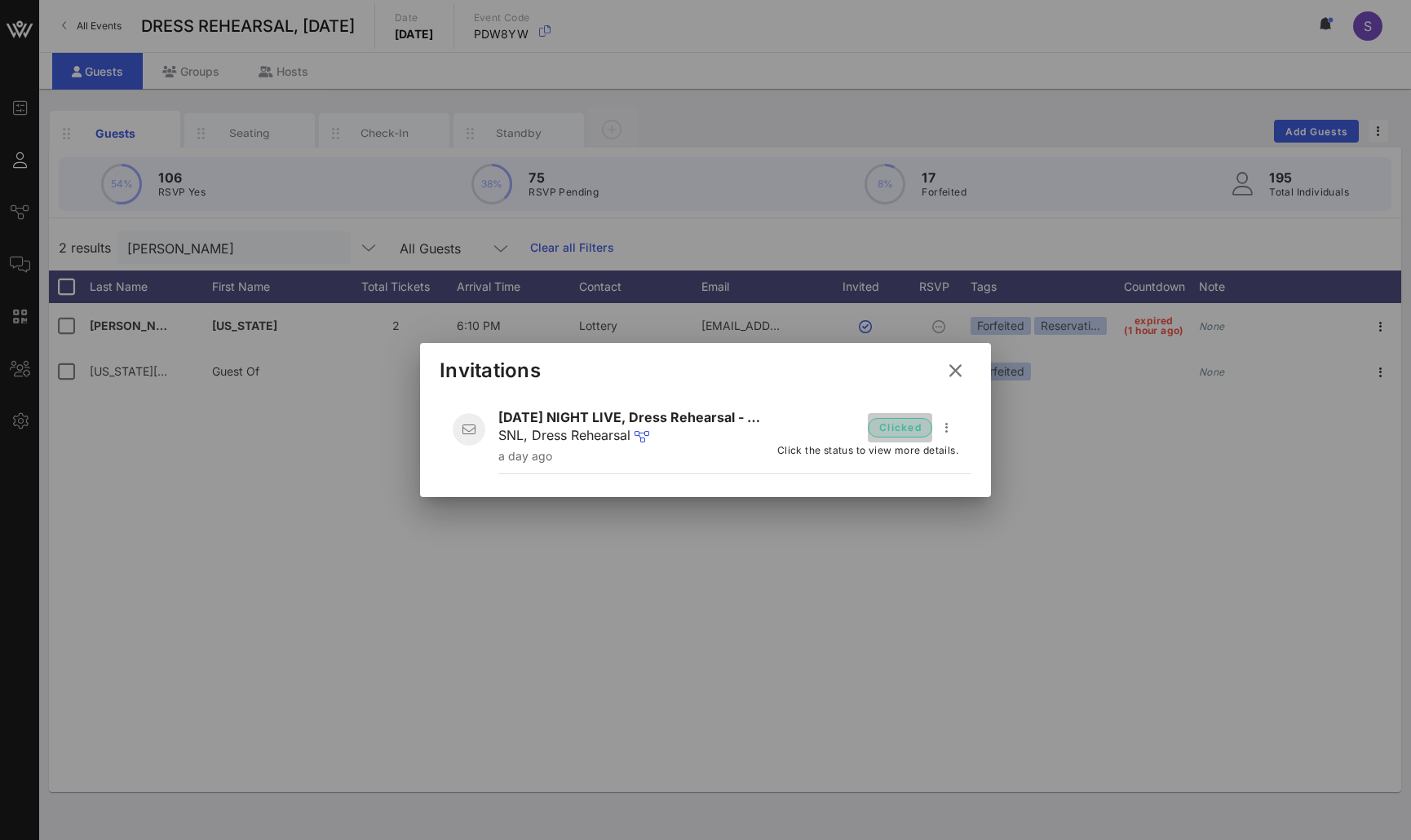
click at [910, 433] on span "clicked" at bounding box center [901, 427] width 43 height 17
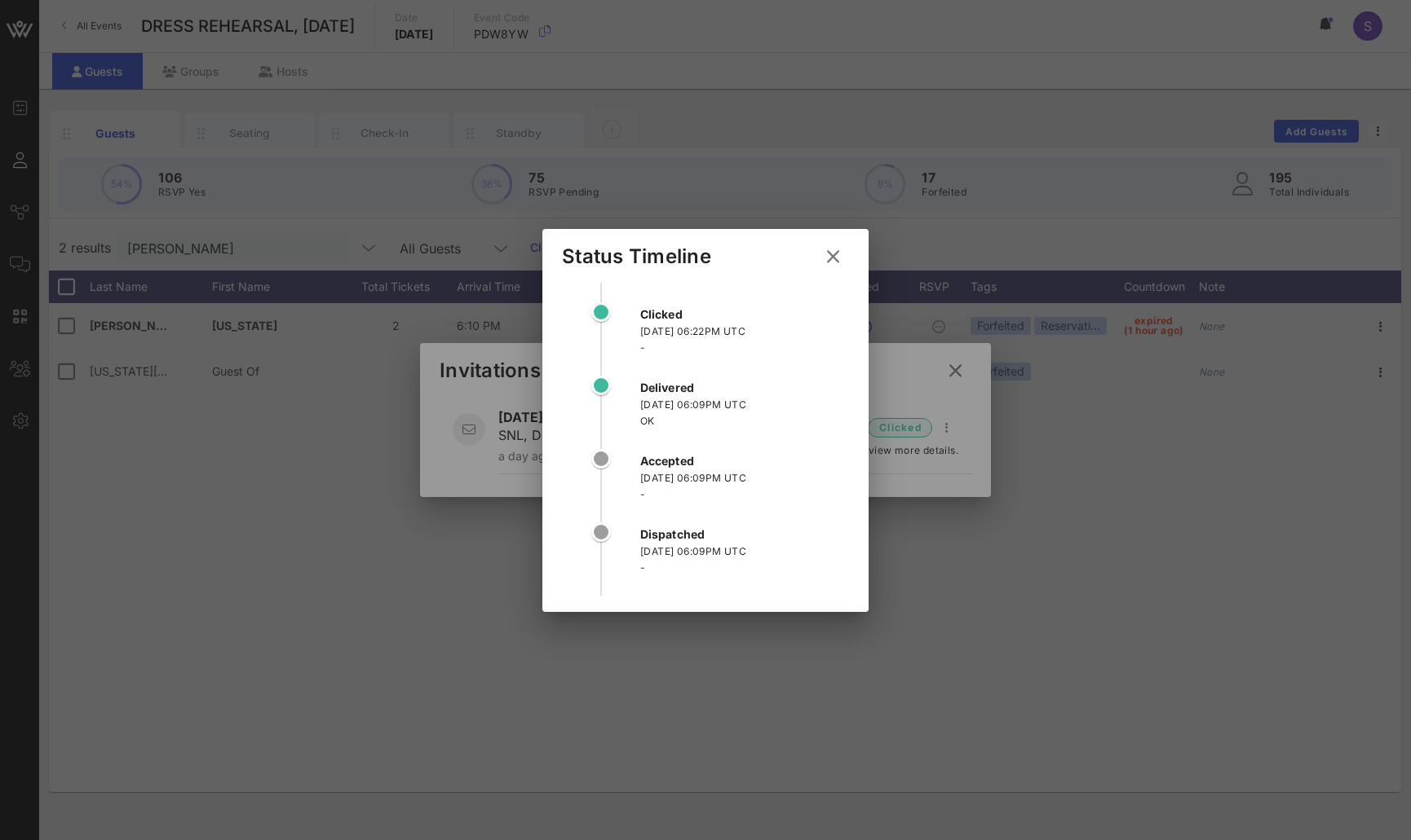
click at [839, 257] on icon at bounding box center [833, 257] width 22 height 20
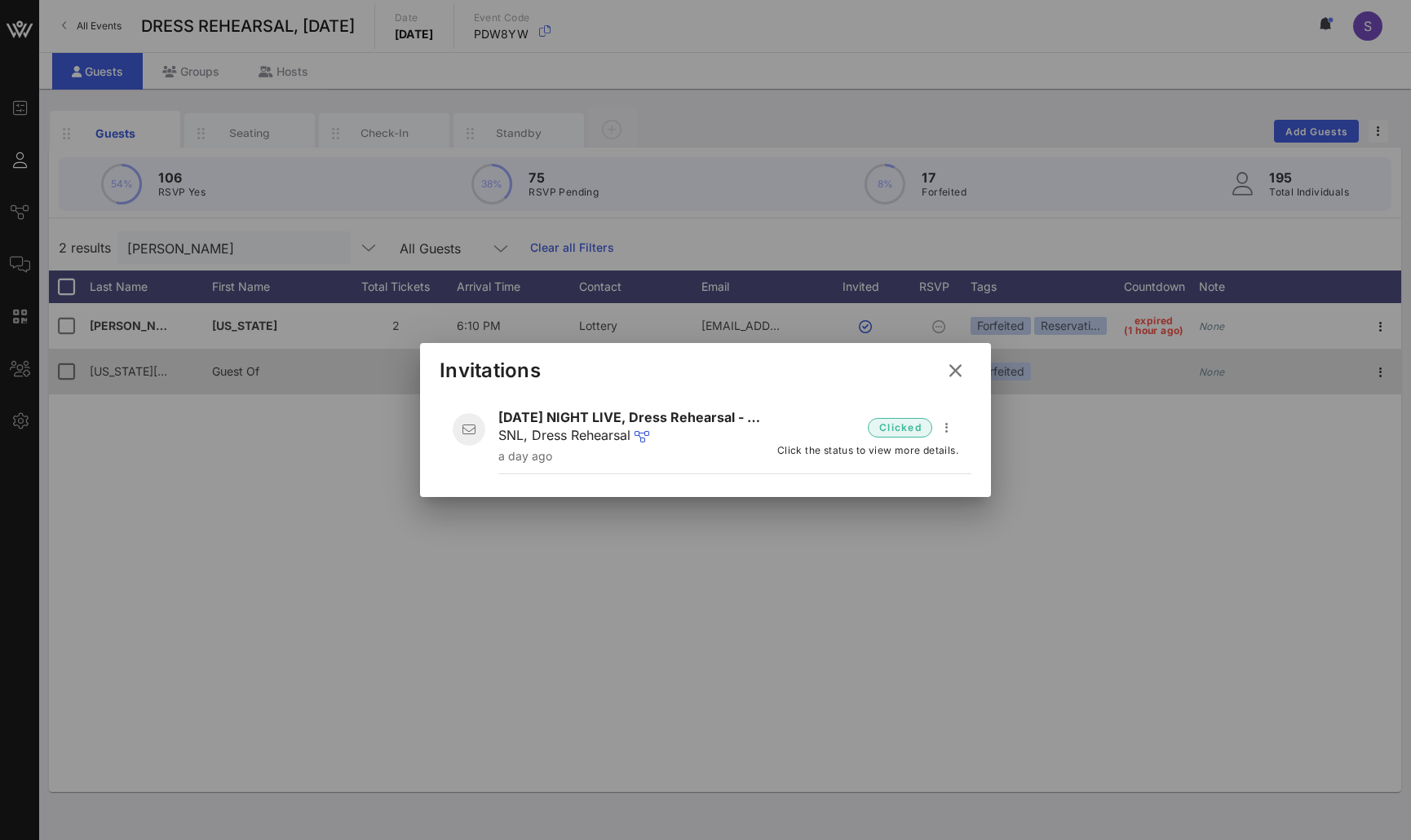
click at [950, 369] on icon at bounding box center [956, 371] width 22 height 20
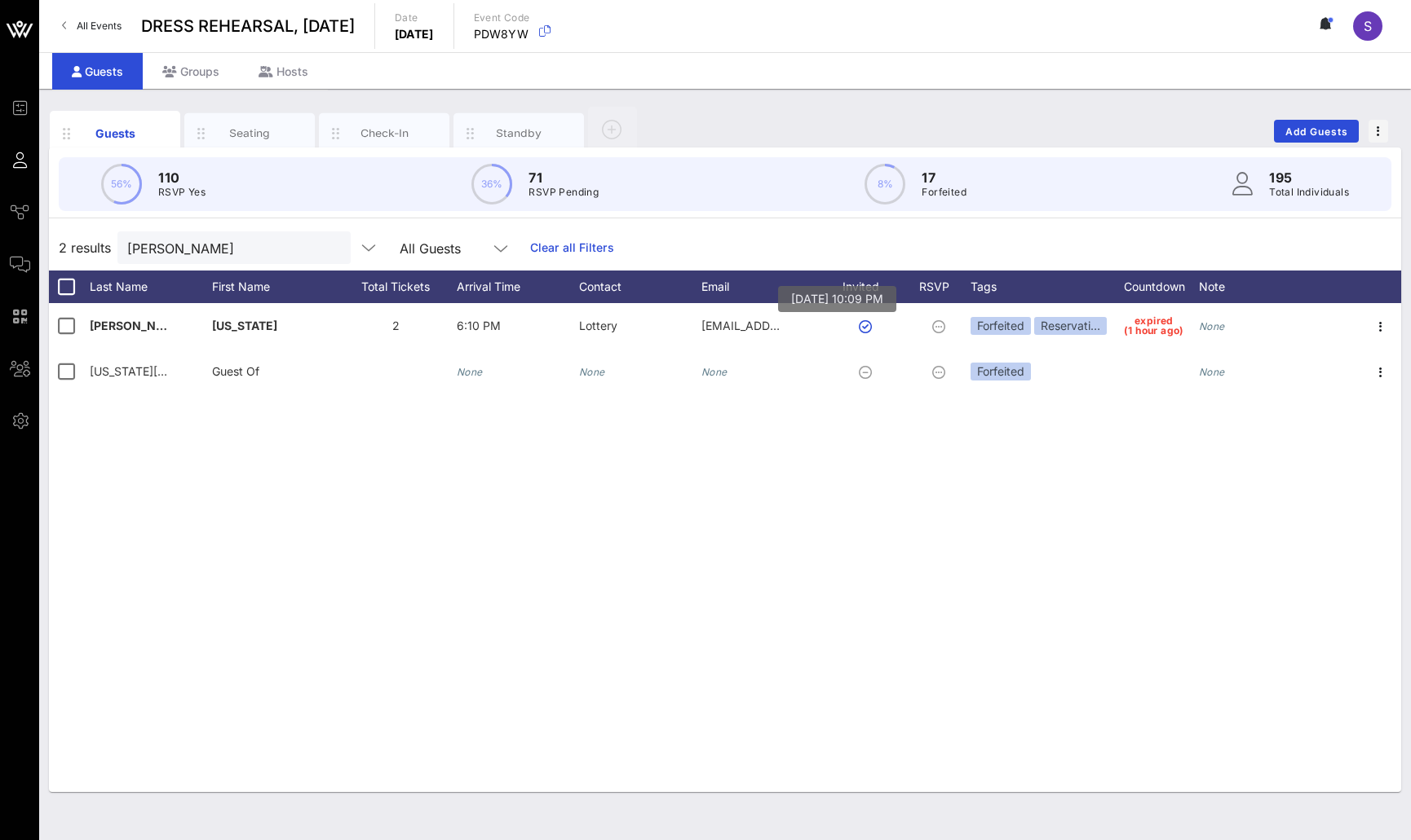
click at [564, 253] on link "Clear all Filters" at bounding box center [571, 248] width 84 height 18
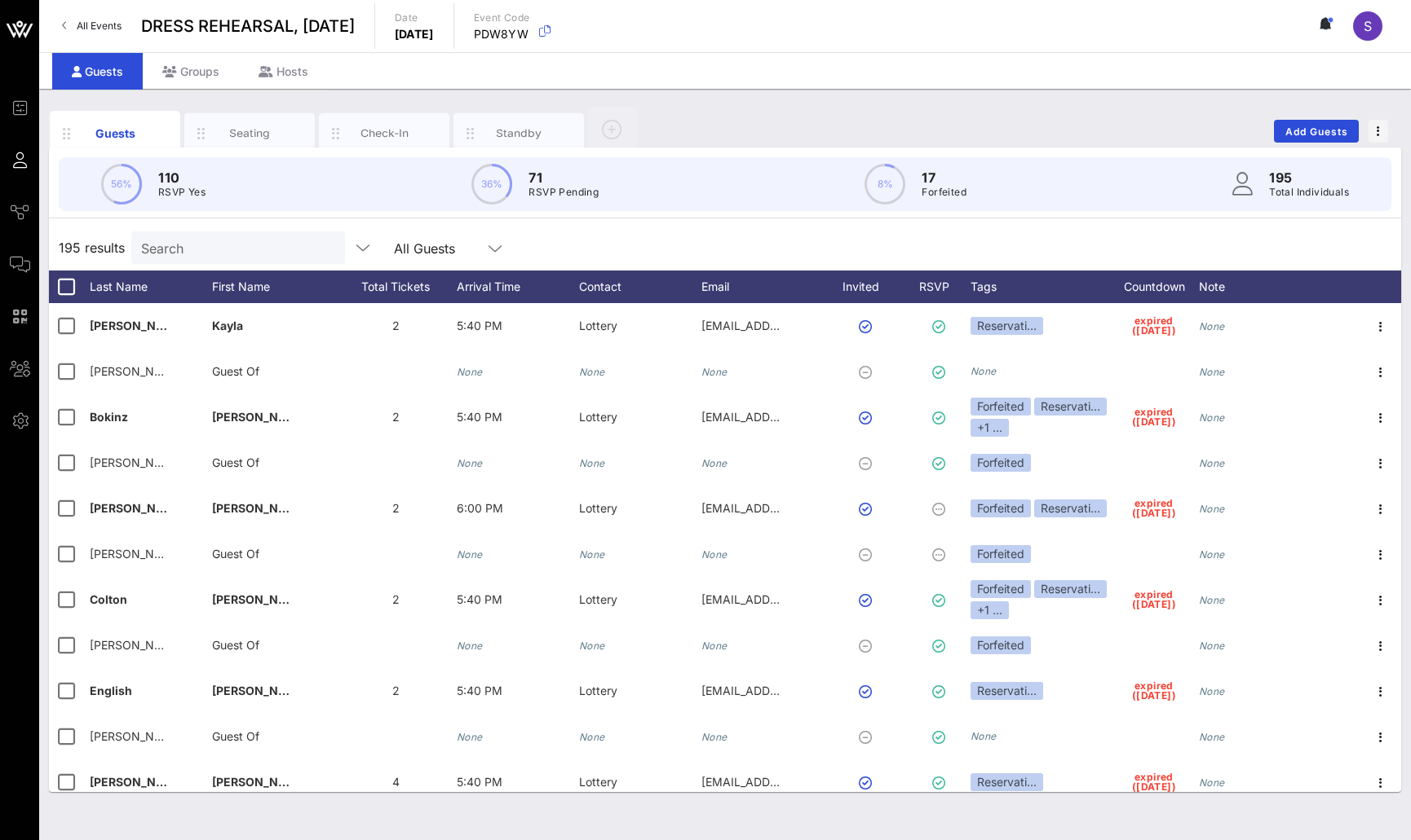
click at [216, 261] on div "Search" at bounding box center [236, 247] width 191 height 32
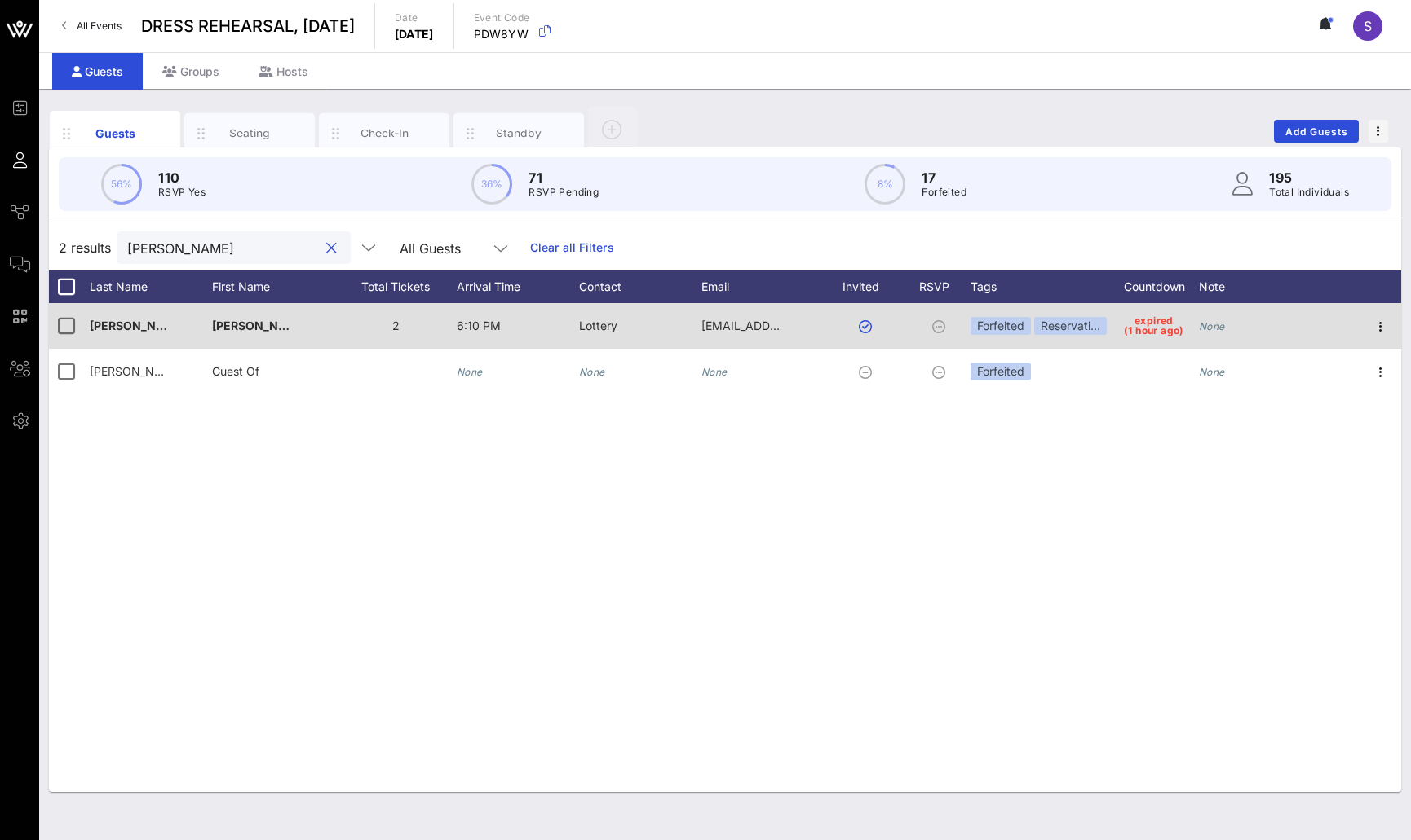
type input "justin"
click at [858, 324] on div at bounding box center [868, 326] width 90 height 45
click at [864, 329] on button "button" at bounding box center [865, 326] width 13 height 13
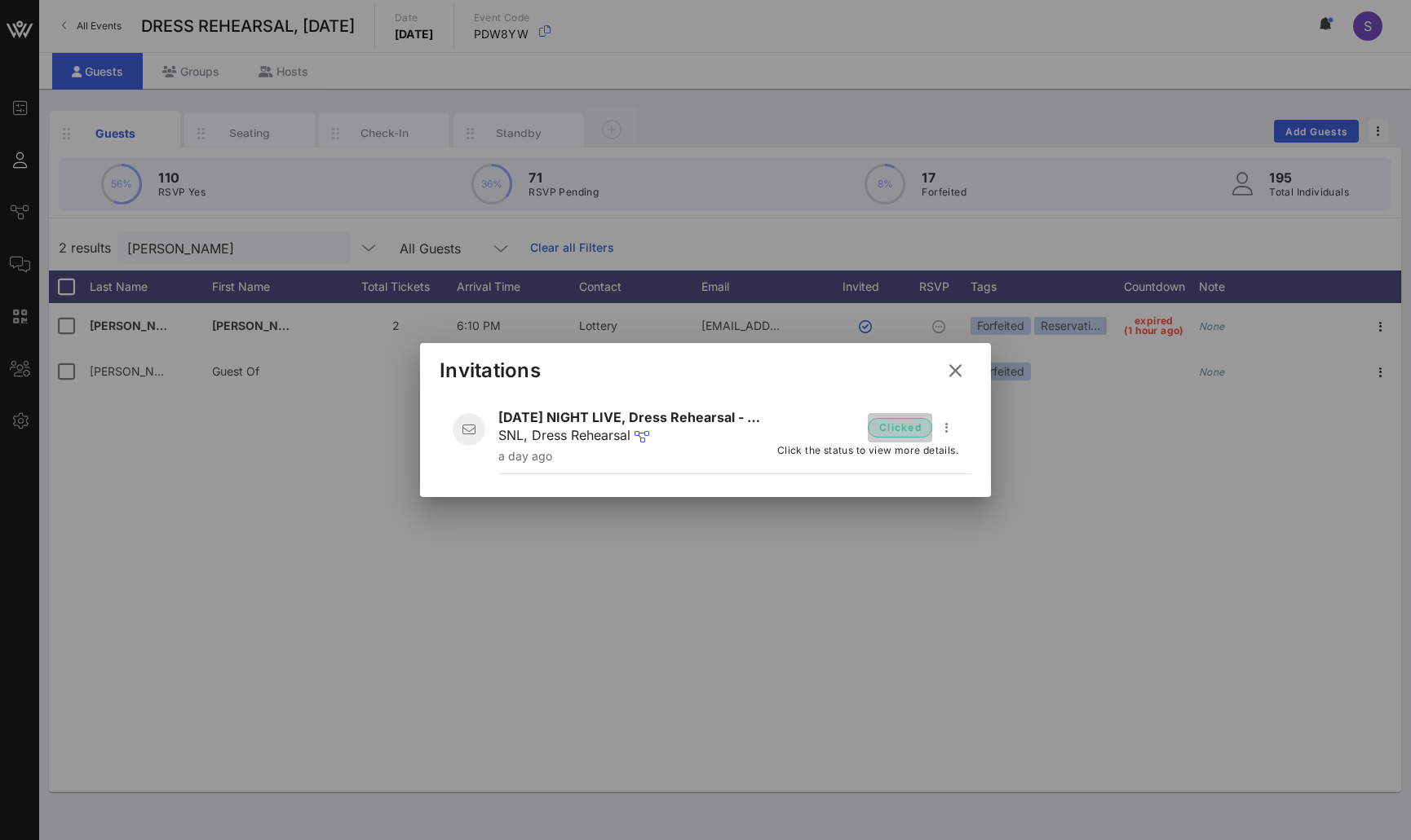
click at [882, 433] on span "clicked" at bounding box center [901, 427] width 43 height 17
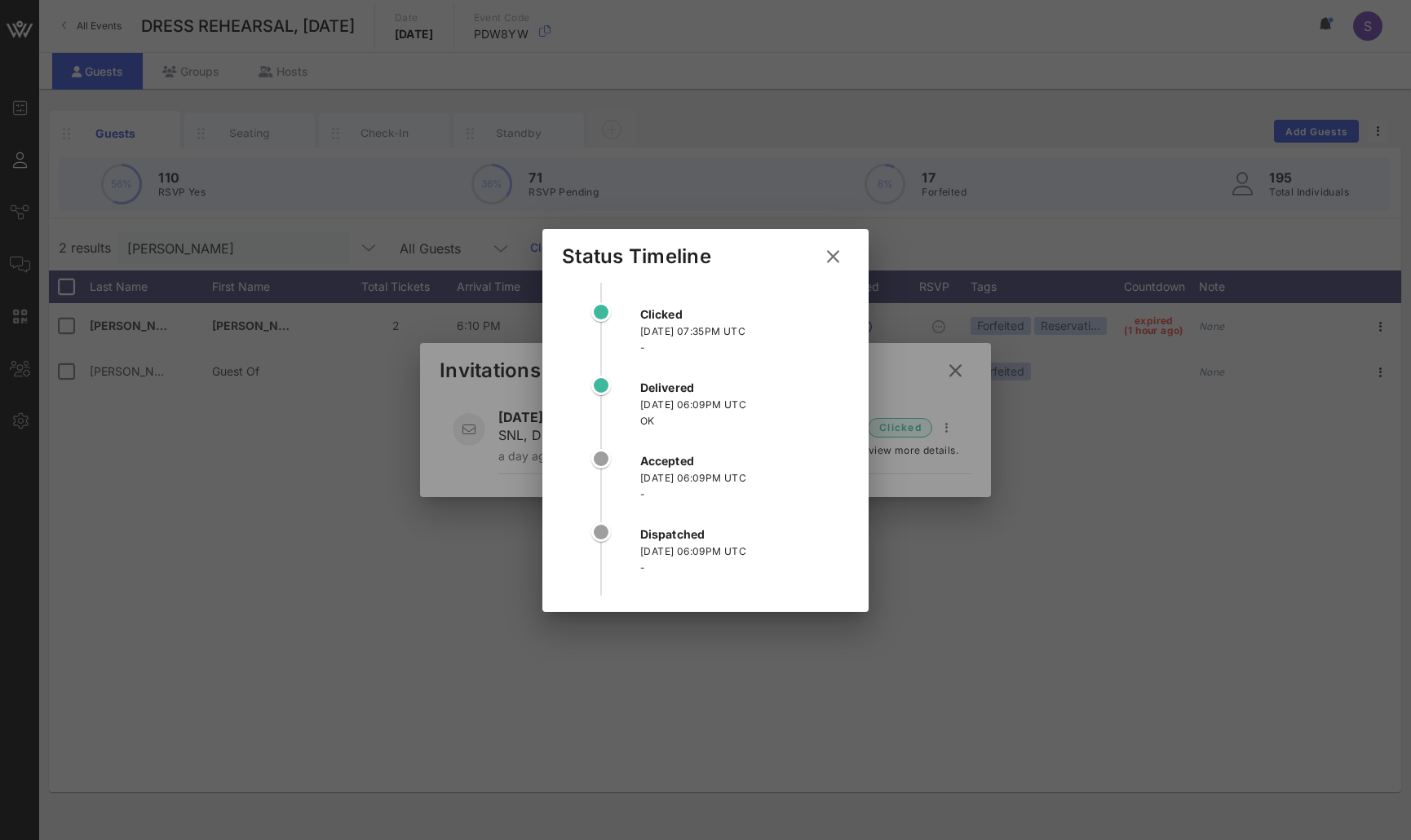
click at [832, 260] on icon at bounding box center [833, 256] width 23 height 21
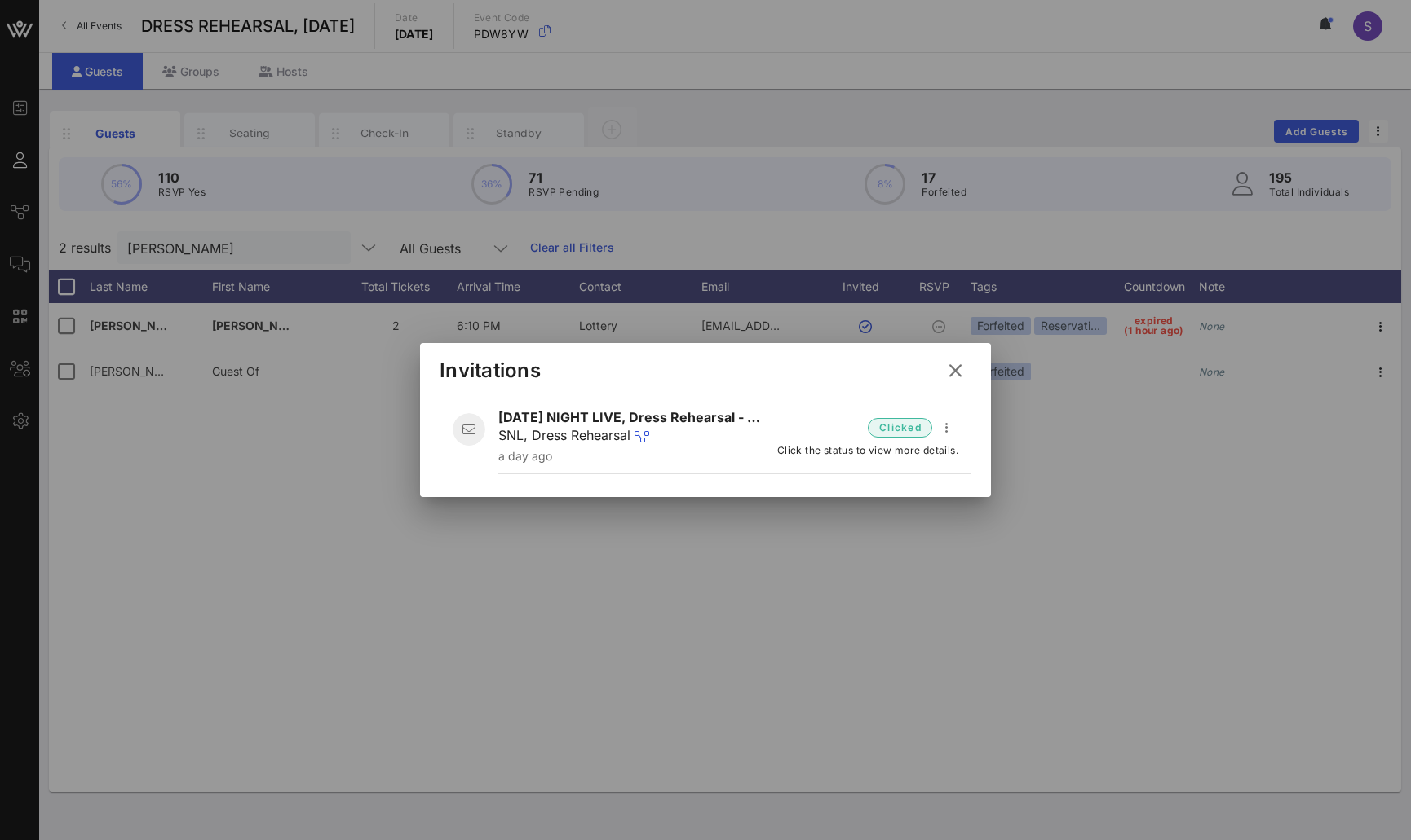
click at [957, 376] on icon at bounding box center [956, 371] width 22 height 20
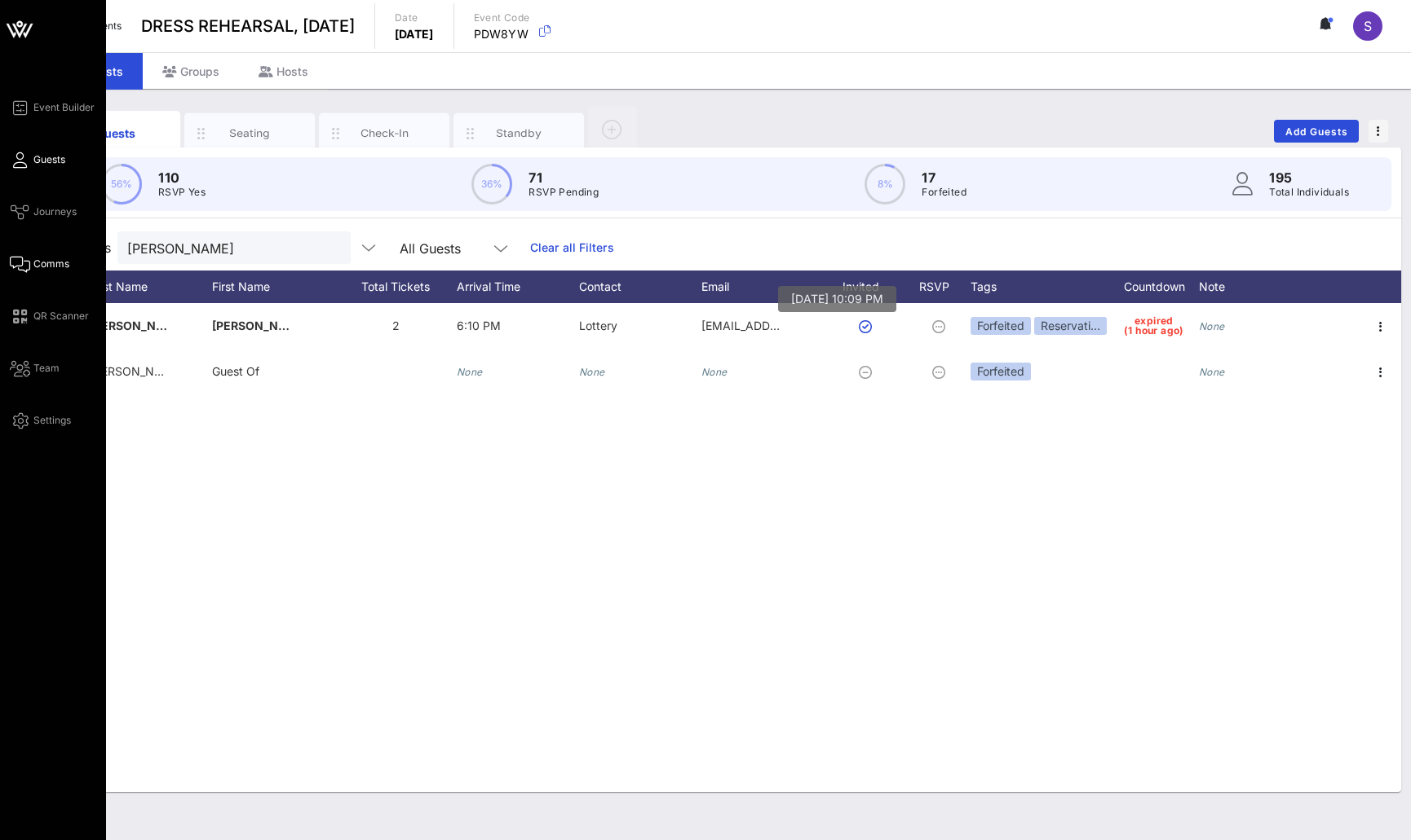
click at [35, 269] on span "Comms" at bounding box center [51, 264] width 35 height 15
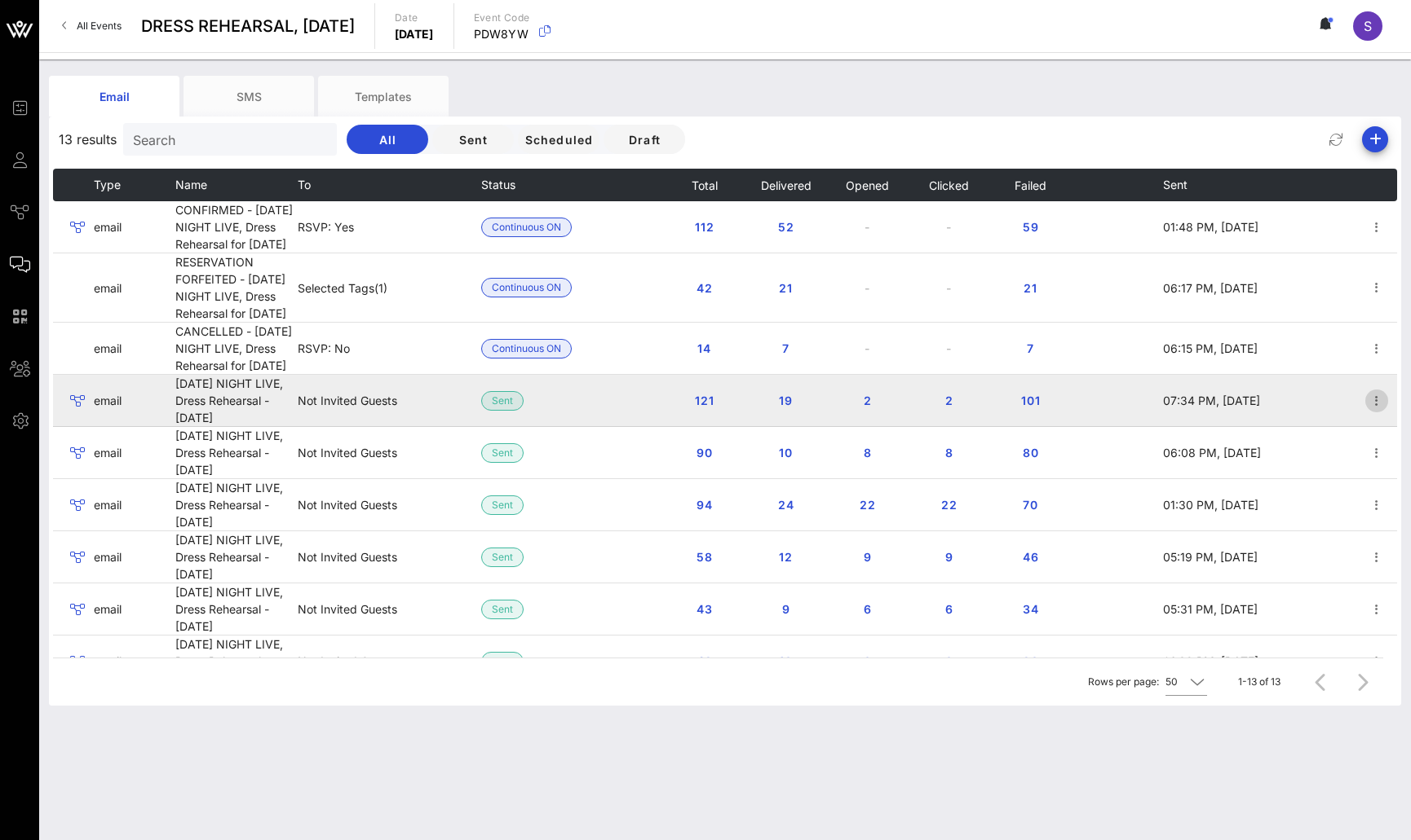
click at [1367, 411] on icon "button" at bounding box center [1377, 401] width 20 height 20
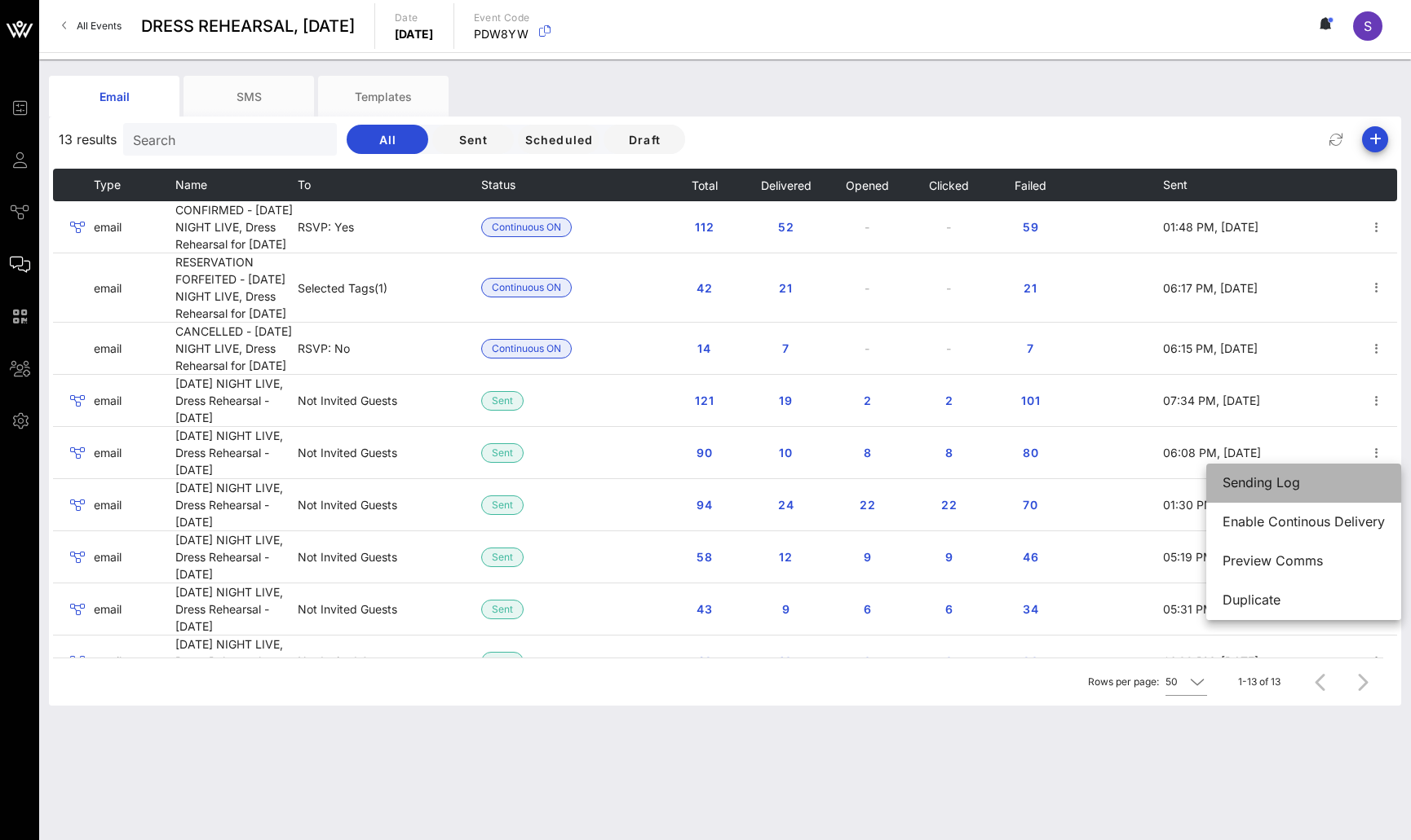
click at [1321, 476] on div "Sending Log" at bounding box center [1304, 484] width 163 height 16
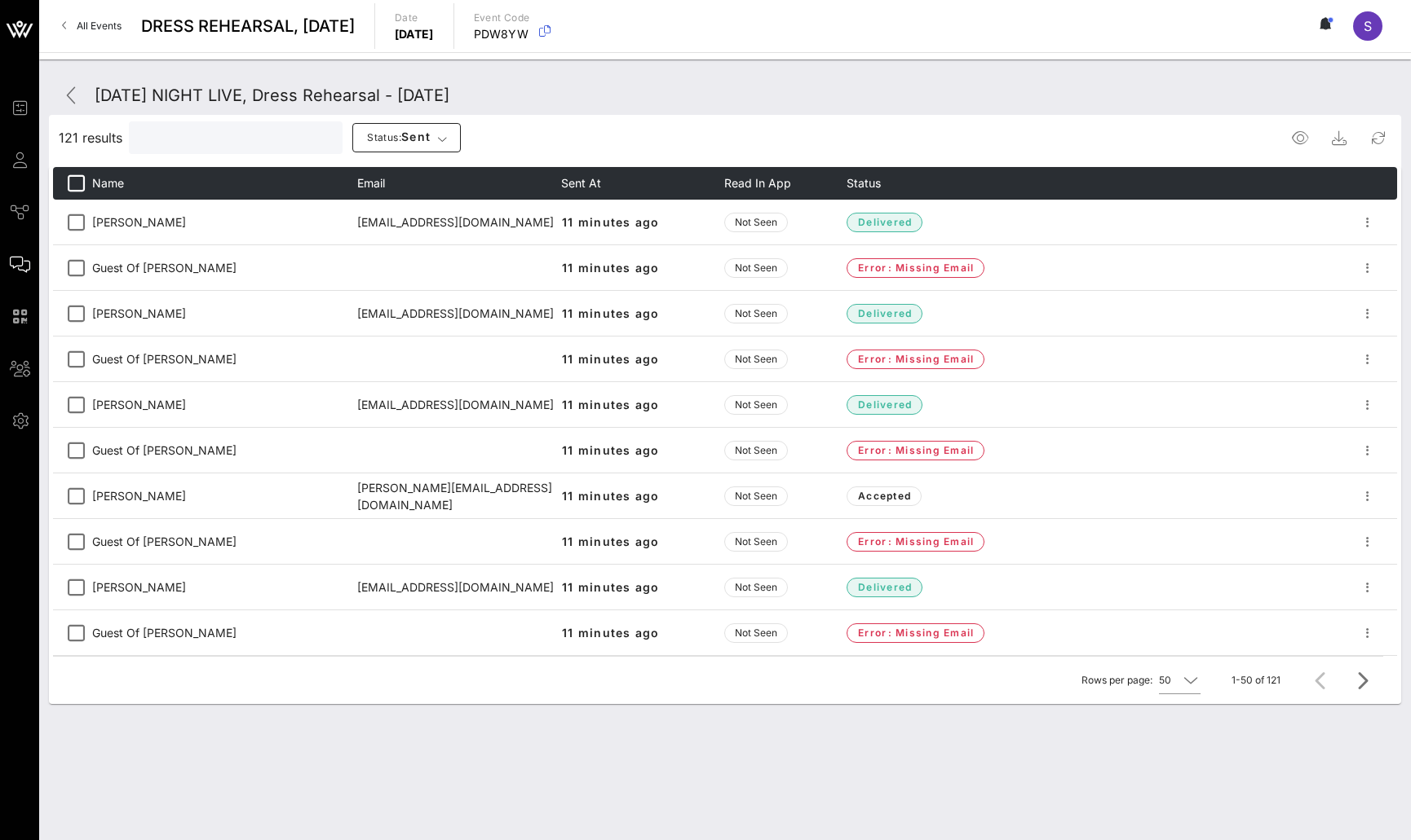
click at [275, 143] on input "text" at bounding box center [235, 138] width 191 height 22
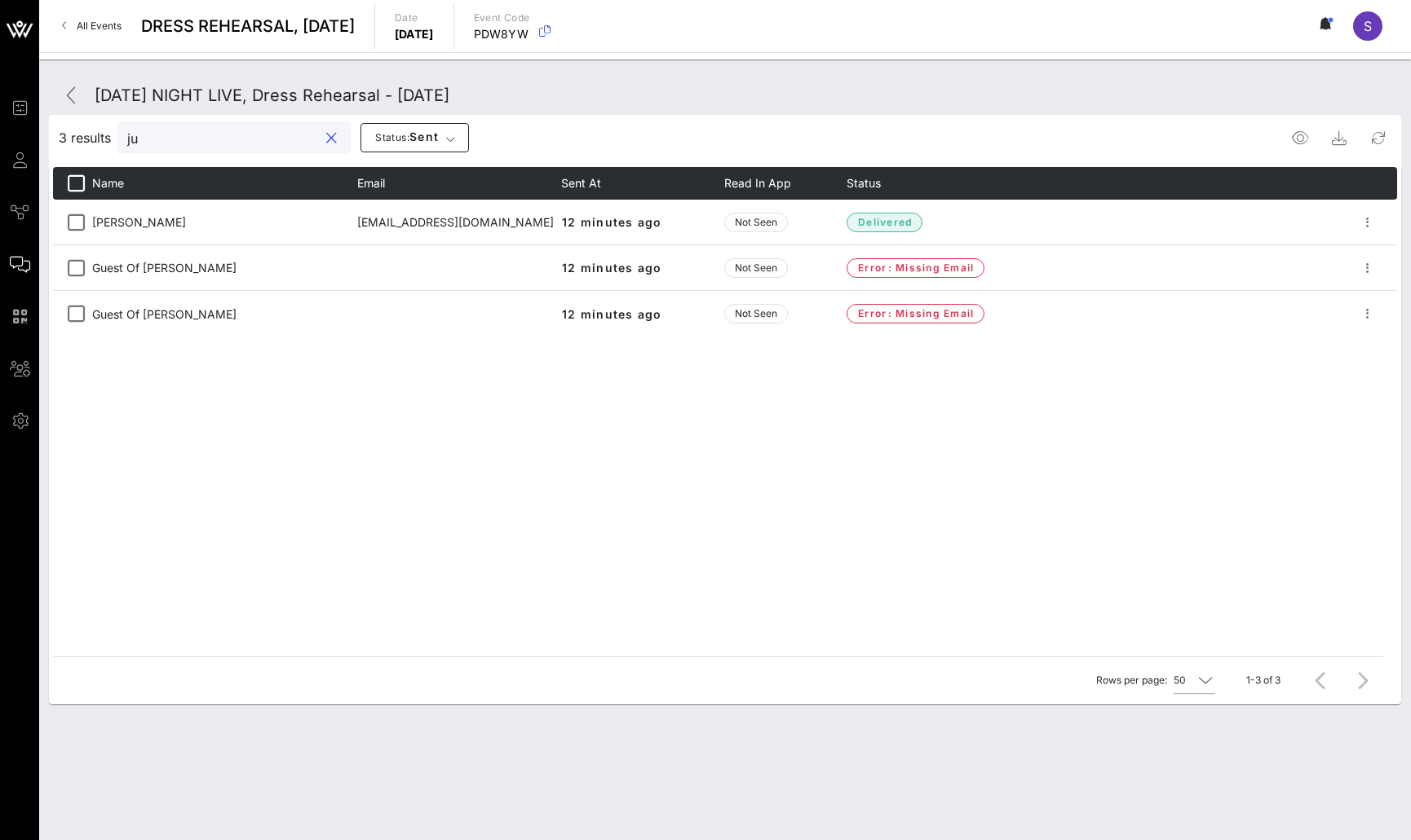
type input "j"
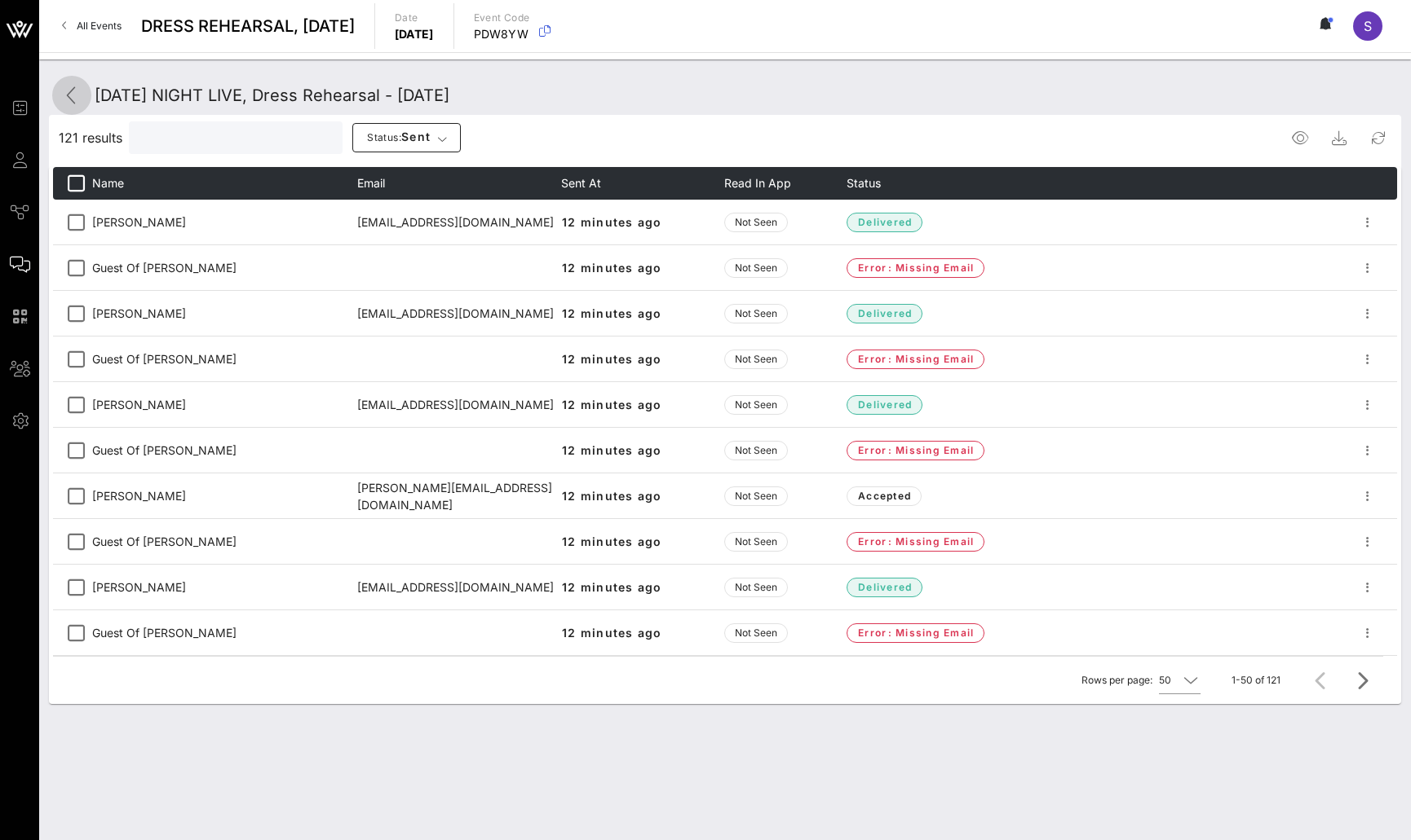
click at [72, 97] on icon at bounding box center [72, 96] width 20 height 20
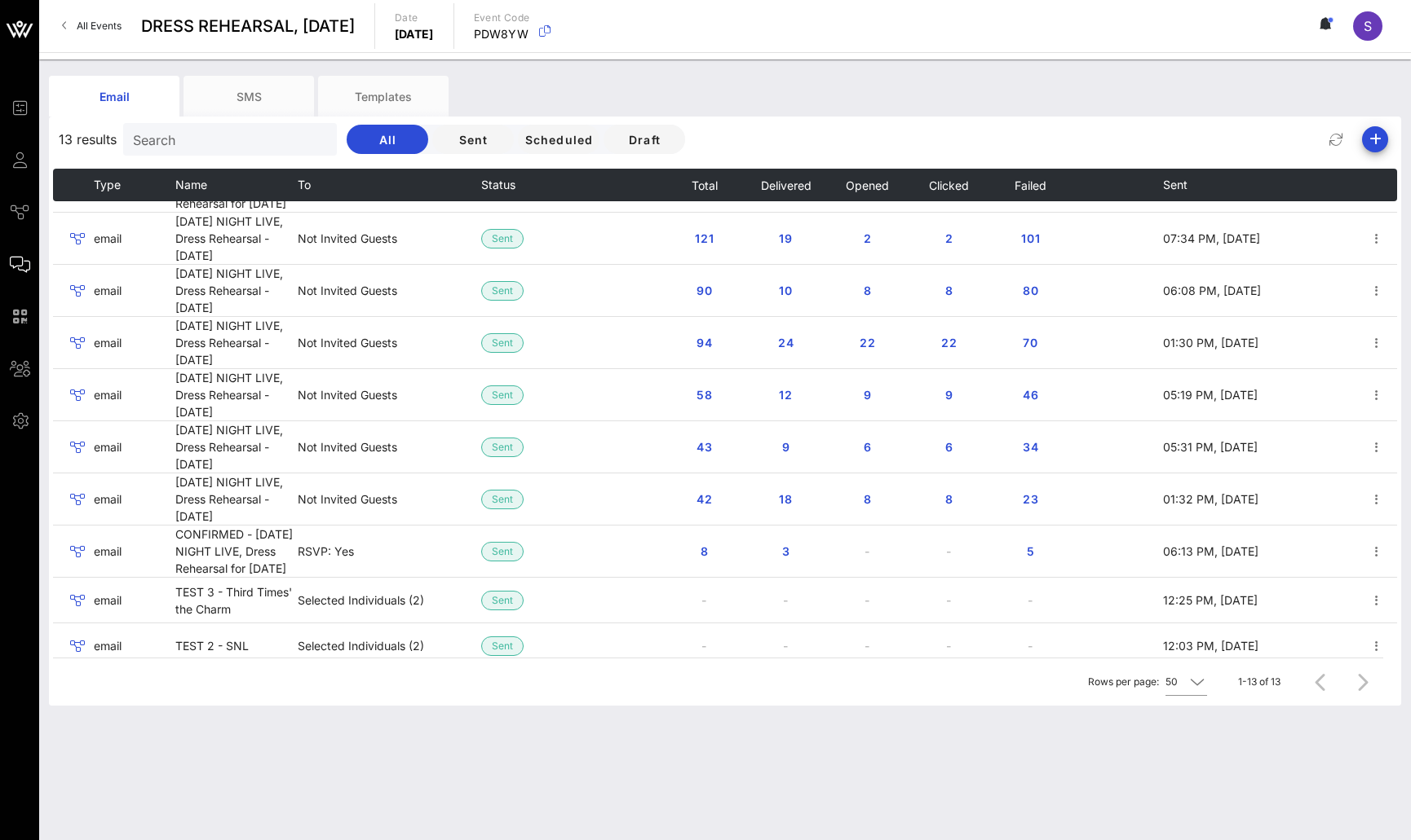
scroll to position [163, 0]
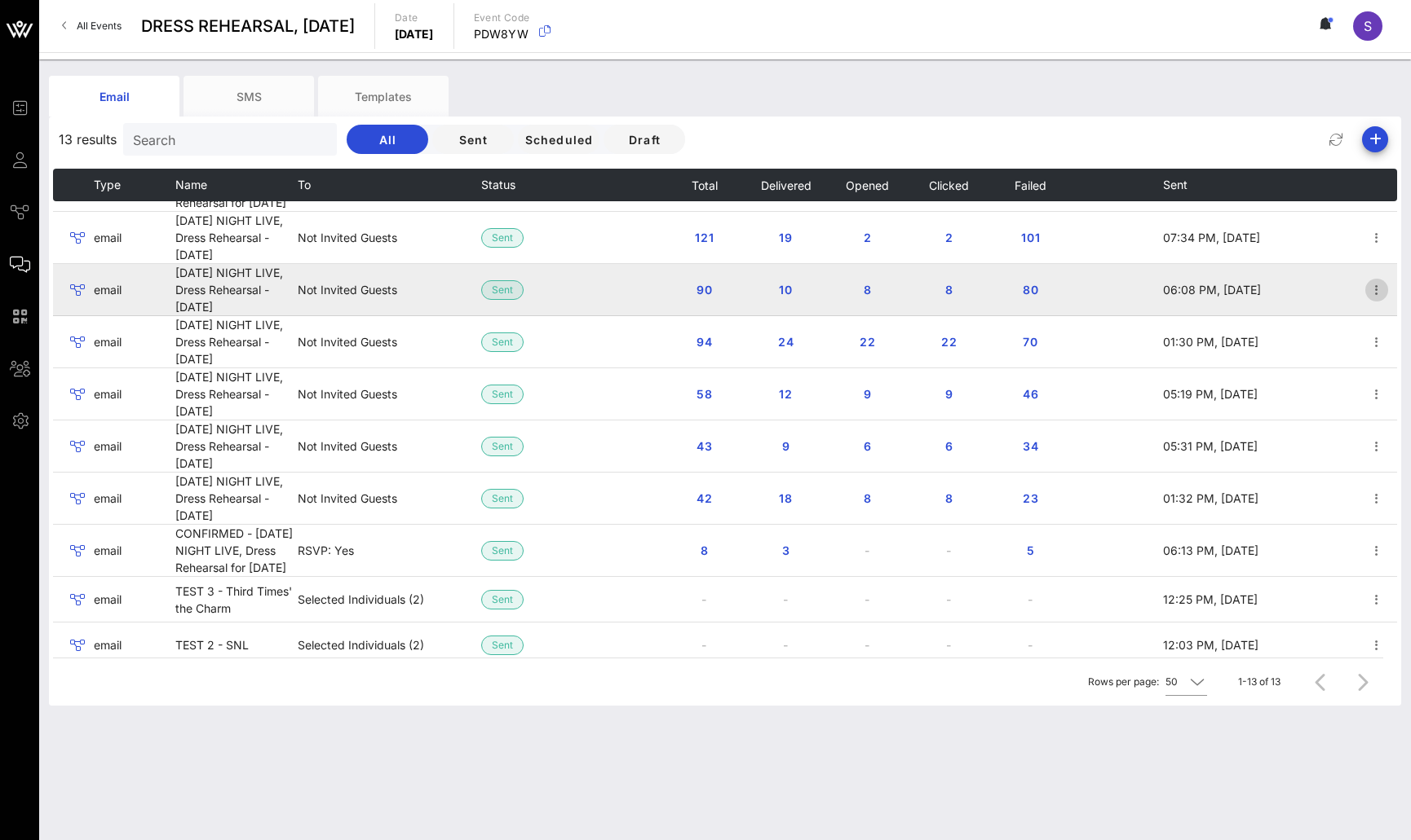
click at [1374, 300] on icon "button" at bounding box center [1377, 291] width 20 height 20
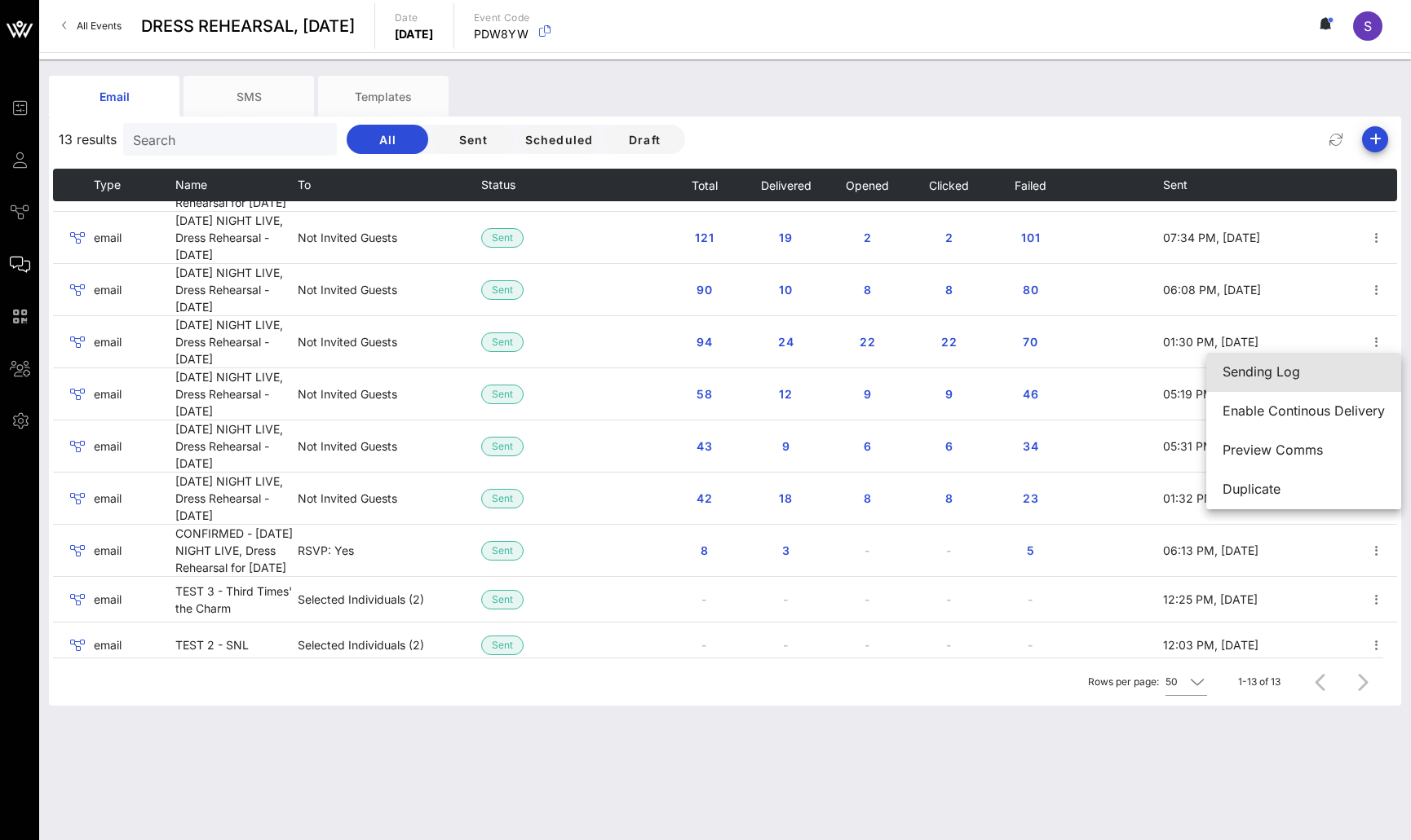
click at [1333, 370] on div "Sending Log" at bounding box center [1304, 372] width 163 height 16
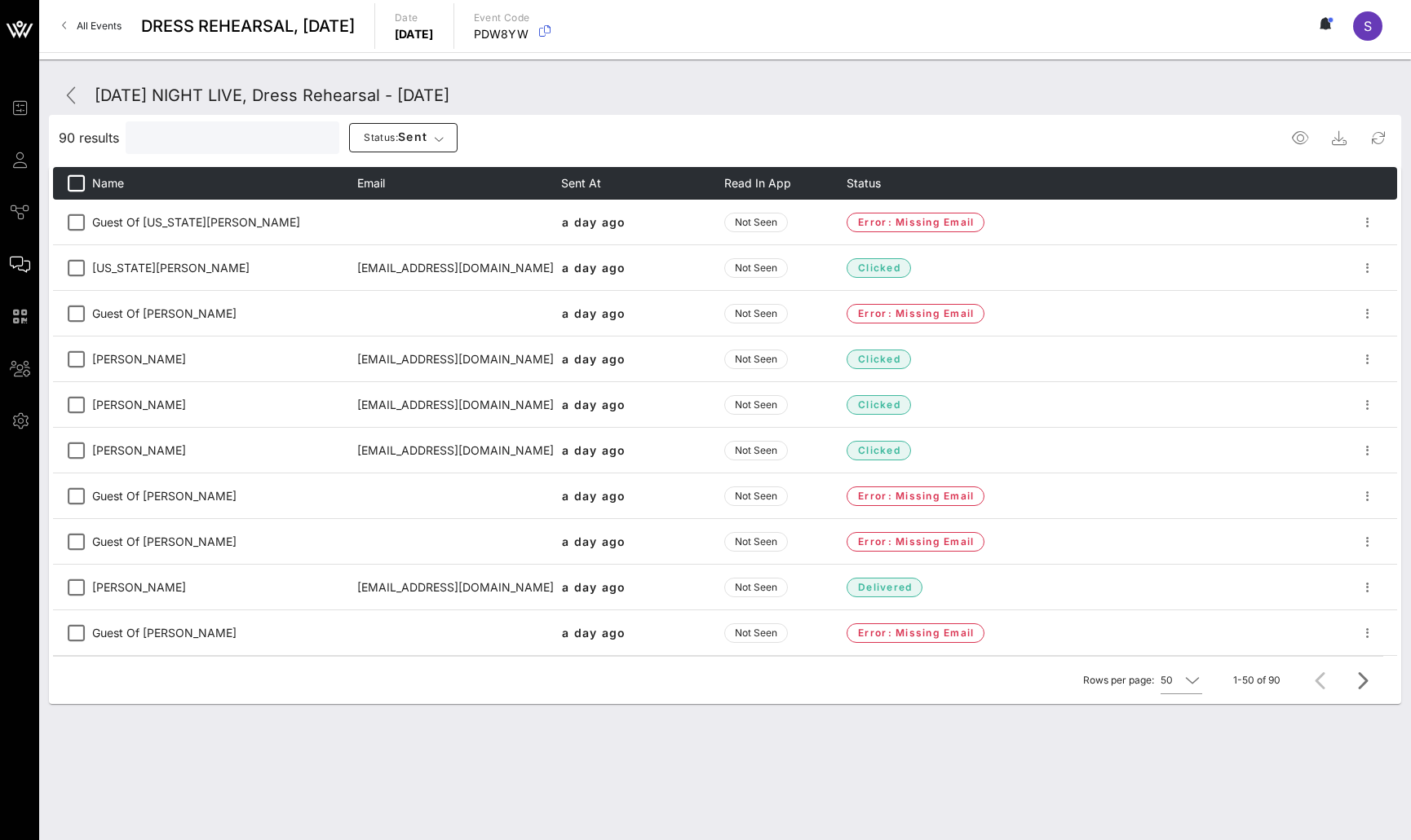
click at [217, 141] on input "text" at bounding box center [231, 138] width 191 height 22
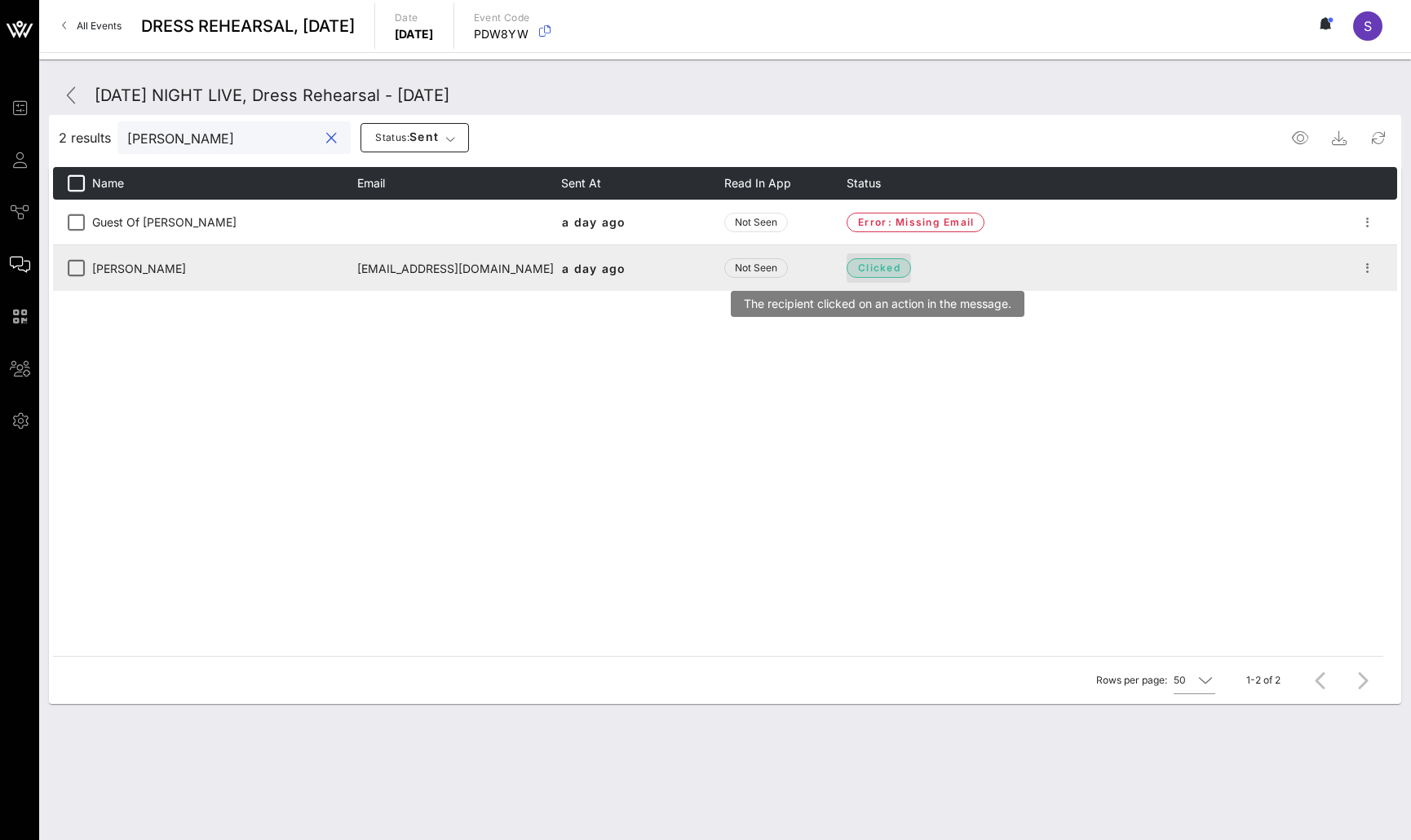
type input "justin"
click at [870, 271] on span "clicked" at bounding box center [879, 268] width 43 height 17
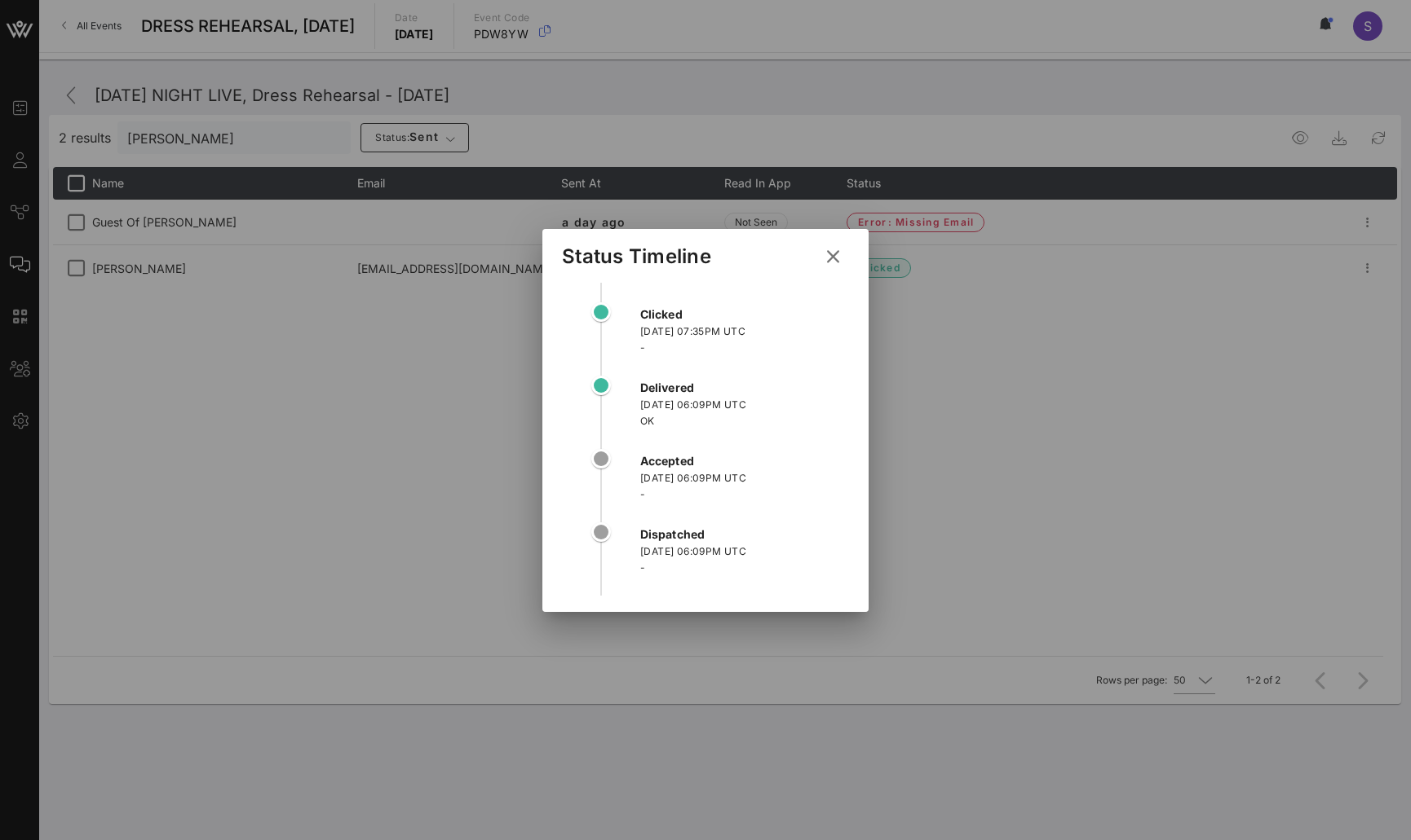
click at [827, 258] on icon at bounding box center [833, 257] width 22 height 20
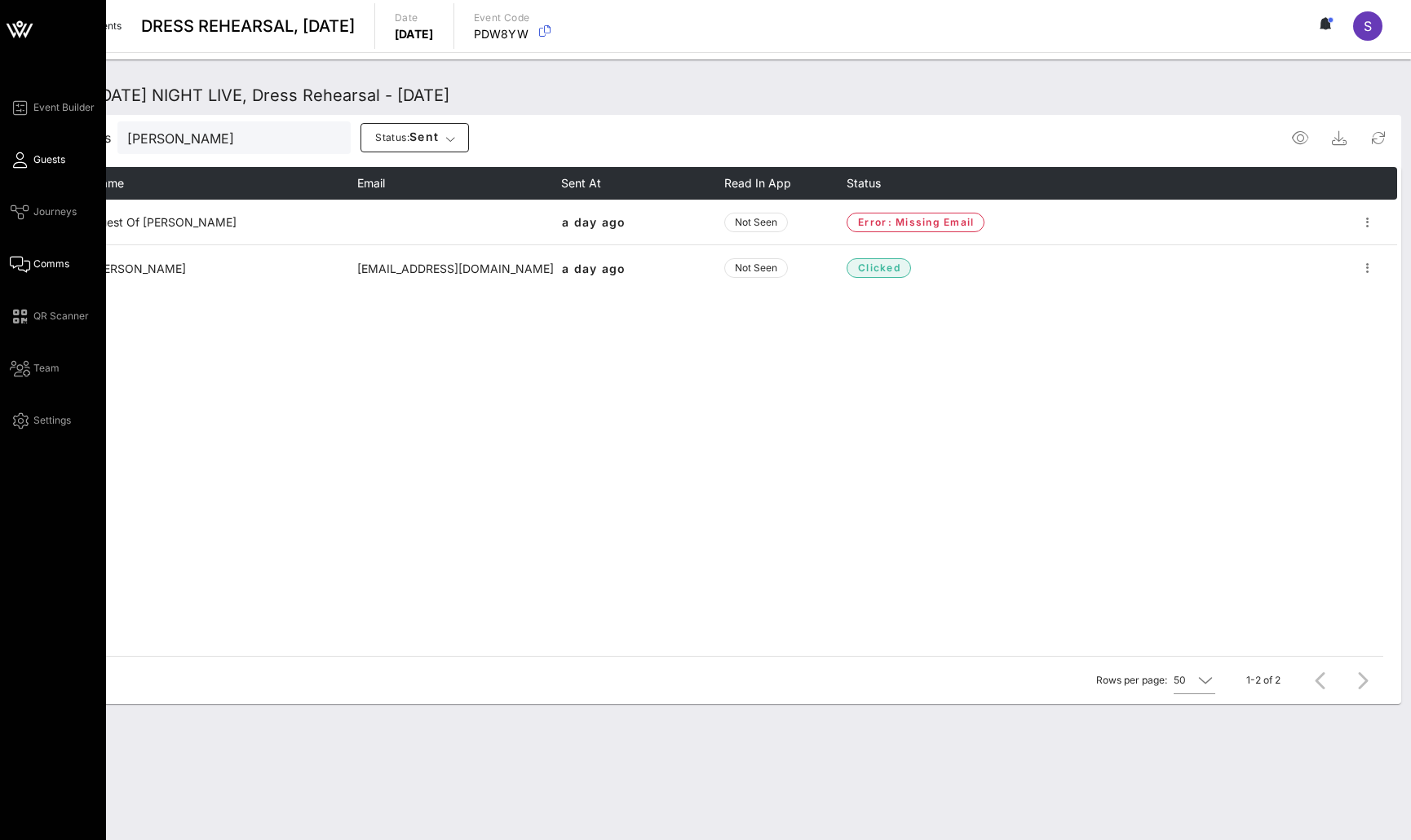
click at [34, 168] on link "Guests" at bounding box center [37, 160] width 55 height 20
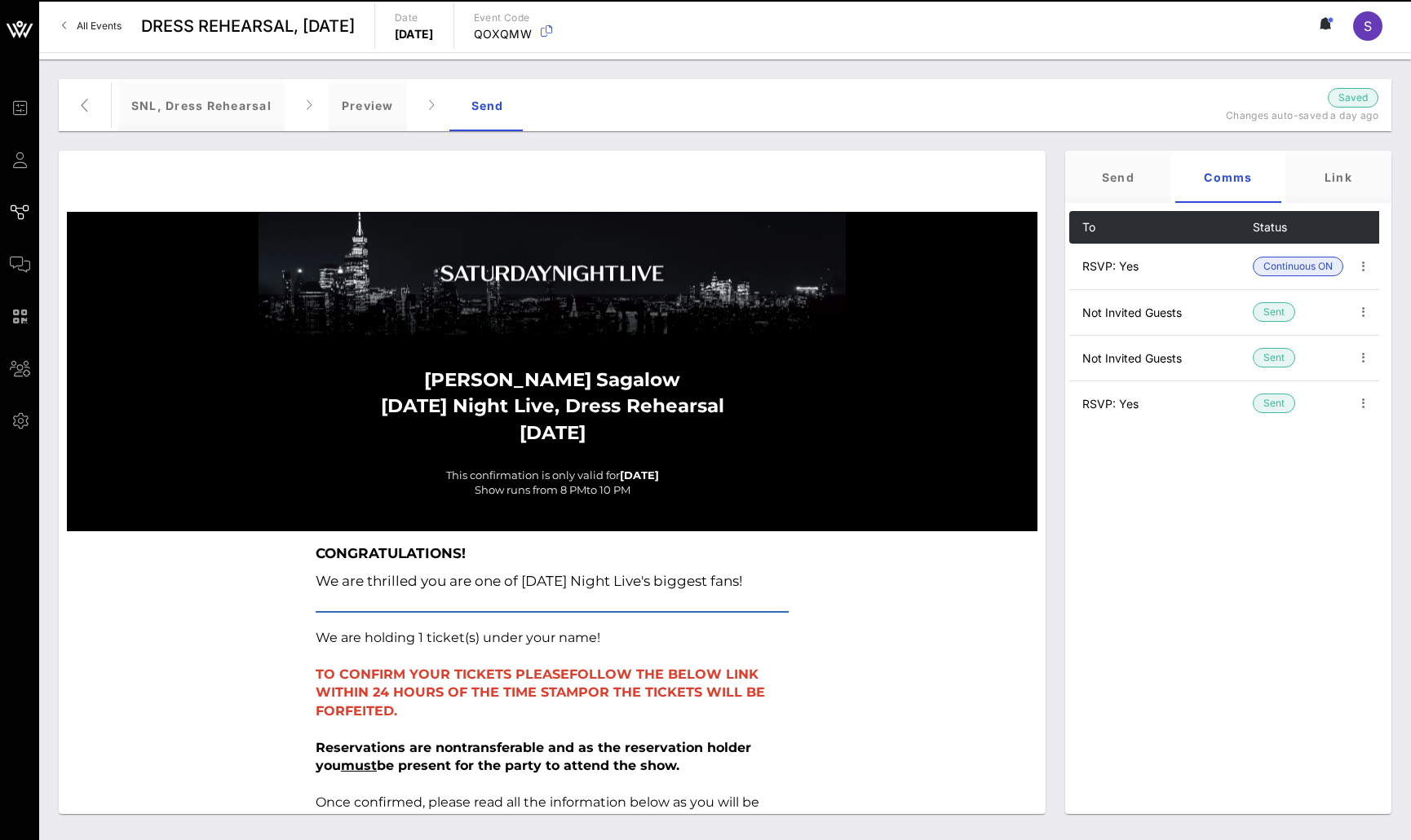
click at [91, 32] on link "All Events" at bounding box center [92, 26] width 79 height 26
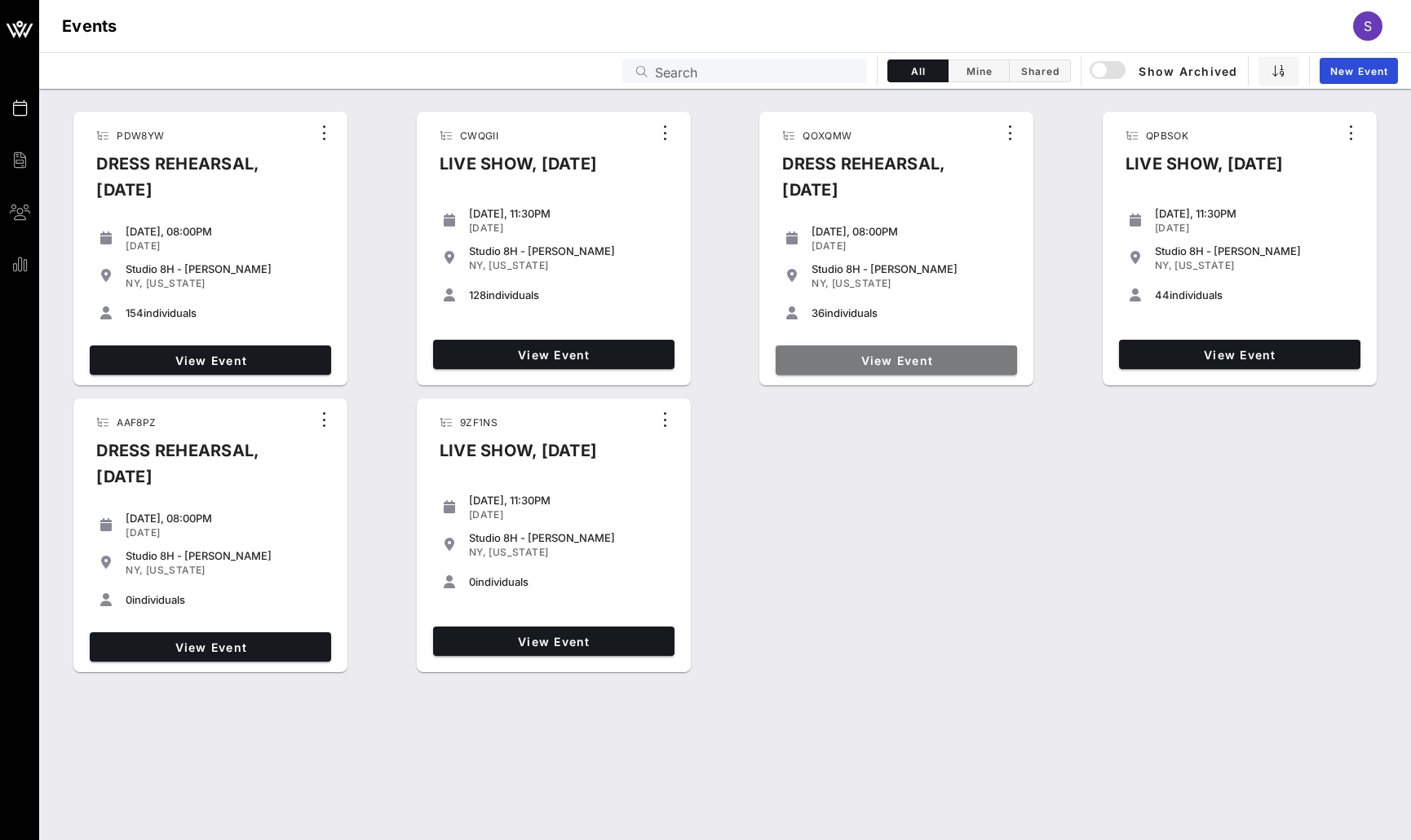
click at [902, 347] on link "View Event" at bounding box center [896, 360] width 241 height 30
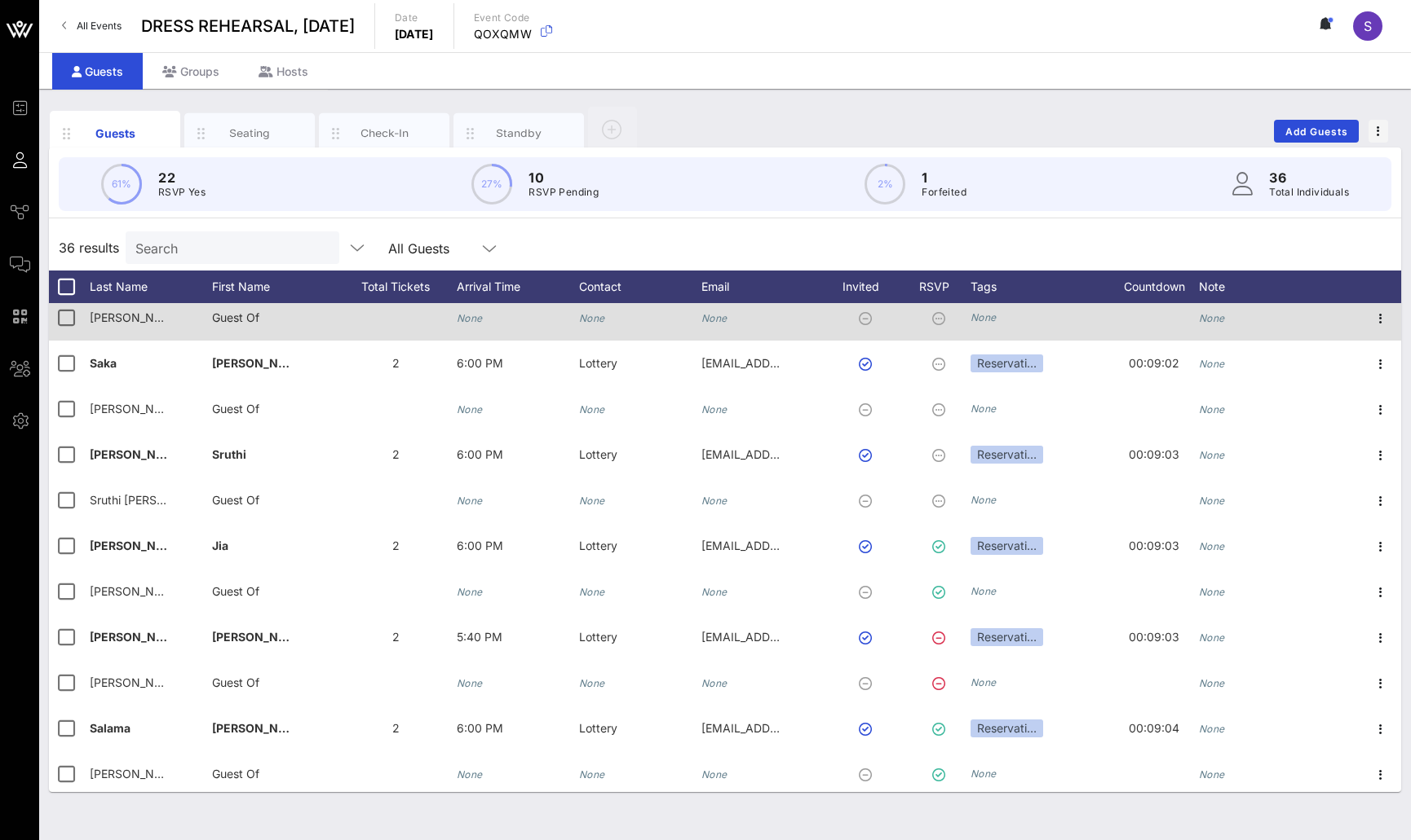
scroll to position [1154, 0]
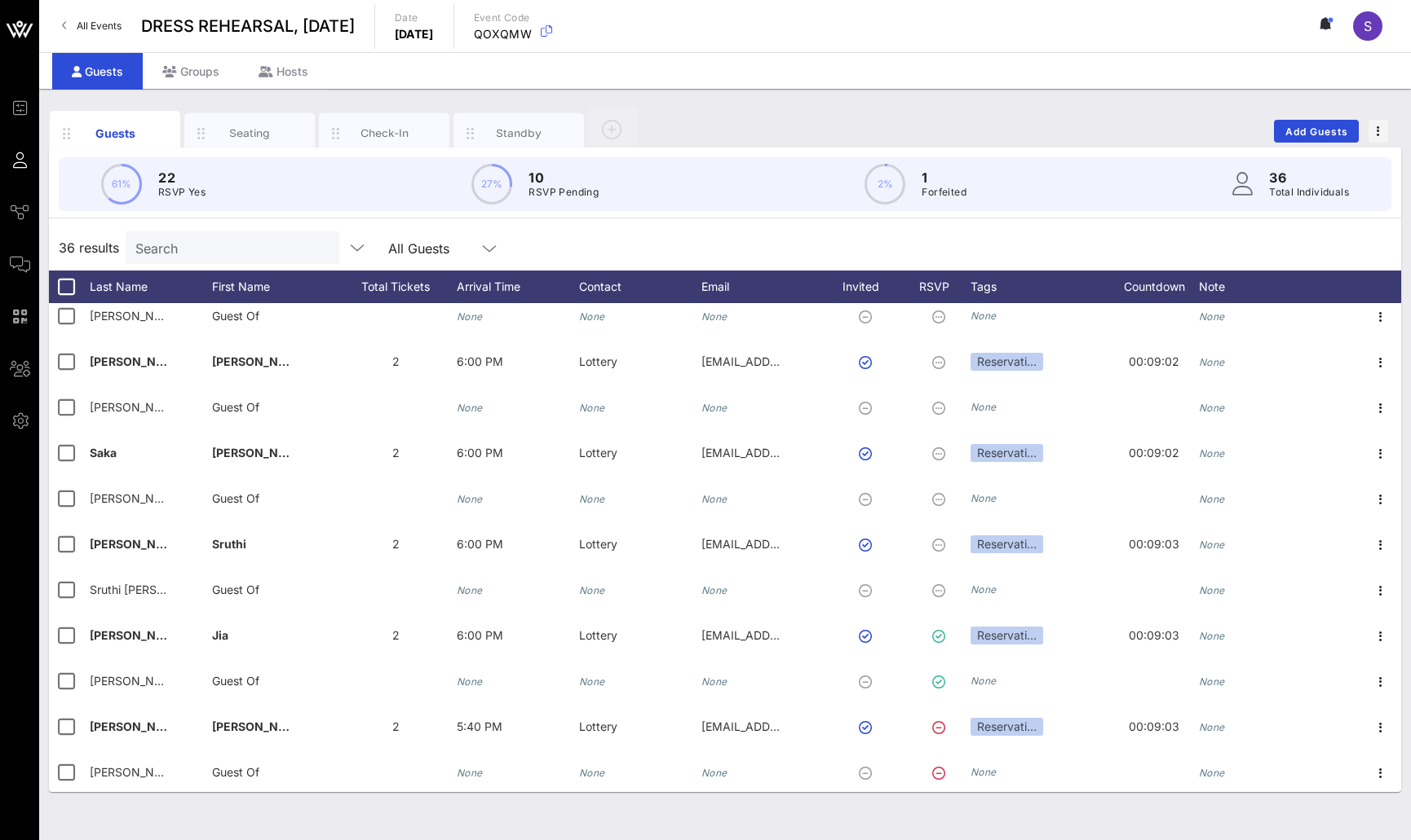
scroll to position [1154, 0]
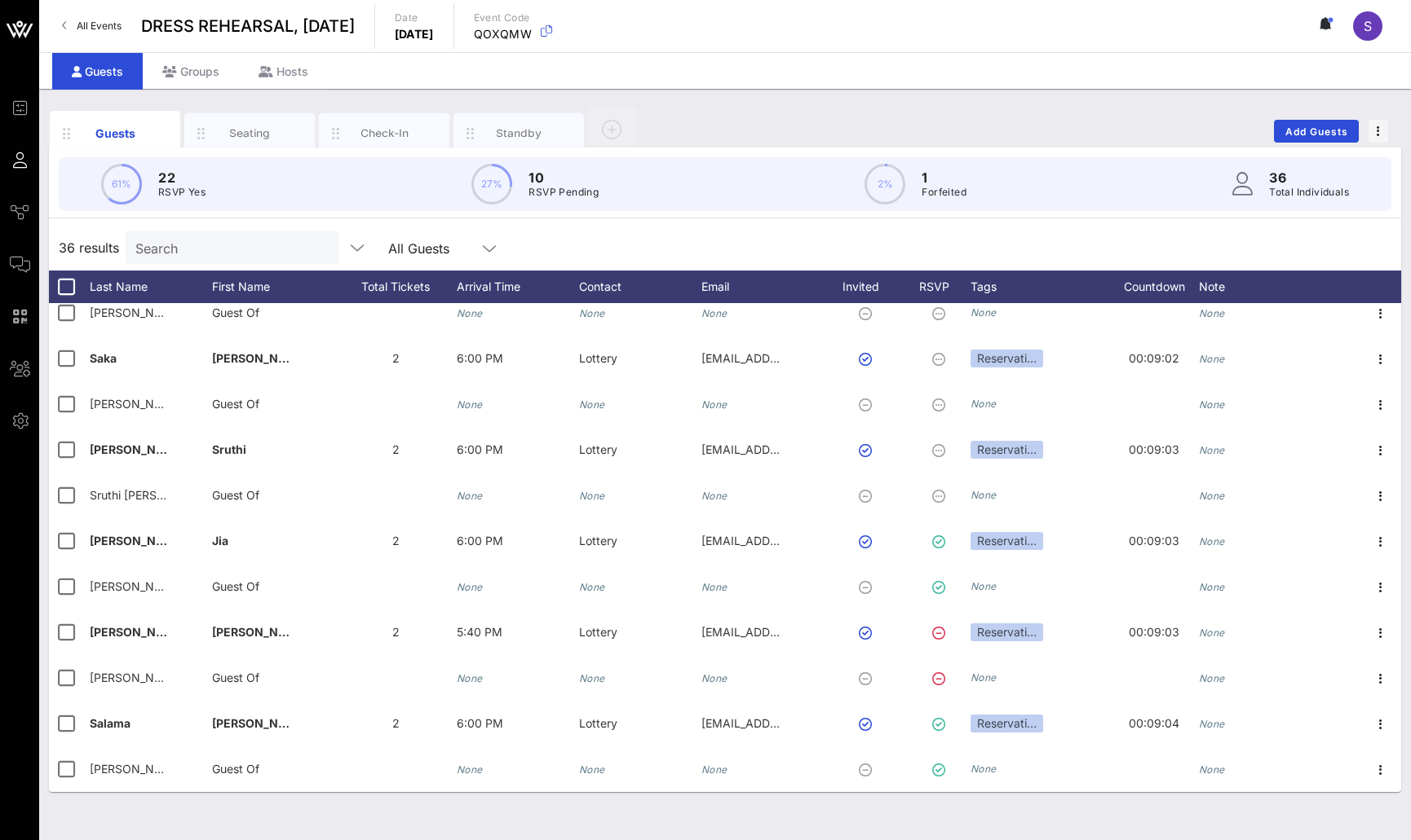
drag, startPoint x: 664, startPoint y: 245, endPoint x: 690, endPoint y: 263, distance: 31.6
click at [664, 245] on div "36 results Search All Guests" at bounding box center [725, 247] width 1352 height 45
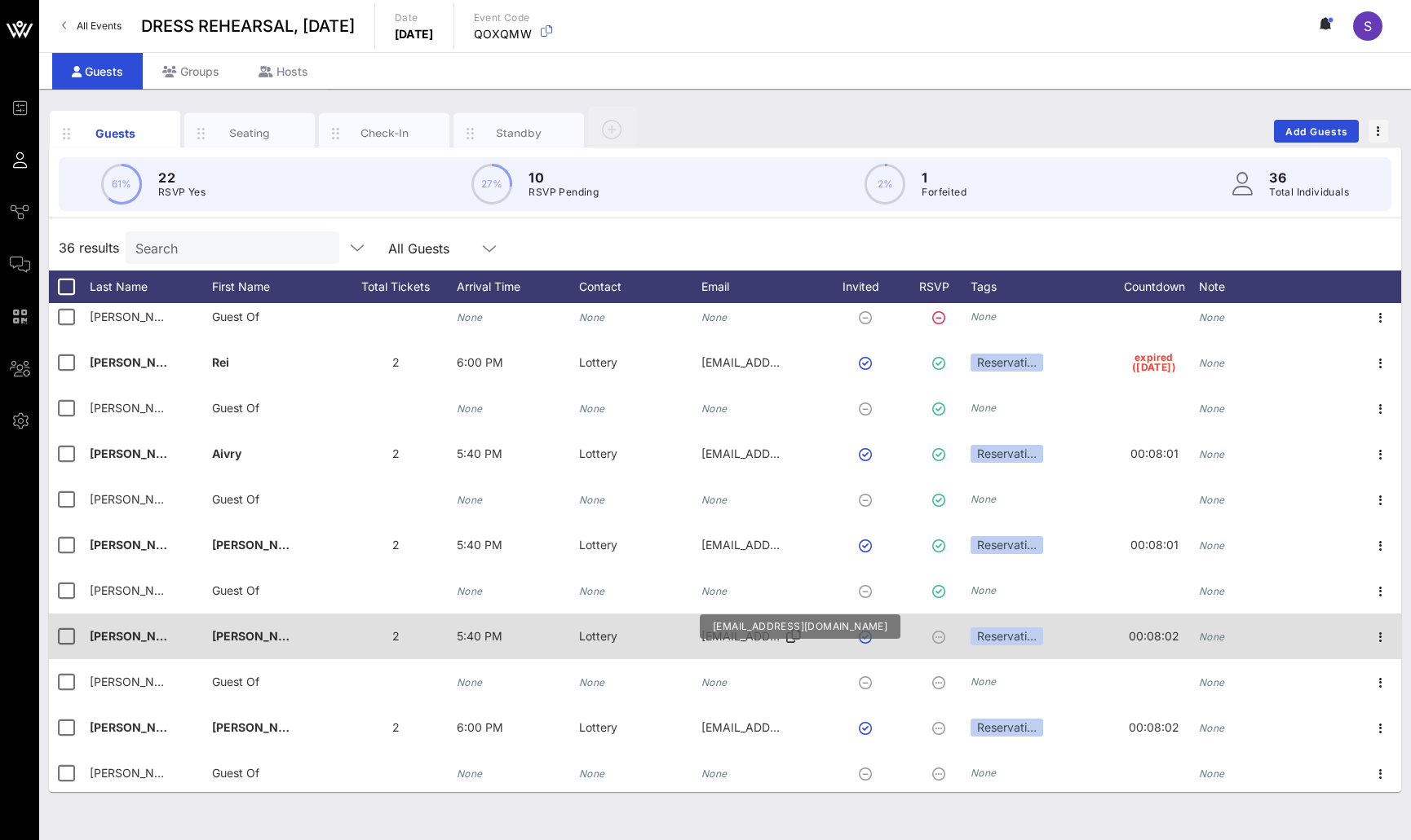
scroll to position [665, 0]
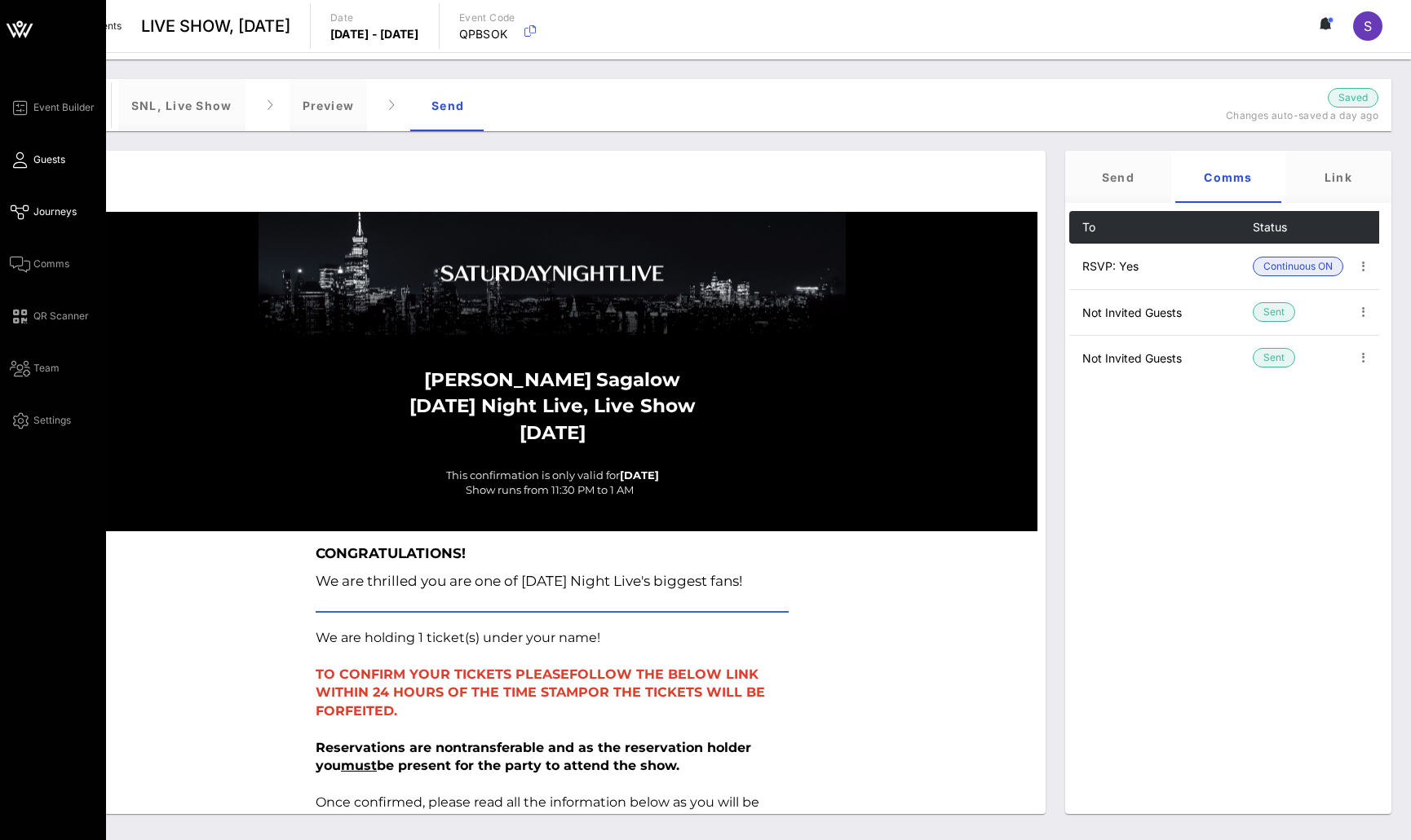
click at [18, 162] on icon at bounding box center [20, 160] width 21 height 2
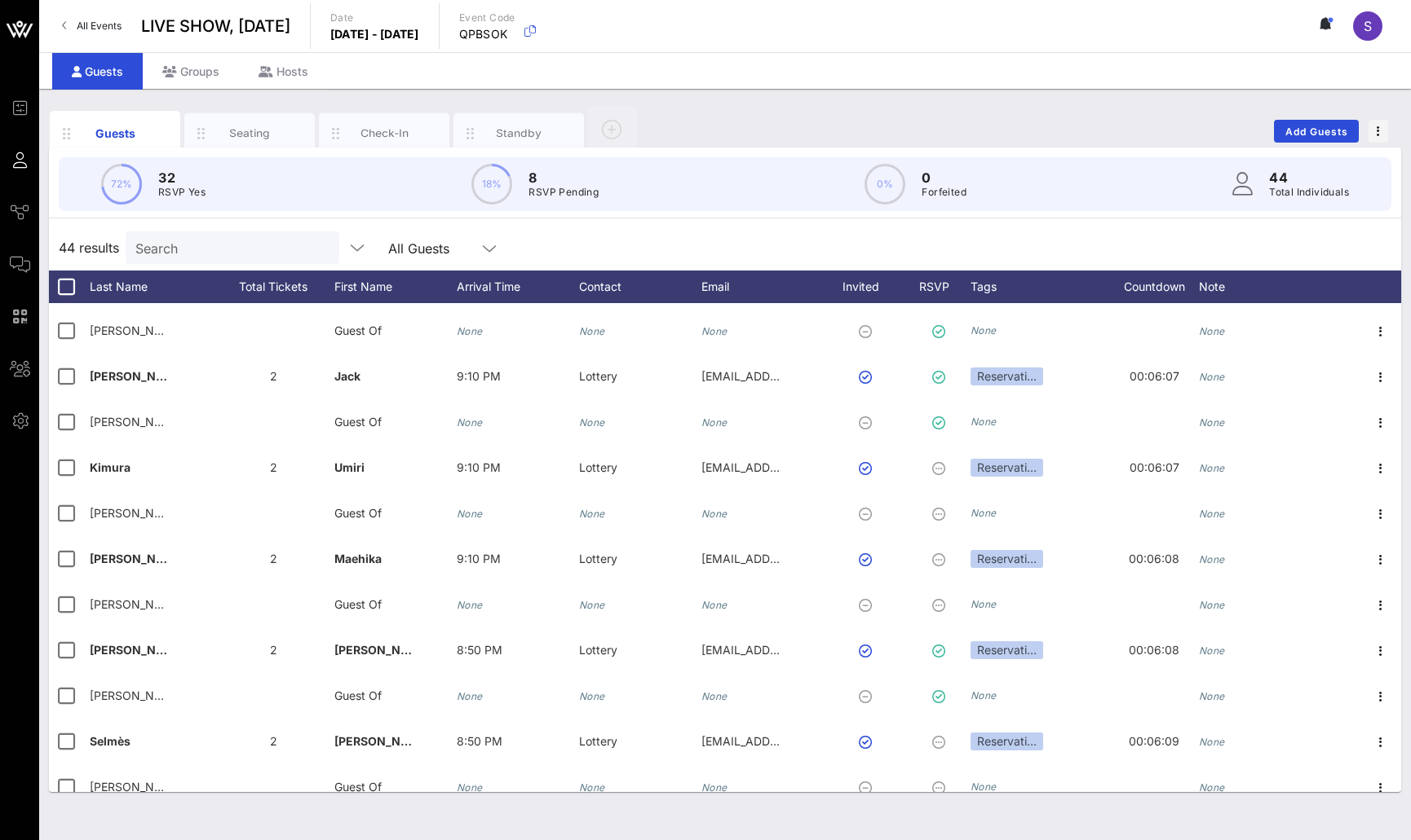
scroll to position [1519, 0]
